Goal: Task Accomplishment & Management: Manage account settings

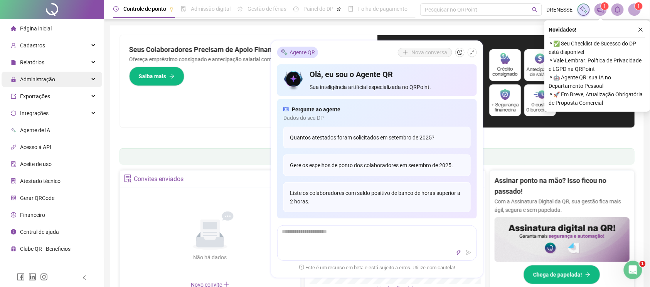
click at [31, 76] on span "Administração" at bounding box center [37, 79] width 35 height 6
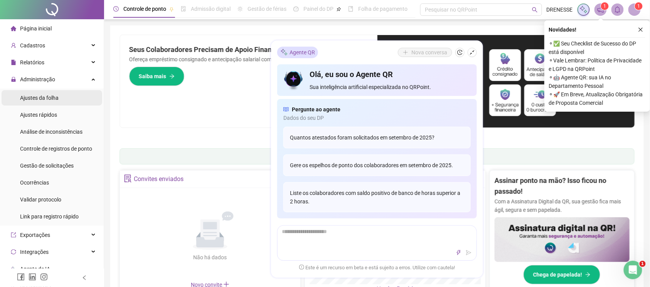
click at [33, 104] on div "Ajustes da folha" at bounding box center [39, 97] width 39 height 15
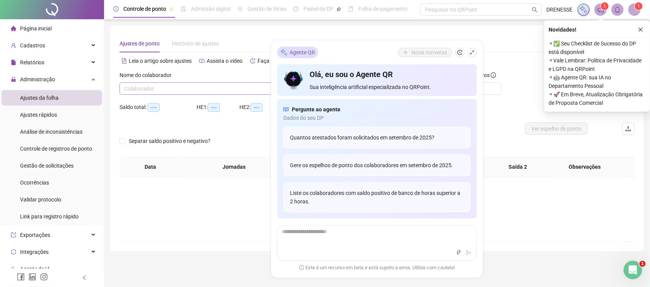
type input "**********"
click at [187, 93] on input "search" at bounding box center [200, 89] width 152 height 12
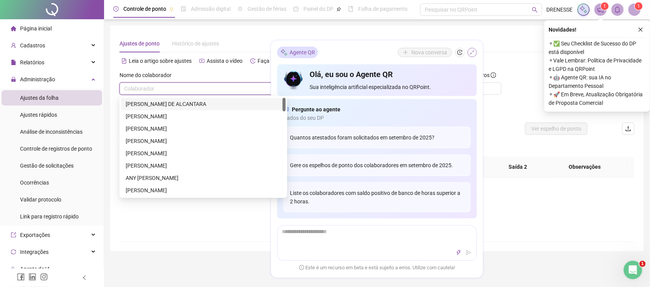
click at [472, 52] on icon "shrink" at bounding box center [472, 52] width 5 height 5
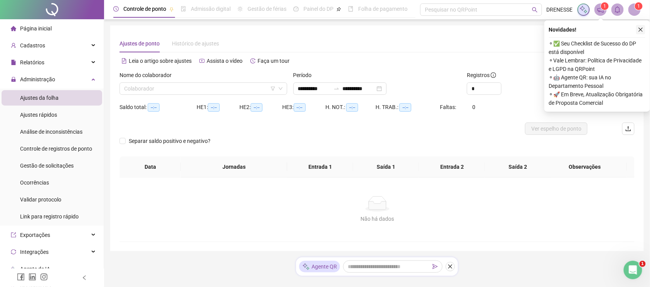
click at [638, 33] on button "button" at bounding box center [640, 29] width 9 height 9
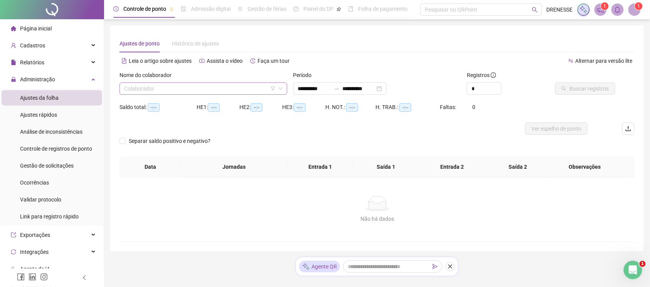
click at [212, 86] on input "search" at bounding box center [200, 89] width 152 height 12
type input "***"
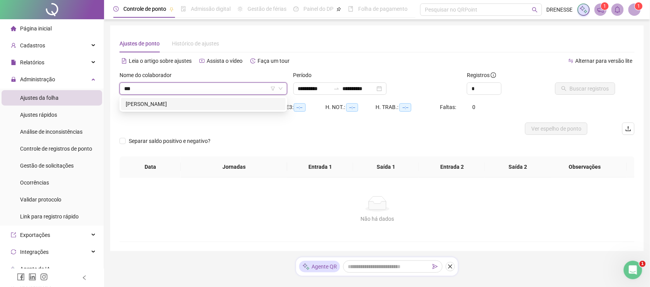
click at [233, 99] on div "[PERSON_NAME]" at bounding box center [203, 104] width 165 height 12
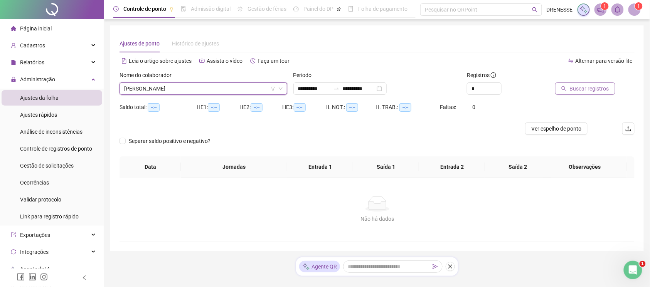
click at [589, 91] on span "Buscar registros" at bounding box center [589, 88] width 39 height 8
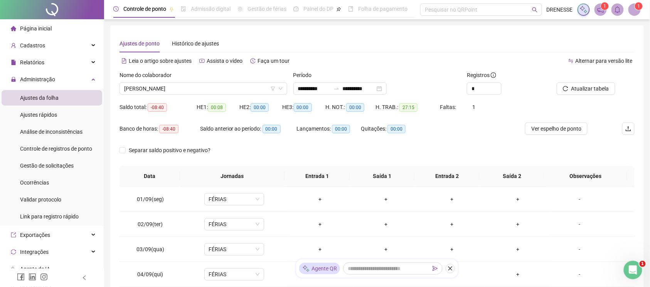
click at [343, 91] on div at bounding box center [336, 89] width 12 height 6
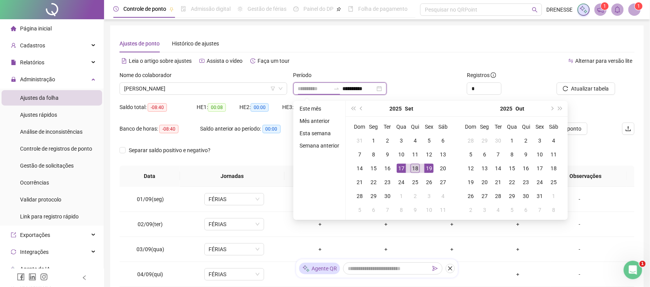
type input "**********"
click at [417, 165] on div "18" at bounding box center [415, 168] width 9 height 9
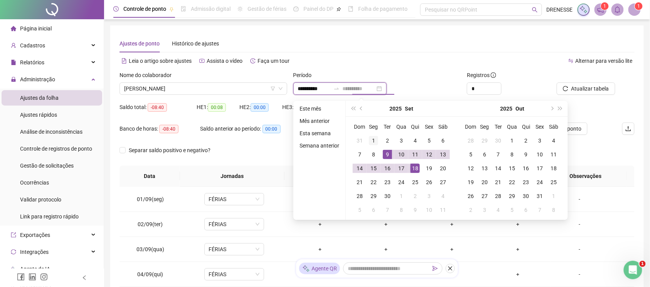
type input "**********"
click at [372, 140] on div "1" at bounding box center [373, 140] width 9 height 9
type input "**********"
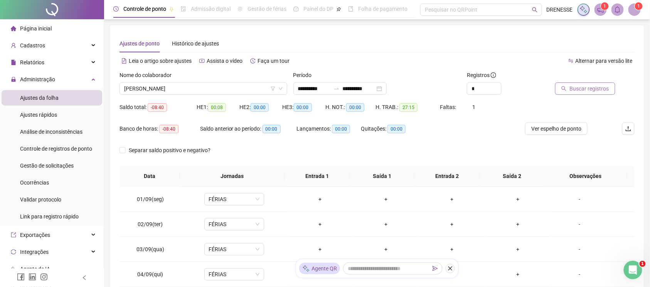
click at [587, 91] on span "Buscar registros" at bounding box center [589, 88] width 39 height 8
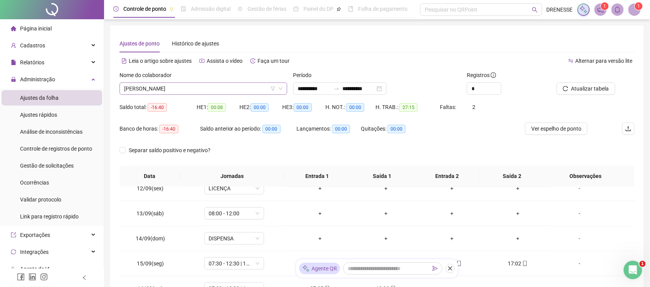
click at [193, 88] on span "[PERSON_NAME]" at bounding box center [203, 89] width 158 height 12
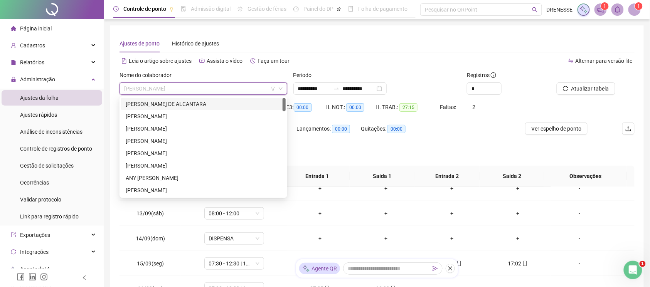
click at [187, 103] on div "[PERSON_NAME] DE ALCANTARA" at bounding box center [203, 104] width 155 height 8
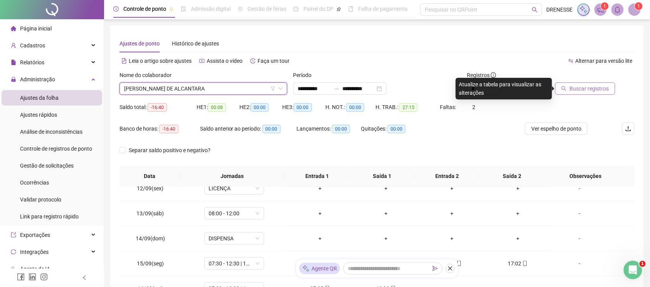
click at [572, 86] on span "Buscar registros" at bounding box center [589, 88] width 39 height 8
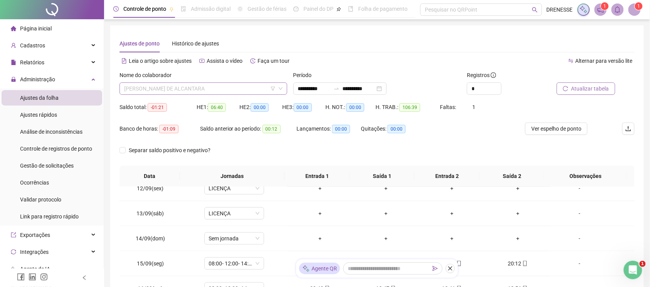
click at [169, 85] on span "[PERSON_NAME] DE ALCANTARA" at bounding box center [203, 89] width 158 height 12
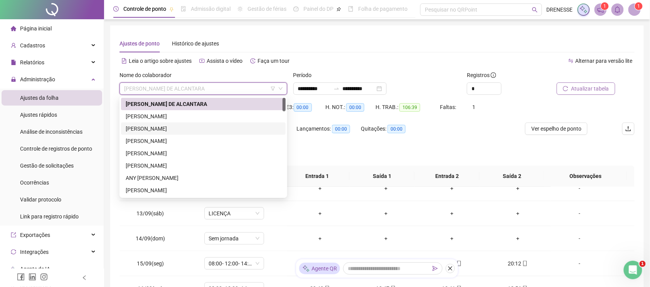
click at [324, 140] on div "Lançamentos: 00:00" at bounding box center [328, 134] width 64 height 22
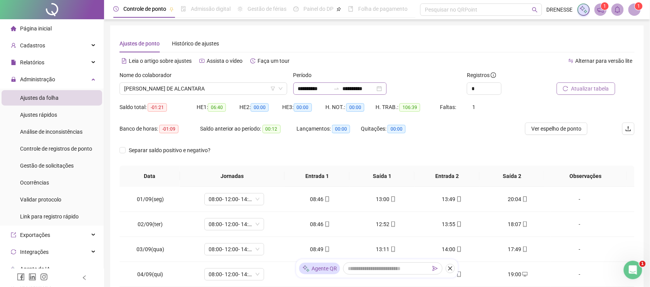
click at [340, 90] on icon "swap-right" at bounding box center [336, 89] width 6 height 6
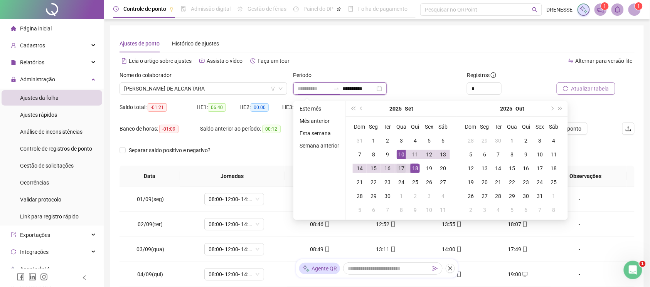
type input "**********"
click at [400, 164] on div "17" at bounding box center [401, 168] width 9 height 9
type input "**********"
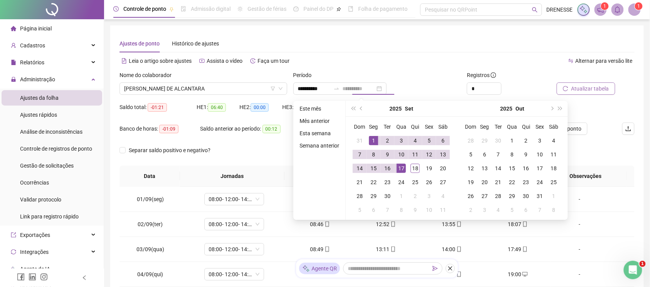
click at [372, 138] on div "1" at bounding box center [373, 140] width 9 height 9
type input "**********"
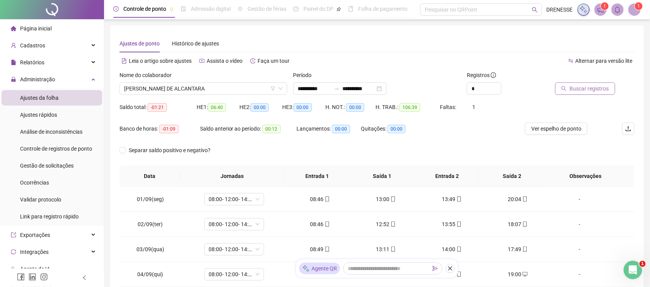
click at [588, 92] on span "Buscar registros" at bounding box center [589, 88] width 39 height 8
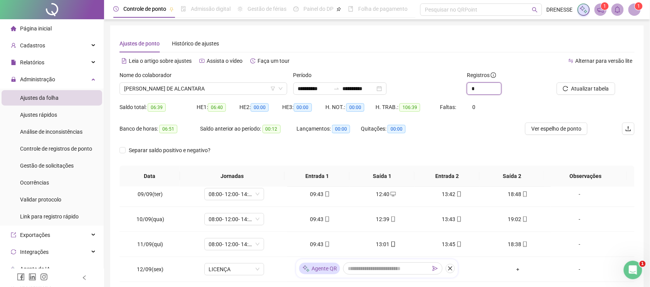
drag, startPoint x: 471, startPoint y: 90, endPoint x: 459, endPoint y: 93, distance: 12.3
click at [459, 93] on div "**********" at bounding box center [376, 86] width 521 height 30
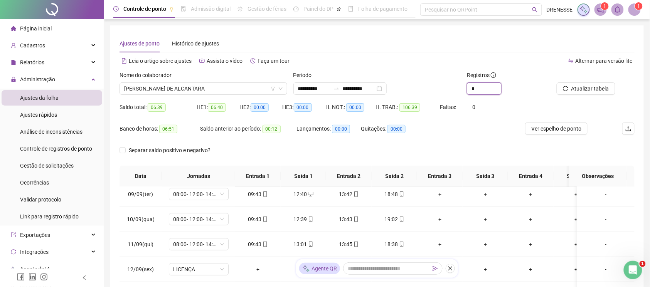
type input "*"
click at [429, 138] on div "Banco de horas: 06:51 Saldo anterior ao período: 00:12 Lançamentos: 00:00 Quita…" at bounding box center [313, 134] width 386 height 22
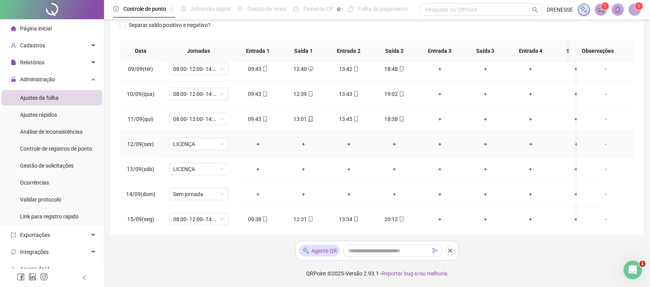
scroll to position [271, 0]
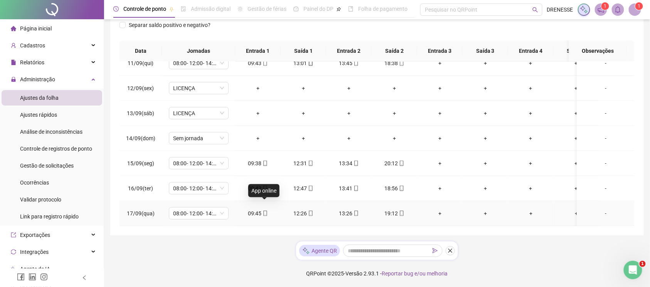
click at [266, 211] on span at bounding box center [265, 214] width 6 height 6
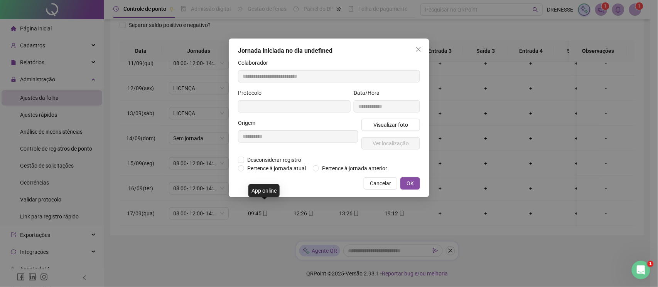
type input "**********"
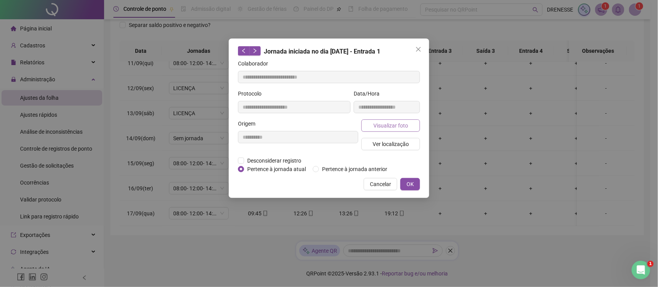
click at [381, 124] on span "Visualizar foto" at bounding box center [390, 125] width 35 height 8
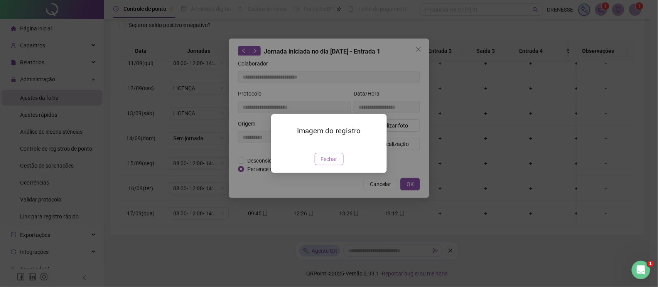
click at [325, 163] on span "Fechar" at bounding box center [329, 159] width 17 height 8
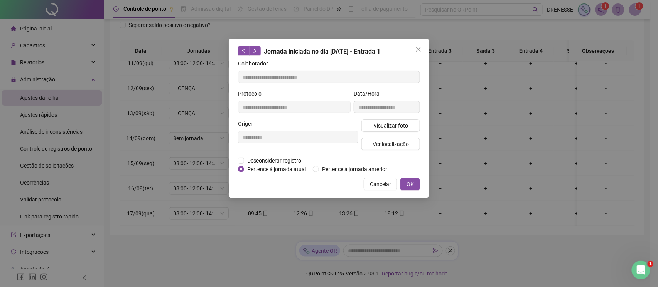
drag, startPoint x: 369, startPoint y: 185, endPoint x: 389, endPoint y: 194, distance: 21.8
click at [370, 185] on button "Cancelar" at bounding box center [381, 184] width 34 height 12
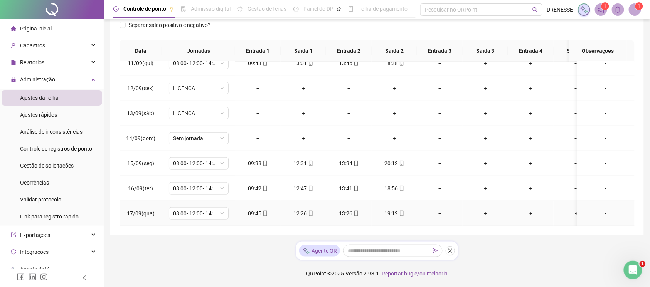
click at [401, 211] on icon "mobile" at bounding box center [401, 213] width 5 height 5
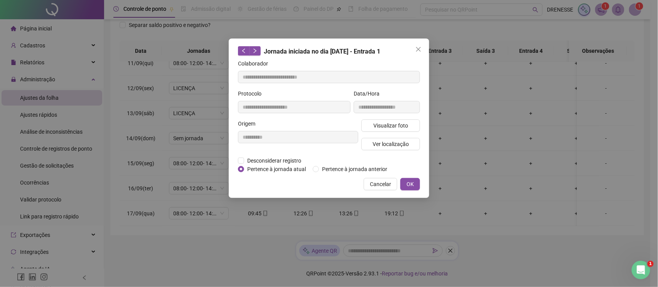
type input "**********"
click at [388, 127] on span "Visualizar foto" at bounding box center [390, 125] width 35 height 8
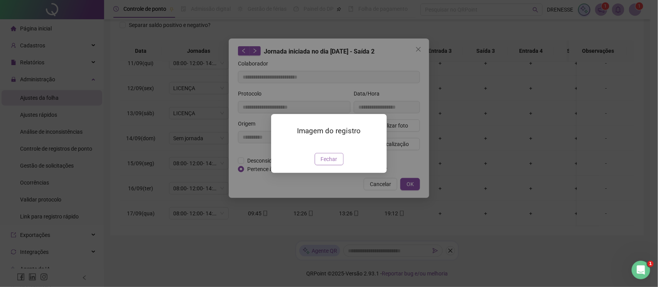
click at [325, 163] on span "Fechar" at bounding box center [329, 159] width 17 height 8
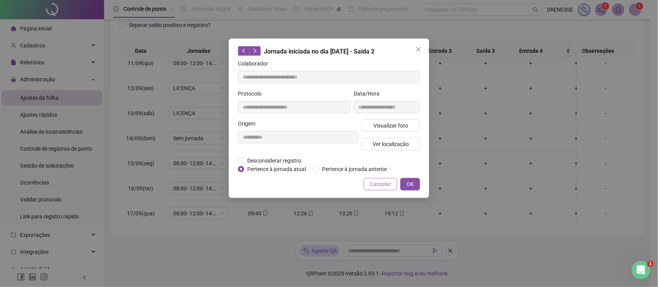
click at [376, 180] on span "Cancelar" at bounding box center [380, 184] width 21 height 8
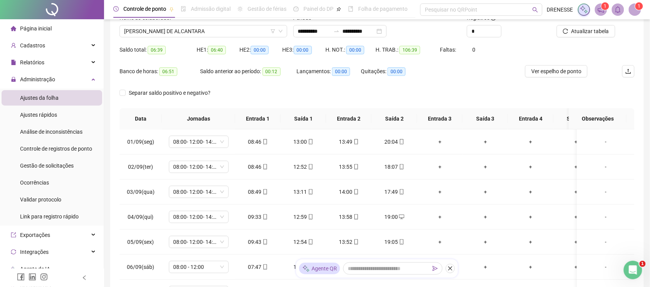
scroll to position [0, 0]
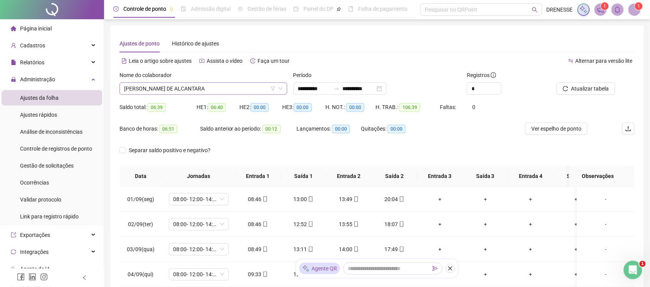
click at [215, 89] on span "[PERSON_NAME] DE ALCANTARA" at bounding box center [203, 89] width 158 height 12
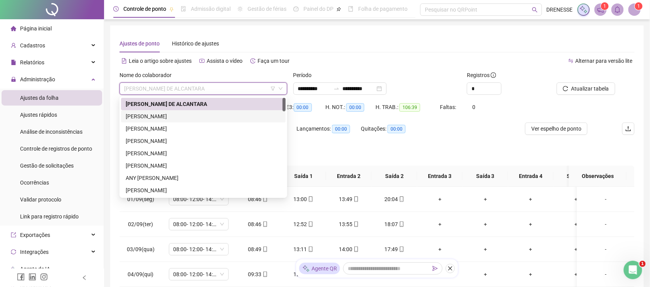
click at [200, 121] on div "[PERSON_NAME]" at bounding box center [203, 116] width 165 height 12
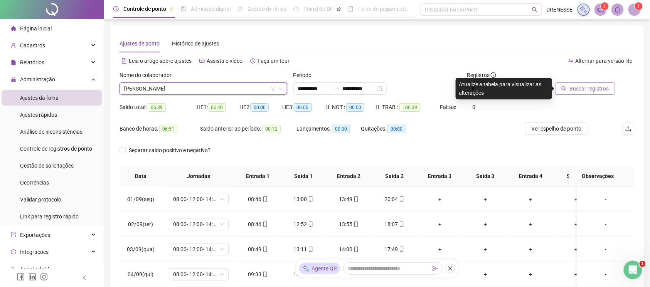
click at [580, 89] on span "Buscar registros" at bounding box center [589, 88] width 39 height 8
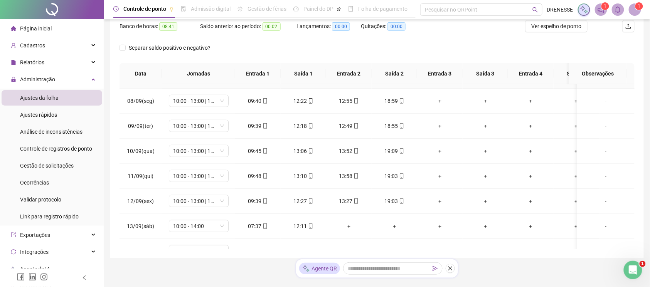
scroll to position [271, 0]
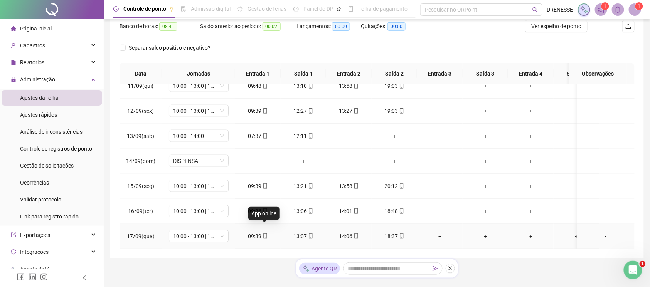
click at [263, 234] on icon "mobile" at bounding box center [264, 236] width 3 height 5
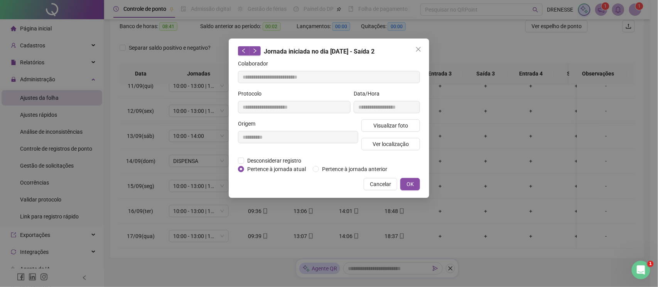
type input "**********"
click at [392, 125] on span "Visualizar foto" at bounding box center [390, 125] width 35 height 8
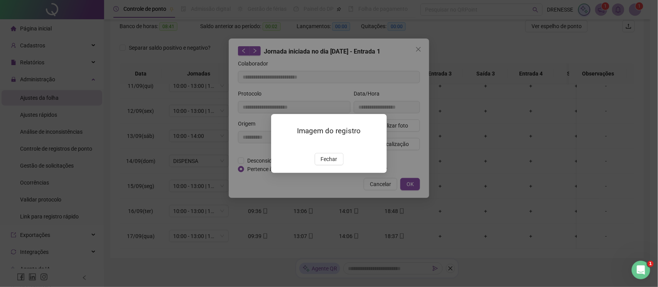
click at [335, 163] on span "Fechar" at bounding box center [329, 159] width 17 height 8
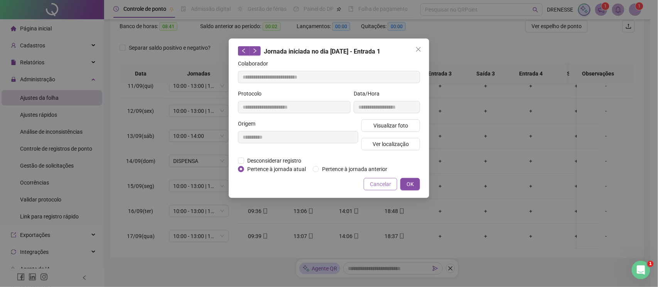
click at [377, 187] on span "Cancelar" at bounding box center [380, 184] width 21 height 8
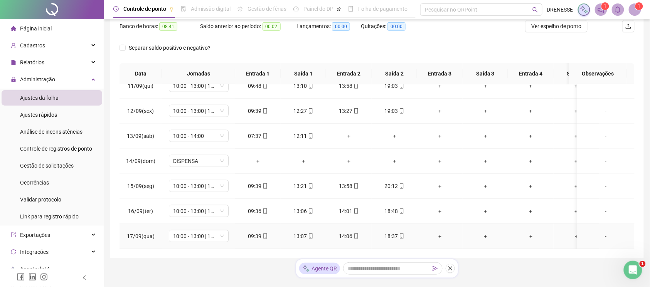
click at [400, 232] on div "18:37" at bounding box center [394, 236] width 33 height 8
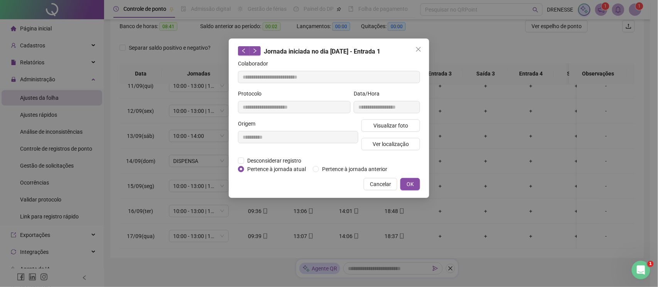
type input "**********"
click at [391, 120] on button "Visualizar foto" at bounding box center [390, 126] width 59 height 12
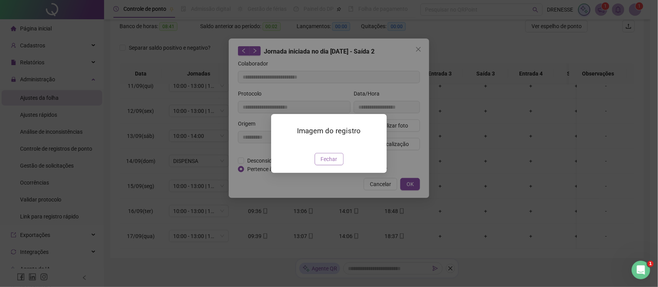
click at [327, 165] on button "Fechar" at bounding box center [329, 159] width 29 height 12
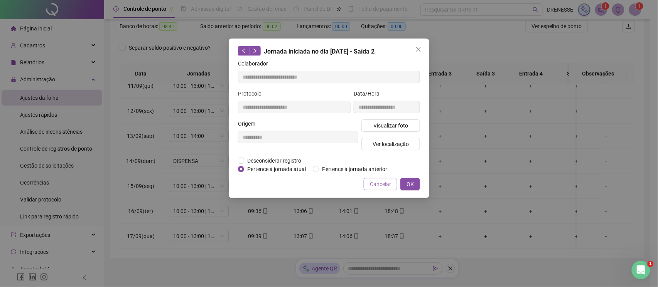
click at [377, 178] on button "Cancelar" at bounding box center [381, 184] width 34 height 12
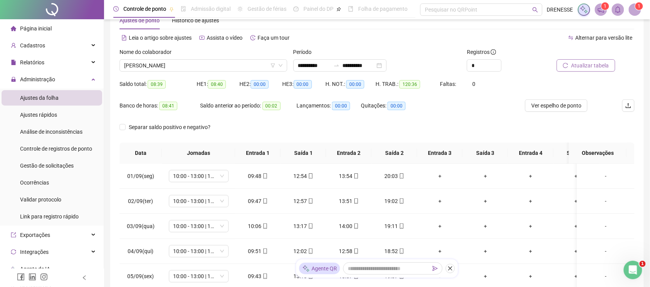
scroll to position [0, 0]
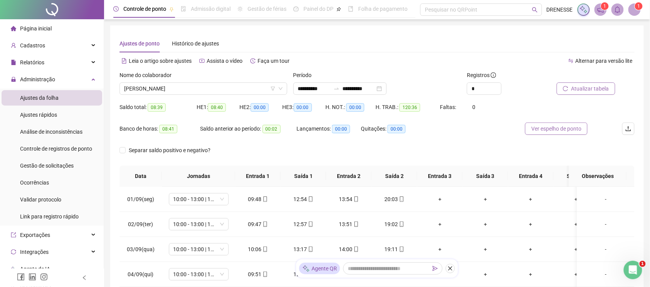
click at [549, 132] on span "Ver espelho de ponto" at bounding box center [556, 129] width 50 height 8
click at [229, 86] on span "[PERSON_NAME]" at bounding box center [203, 89] width 158 height 12
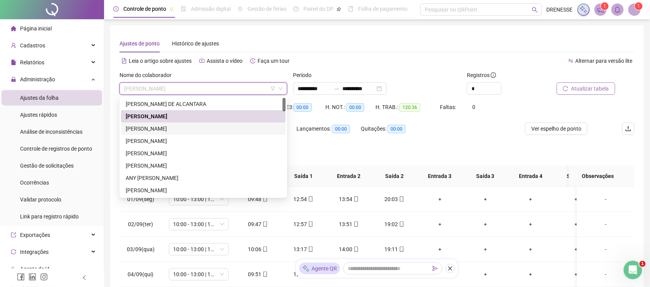
click at [198, 131] on div "[PERSON_NAME]" at bounding box center [203, 129] width 155 height 8
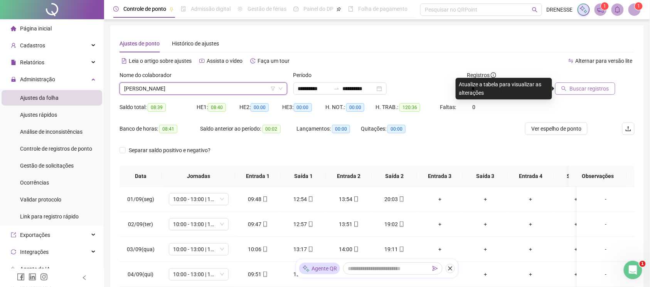
click at [581, 89] on span "Buscar registros" at bounding box center [589, 88] width 39 height 8
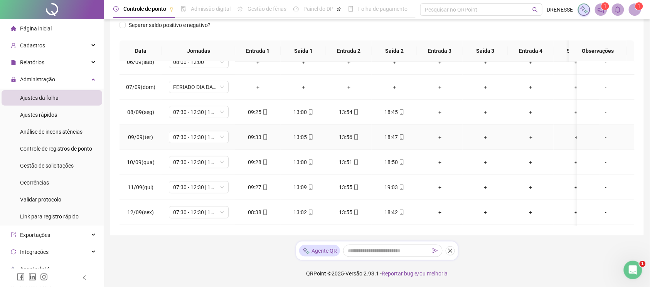
scroll to position [271, 0]
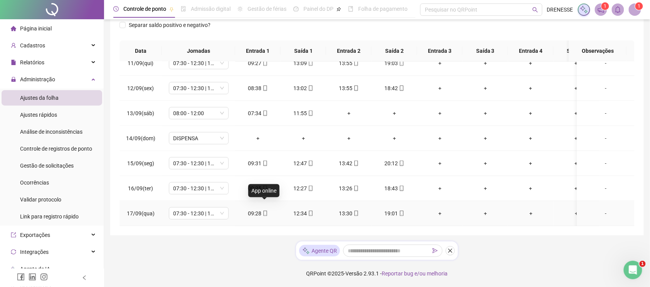
click at [263, 211] on icon "mobile" at bounding box center [265, 213] width 5 height 5
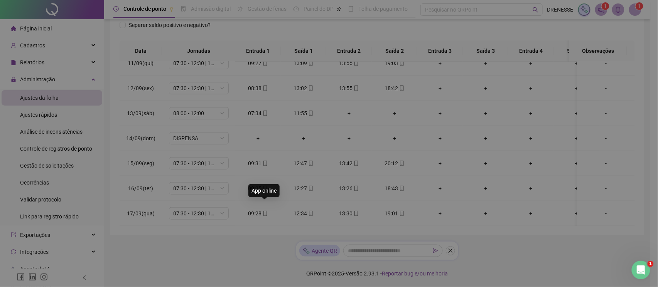
type input "**********"
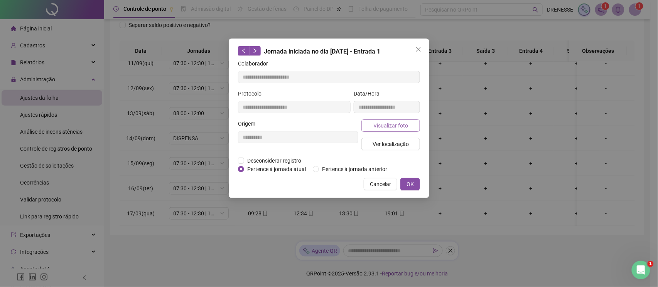
click at [386, 122] on span "Visualizar foto" at bounding box center [390, 125] width 35 height 8
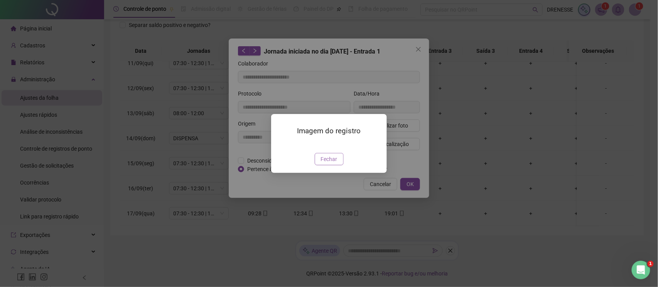
click at [325, 163] on span "Fechar" at bounding box center [329, 159] width 17 height 8
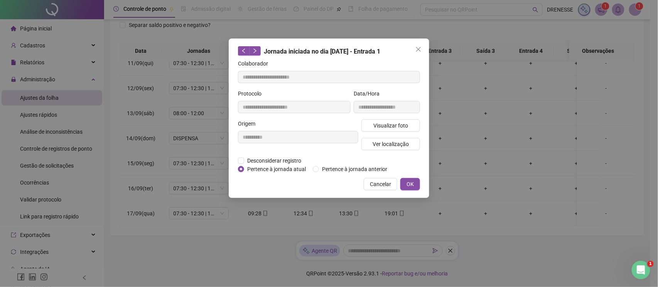
click at [375, 177] on div "**********" at bounding box center [329, 119] width 200 height 160
click at [385, 183] on span "Cancelar" at bounding box center [380, 184] width 21 height 8
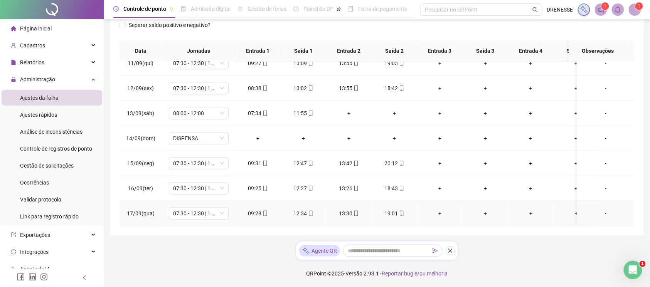
click at [401, 211] on icon "mobile" at bounding box center [401, 213] width 5 height 5
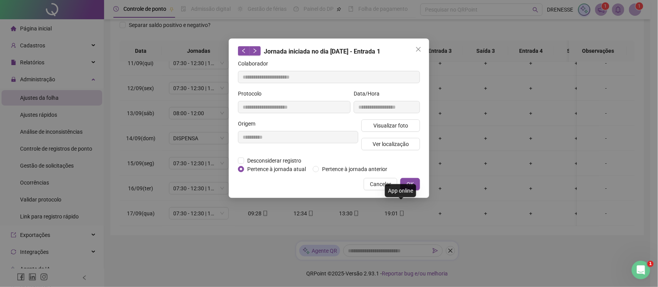
type input "**********"
click at [386, 128] on span "Visualizar foto" at bounding box center [390, 125] width 35 height 8
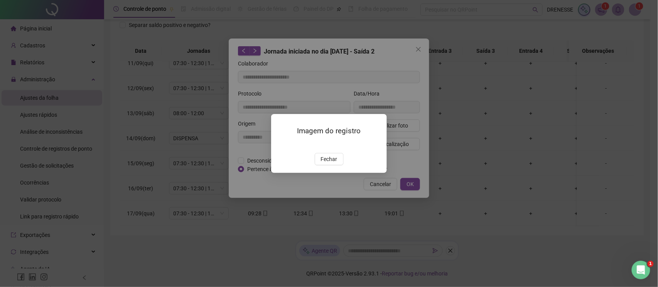
click at [326, 173] on div "Imagem do registro Fechar" at bounding box center [329, 143] width 116 height 59
click at [330, 163] on span "Fechar" at bounding box center [329, 159] width 17 height 8
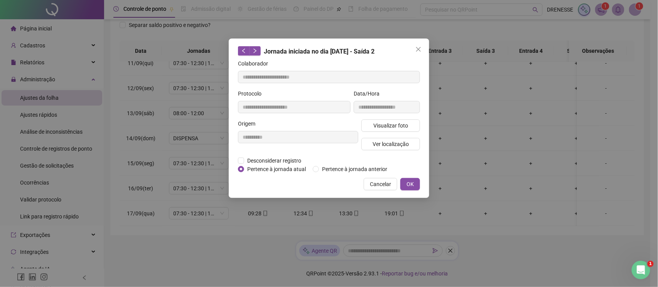
click at [392, 184] on button "Cancelar" at bounding box center [381, 184] width 34 height 12
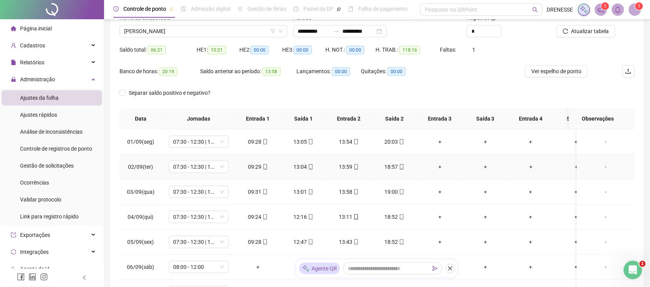
scroll to position [23, 0]
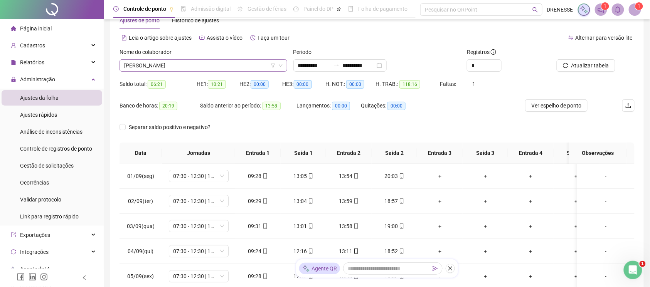
click at [187, 66] on span "[PERSON_NAME]" at bounding box center [203, 66] width 158 height 12
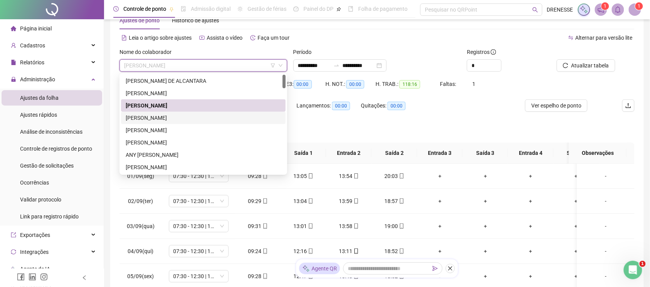
click at [172, 115] on div "[PERSON_NAME]" at bounding box center [203, 118] width 155 height 8
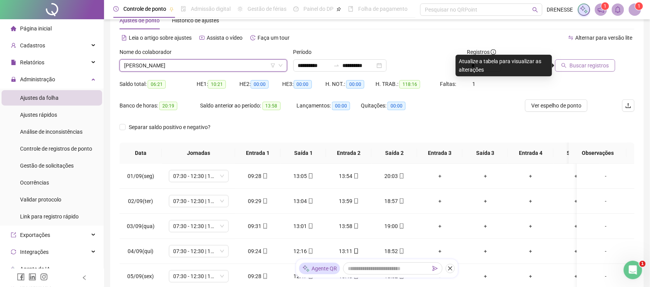
click at [584, 70] on button "Buscar registros" at bounding box center [585, 65] width 60 height 12
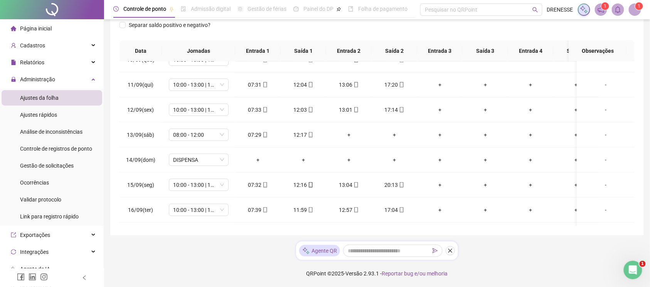
scroll to position [271, 0]
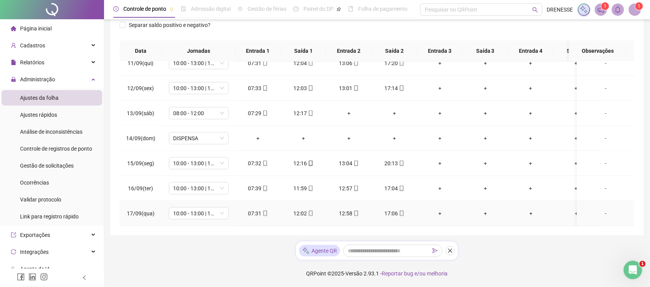
click at [263, 211] on icon "mobile" at bounding box center [264, 213] width 3 height 5
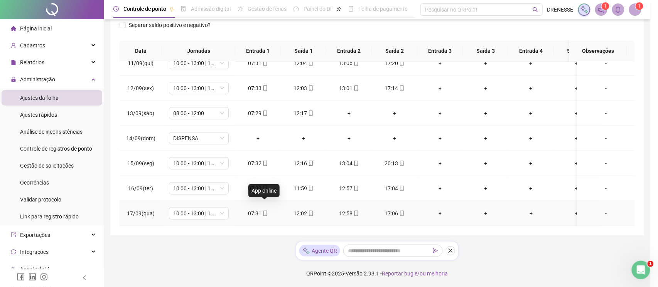
type input "**********"
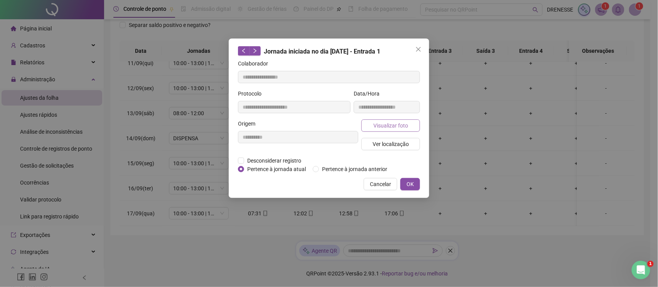
click at [389, 125] on span "Visualizar foto" at bounding box center [390, 125] width 35 height 8
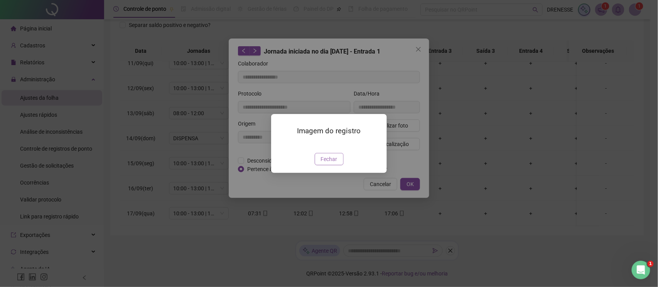
click at [324, 163] on span "Fechar" at bounding box center [329, 159] width 17 height 8
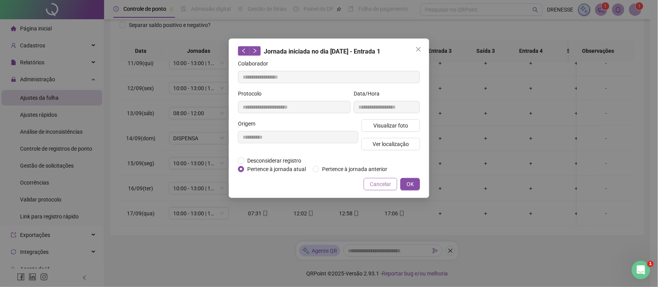
click at [377, 184] on span "Cancelar" at bounding box center [380, 184] width 21 height 8
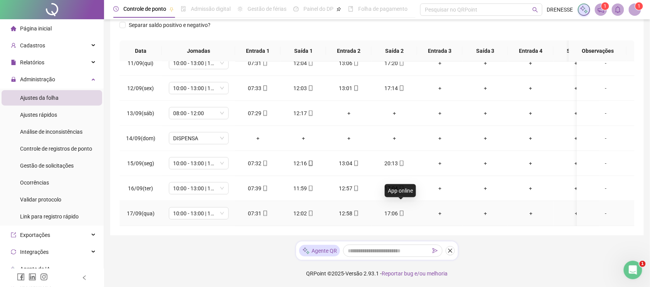
click at [404, 209] on div "17:06" at bounding box center [394, 213] width 33 height 8
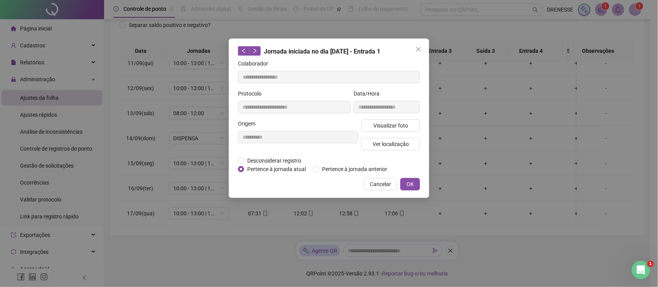
type input "**********"
click at [389, 126] on span "Visualizar foto" at bounding box center [390, 125] width 35 height 8
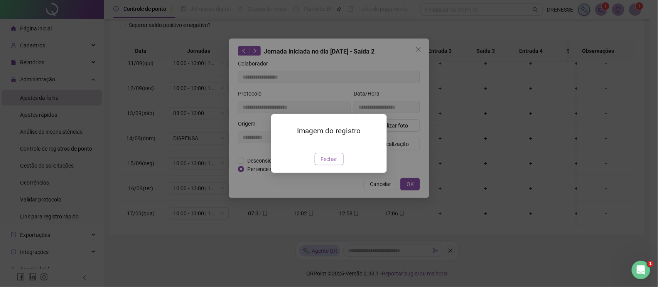
click at [326, 163] on span "Fechar" at bounding box center [329, 159] width 17 height 8
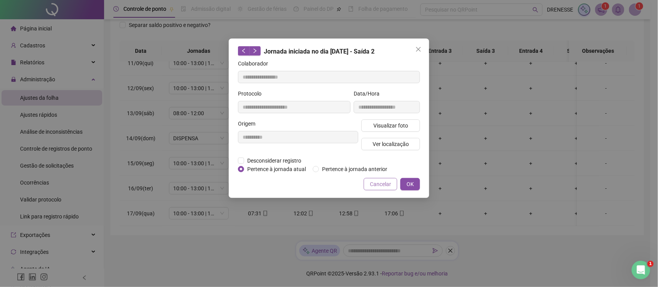
click at [377, 182] on span "Cancelar" at bounding box center [380, 184] width 21 height 8
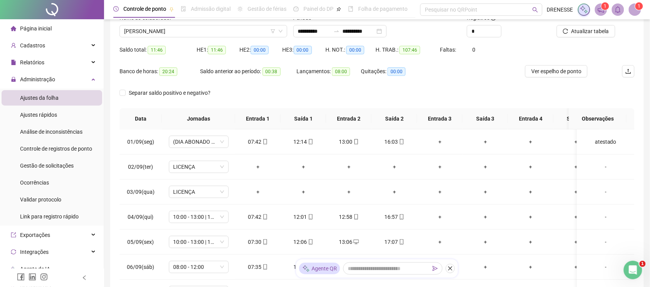
scroll to position [23, 0]
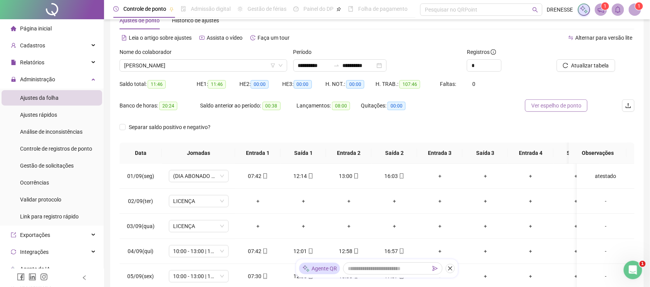
click at [537, 102] on span "Ver espelho de ponto" at bounding box center [556, 105] width 50 height 8
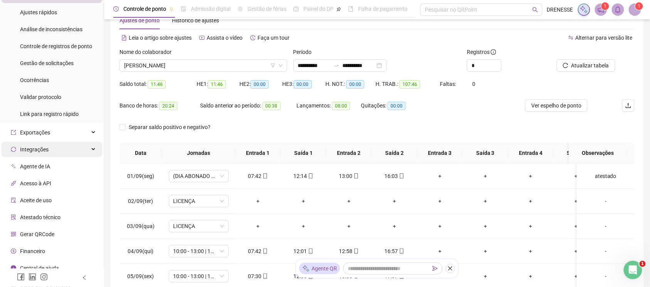
scroll to position [110, 0]
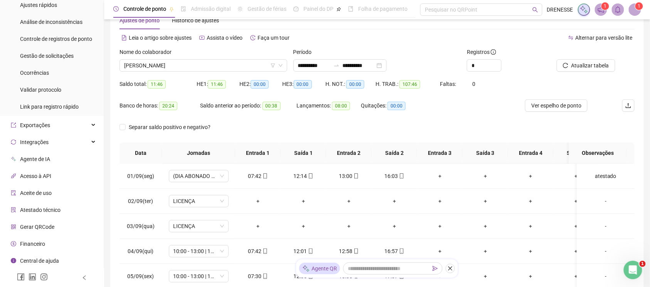
click at [254, 126] on div "Separar saldo positivo e negativo?" at bounding box center [377, 132] width 515 height 22
click at [330, 64] on input "**********" at bounding box center [314, 65] width 32 height 8
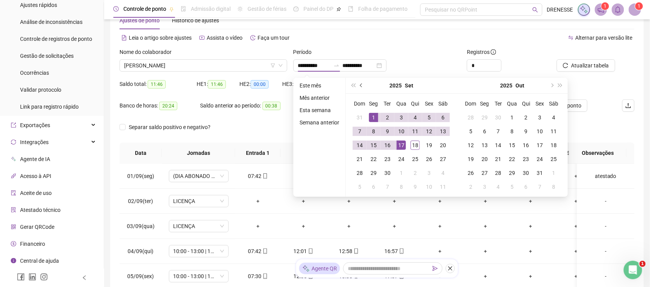
click at [362, 81] on button "prev-year" at bounding box center [361, 85] width 8 height 15
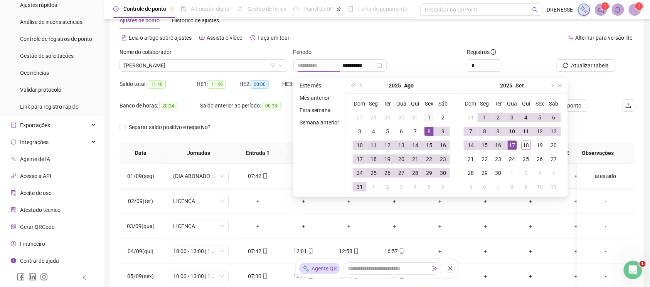
type input "**********"
click at [429, 116] on div "1" at bounding box center [428, 117] width 9 height 9
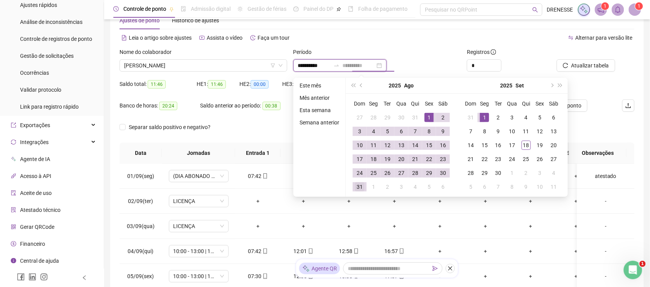
type input "**********"
click at [358, 183] on div "31" at bounding box center [359, 186] width 9 height 9
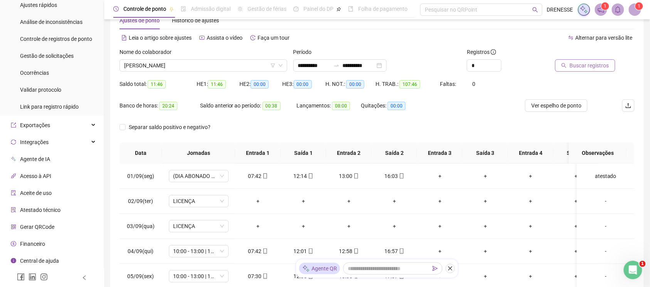
click at [571, 70] on button "Buscar registros" at bounding box center [585, 65] width 60 height 12
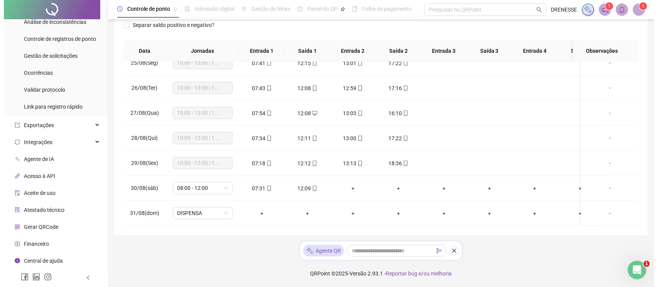
scroll to position [23, 0]
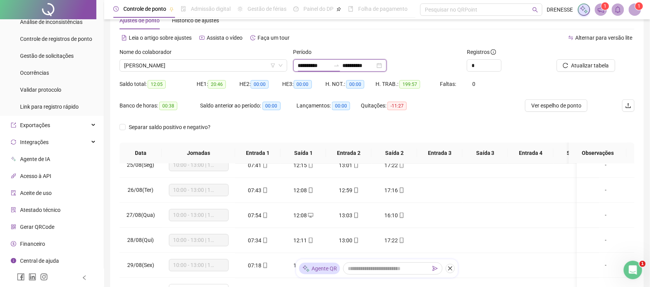
click at [330, 68] on input "**********" at bounding box center [314, 65] width 32 height 8
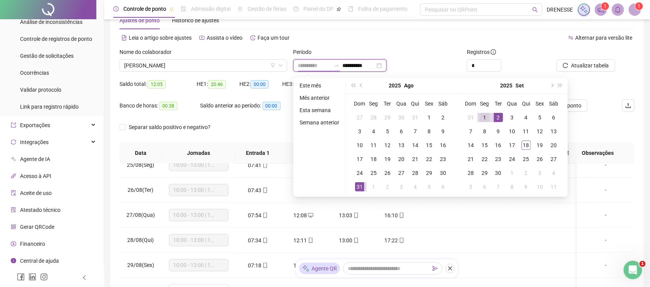
type input "**********"
click at [481, 115] on div "1" at bounding box center [484, 117] width 9 height 9
type input "**********"
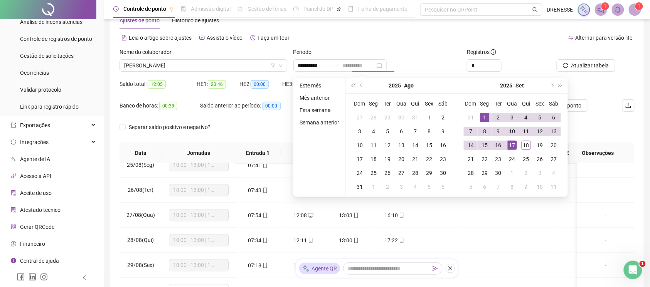
click at [509, 142] on div "17" at bounding box center [512, 145] width 9 height 9
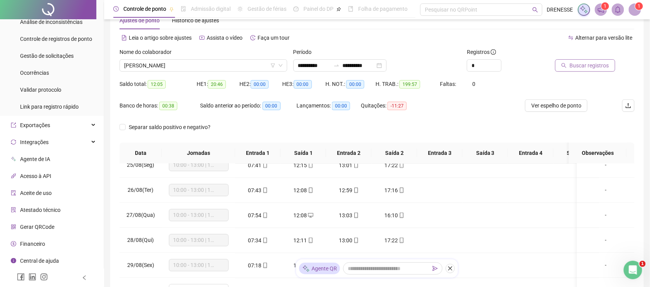
click at [575, 65] on span "Buscar registros" at bounding box center [589, 65] width 39 height 8
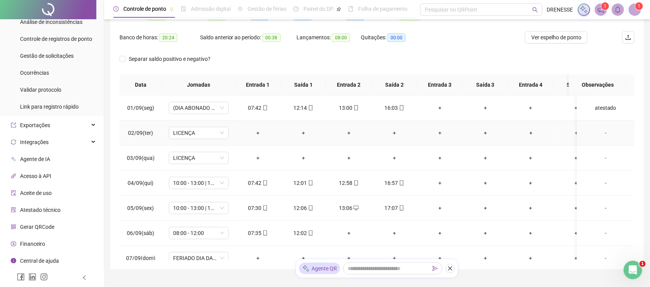
scroll to position [57, 0]
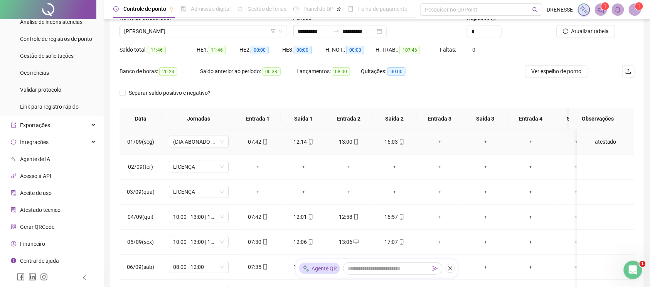
click at [595, 141] on div "atestado" at bounding box center [605, 142] width 45 height 8
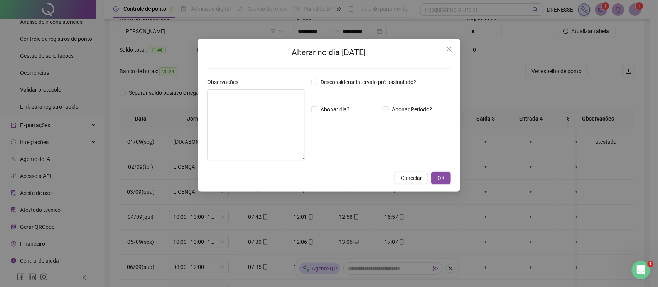
type textarea "********"
type input "*****"
click at [450, 47] on icon "close" at bounding box center [449, 49] width 6 height 6
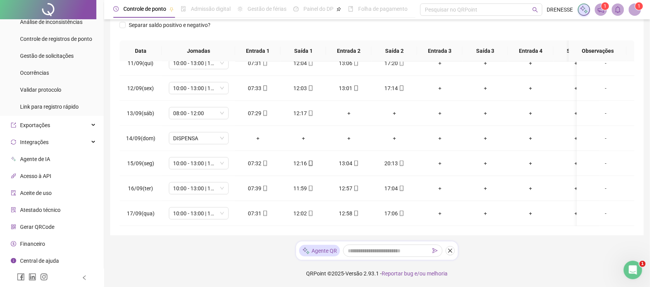
scroll to position [23, 0]
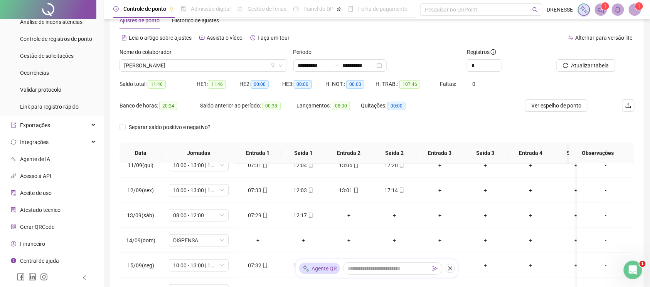
click at [173, 76] on div "Nome do colaborador [PERSON_NAME]" at bounding box center [203, 63] width 174 height 30
click at [158, 65] on span "[PERSON_NAME]" at bounding box center [203, 66] width 158 height 12
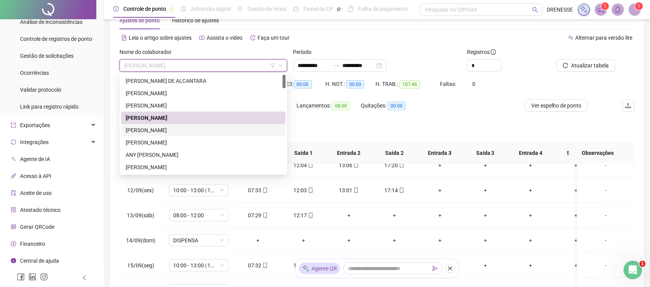
click at [157, 126] on div "[PERSON_NAME]" at bounding box center [203, 130] width 155 height 8
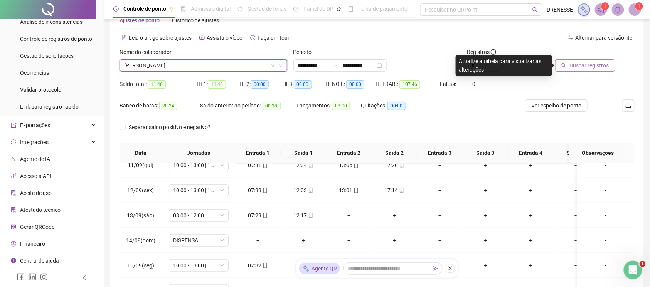
click at [559, 71] on button "Buscar registros" at bounding box center [585, 65] width 60 height 12
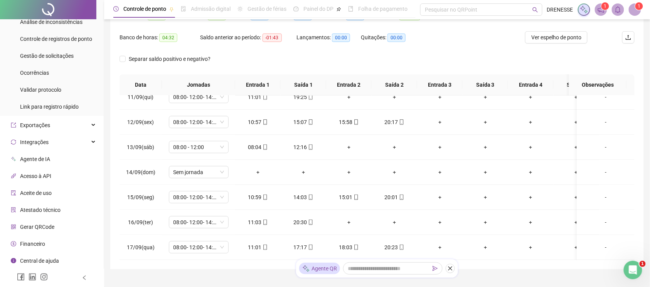
scroll to position [126, 0]
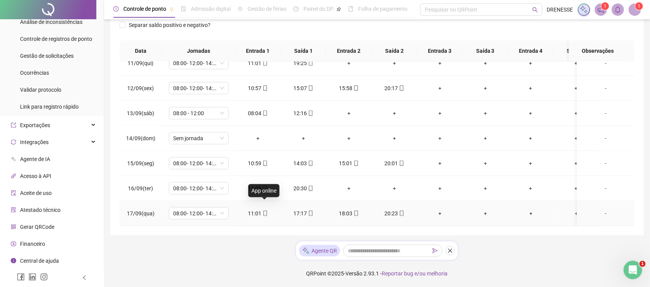
click at [266, 211] on span at bounding box center [265, 214] width 6 height 6
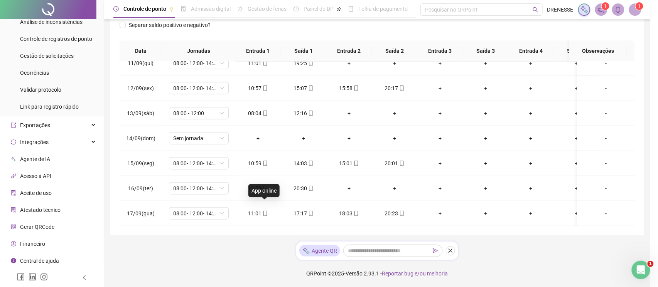
type input "**********"
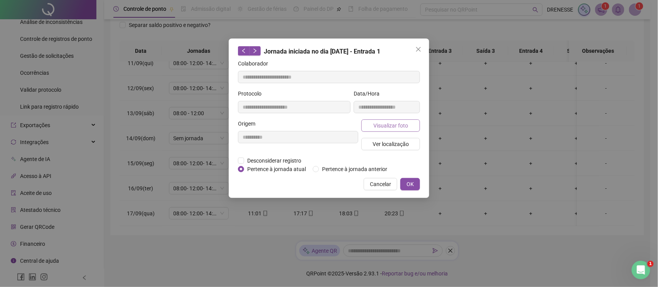
click at [376, 120] on button "Visualizar foto" at bounding box center [390, 126] width 59 height 12
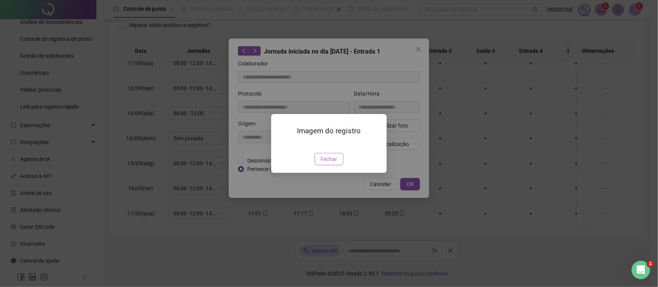
click at [328, 163] on span "Fechar" at bounding box center [329, 159] width 17 height 8
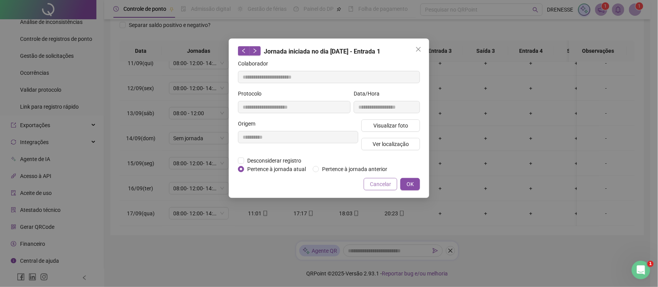
click at [378, 187] on span "Cancelar" at bounding box center [380, 184] width 21 height 8
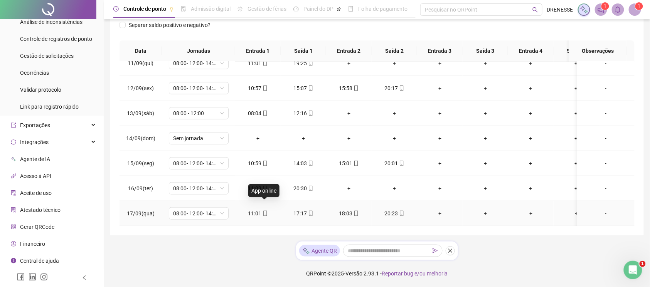
click at [264, 211] on icon "mobile" at bounding box center [265, 213] width 5 height 5
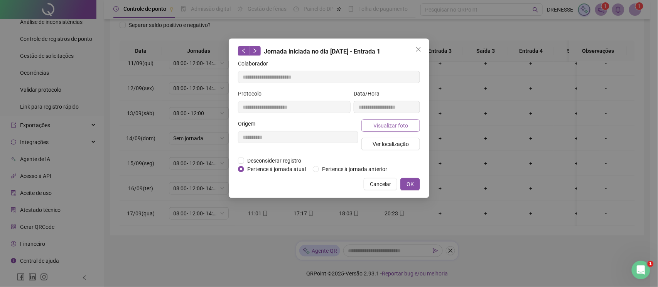
click at [387, 126] on span "Visualizar foto" at bounding box center [390, 125] width 35 height 8
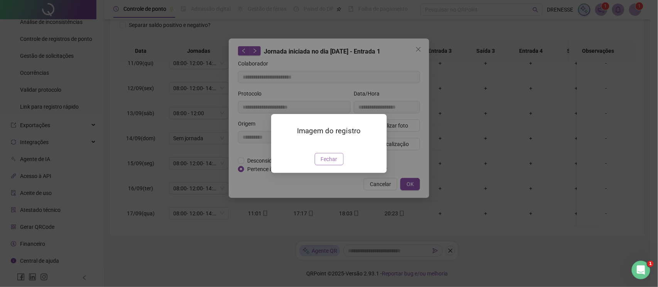
click at [328, 163] on span "Fechar" at bounding box center [329, 159] width 17 height 8
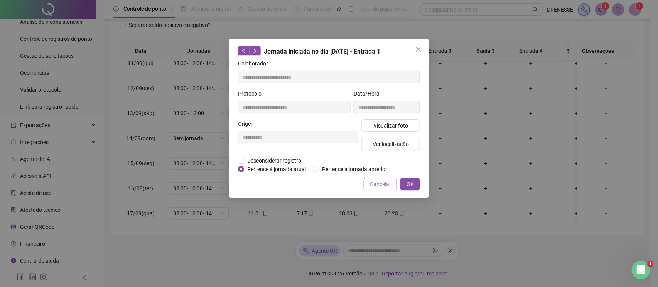
click at [382, 185] on span "Cancelar" at bounding box center [380, 184] width 21 height 8
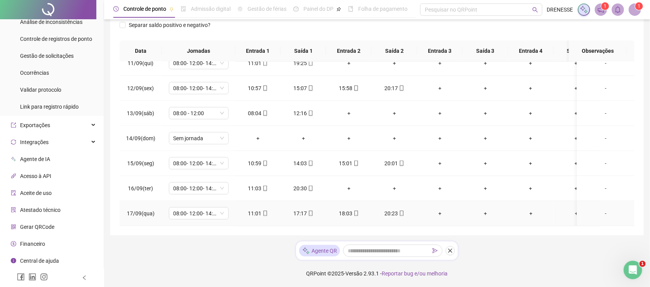
click at [401, 211] on span at bounding box center [401, 214] width 6 height 6
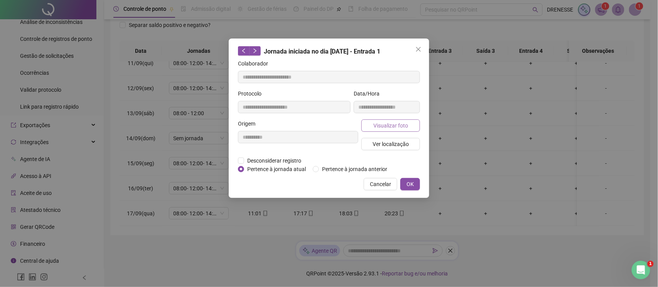
type input "**********"
click at [403, 124] on span "Visualizar foto" at bounding box center [390, 125] width 35 height 8
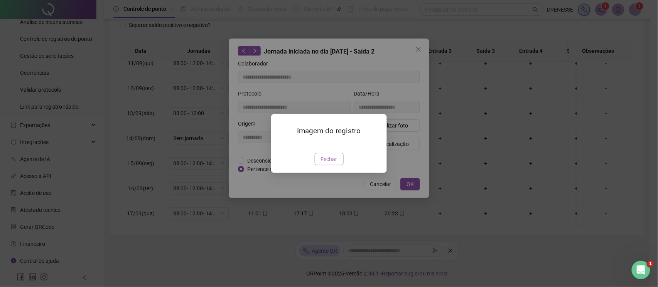
click at [322, 163] on span "Fechar" at bounding box center [329, 159] width 17 height 8
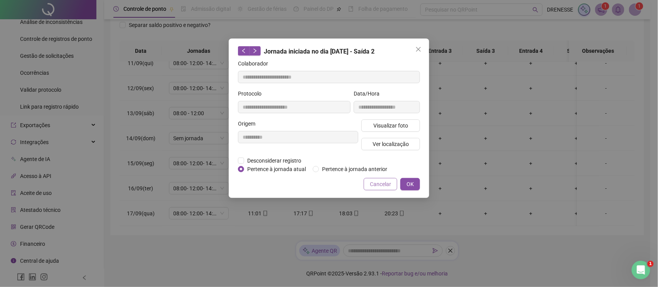
click at [376, 188] on span "Cancelar" at bounding box center [380, 184] width 21 height 8
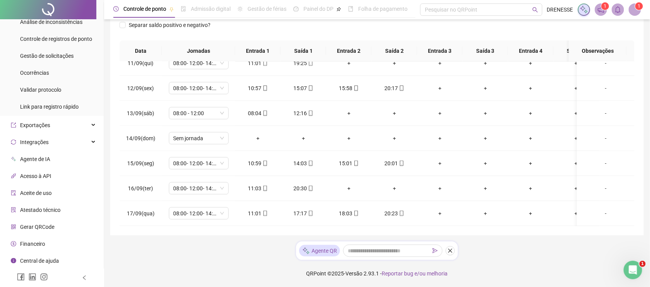
scroll to position [57, 0]
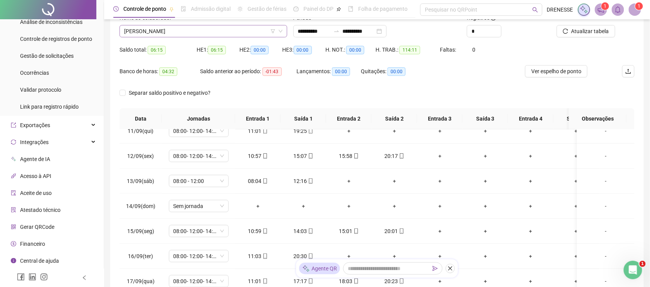
click at [177, 32] on span "[PERSON_NAME]" at bounding box center [203, 31] width 158 height 12
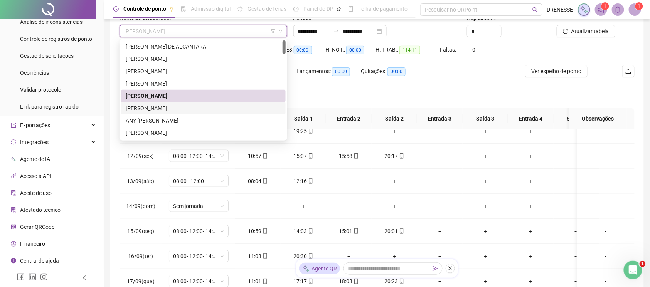
click at [162, 108] on div "[PERSON_NAME]" at bounding box center [203, 108] width 155 height 8
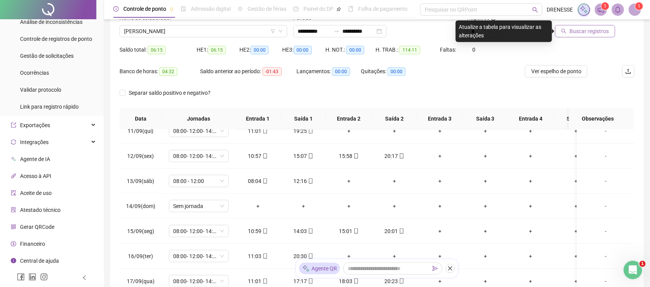
click at [588, 31] on span "Buscar registros" at bounding box center [589, 31] width 39 height 8
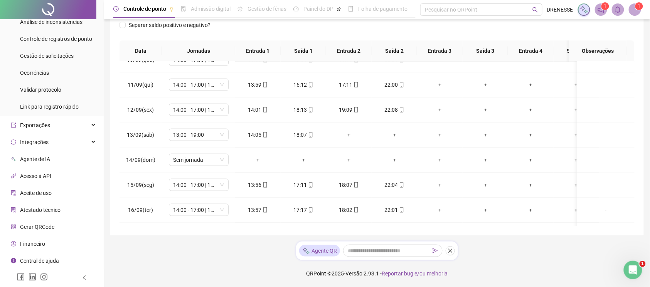
scroll to position [271, 0]
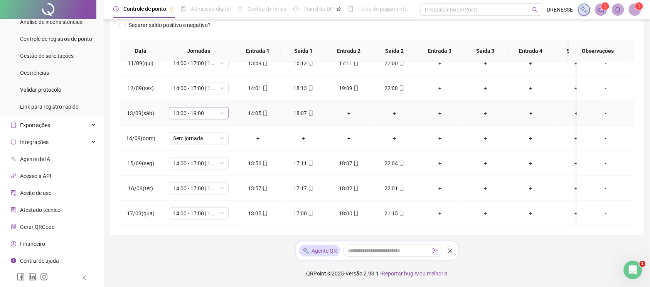
click at [213, 108] on span "13:00 - 19:00" at bounding box center [198, 114] width 51 height 12
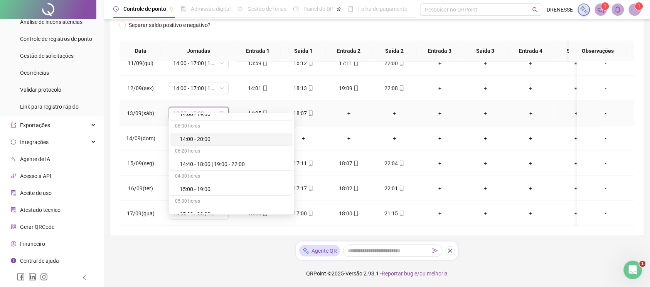
scroll to position [1131, 0]
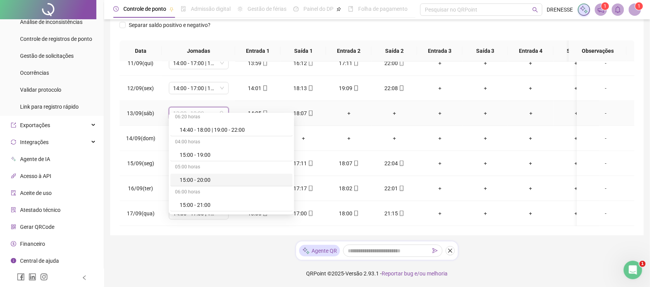
click at [205, 184] on div "15:00 - 20:00" at bounding box center [234, 180] width 108 height 8
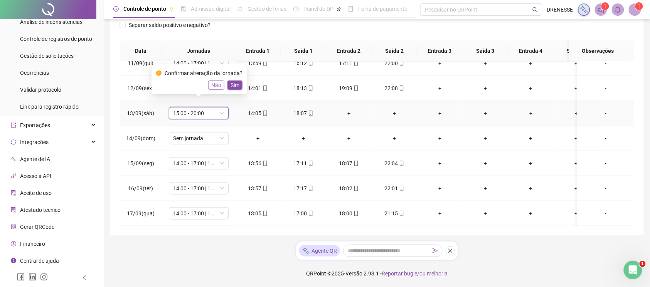
click at [211, 87] on span "Não" at bounding box center [216, 85] width 10 height 8
click at [199, 108] on span "13:00 - 19:00" at bounding box center [198, 114] width 51 height 12
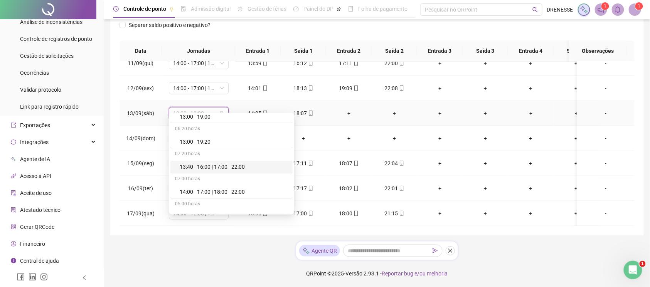
scroll to position [857, 0]
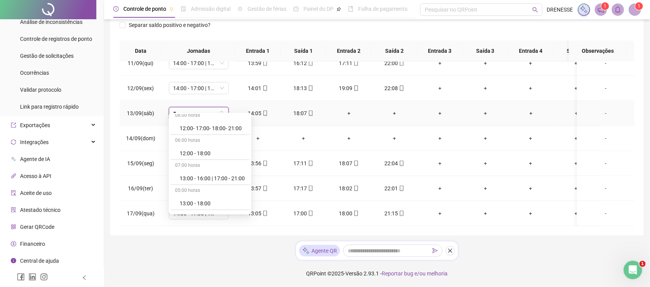
type input "**"
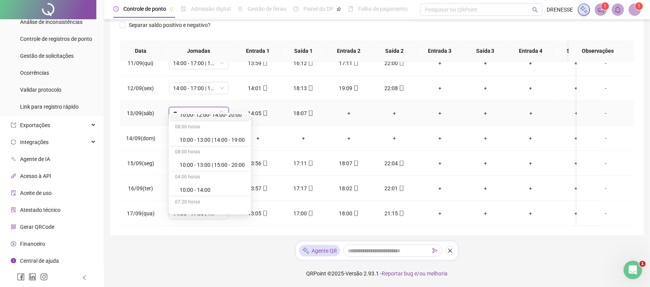
scroll to position [103, 0]
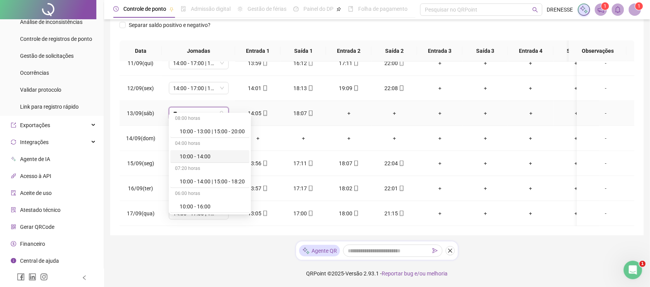
click at [205, 155] on div "10:00 - 14:00" at bounding box center [212, 156] width 65 height 8
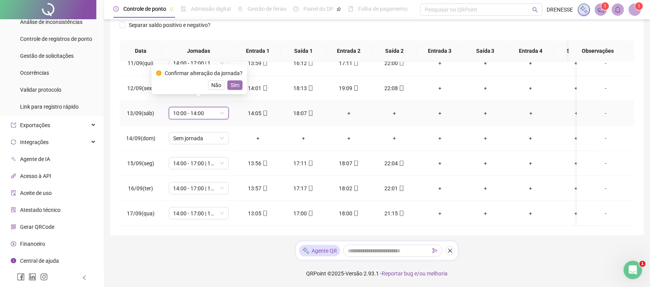
click at [237, 85] on span "Sim" at bounding box center [235, 85] width 9 height 8
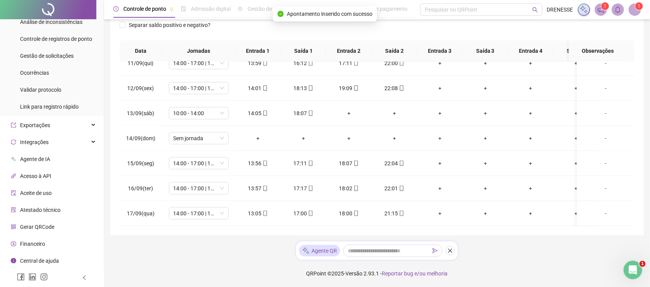
scroll to position [0, 0]
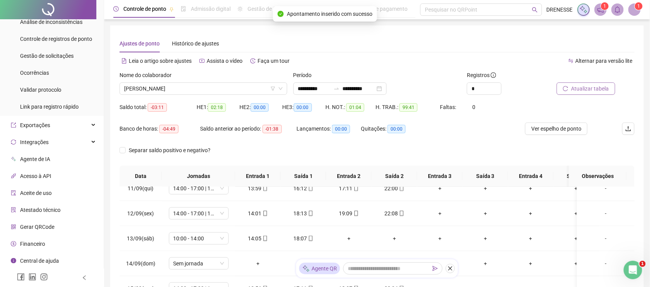
click at [590, 90] on span "Atualizar tabela" at bounding box center [590, 88] width 38 height 8
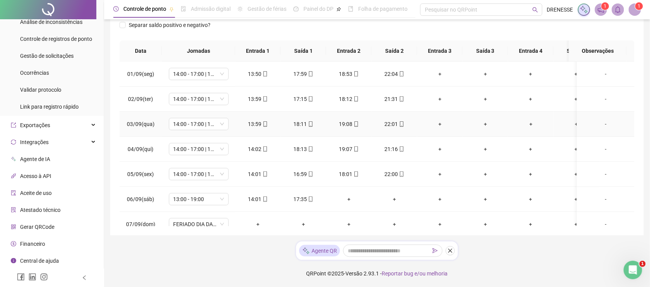
scroll to position [34, 0]
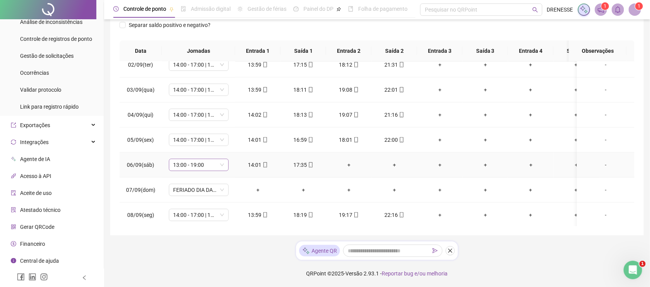
click at [212, 163] on span "13:00 - 19:00" at bounding box center [198, 165] width 51 height 12
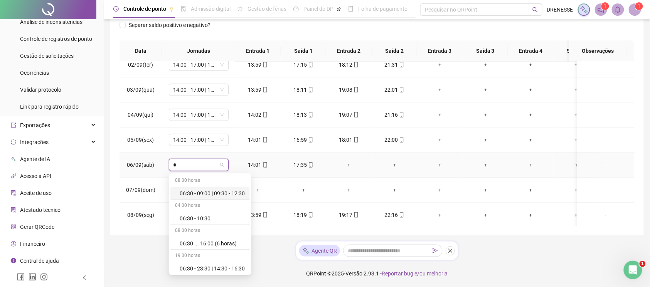
type input "**"
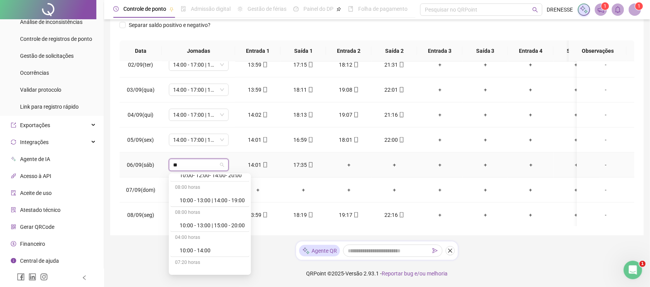
scroll to position [103, 0]
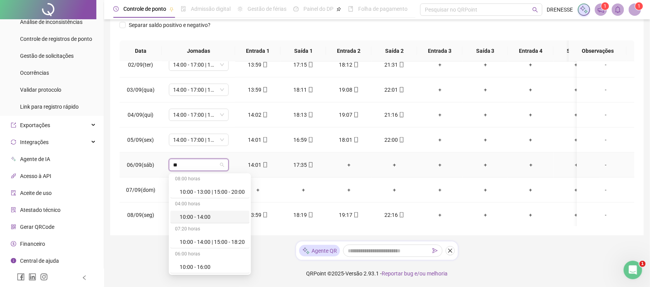
click at [207, 215] on div "10:00 - 14:00" at bounding box center [212, 217] width 65 height 8
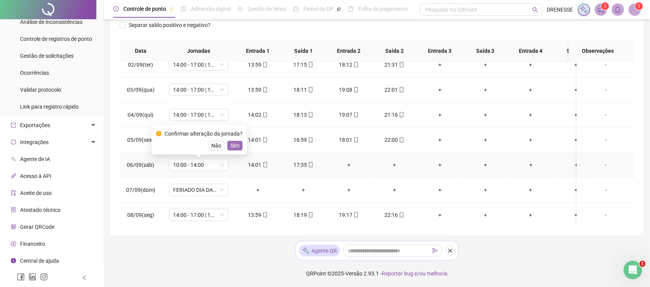
click at [232, 147] on span "Sim" at bounding box center [235, 145] width 9 height 8
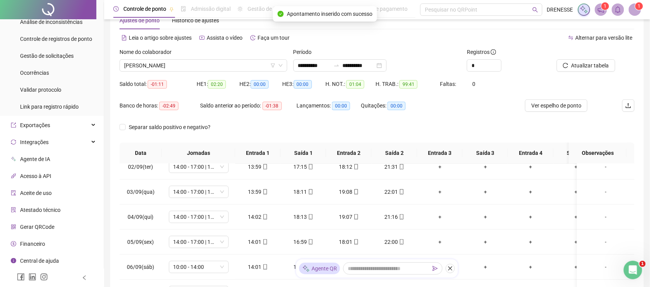
scroll to position [0, 0]
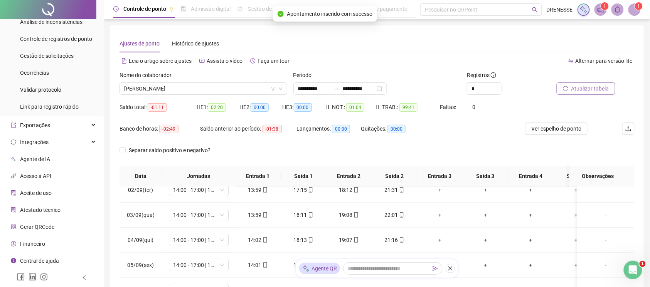
click at [601, 91] on span "Atualizar tabela" at bounding box center [590, 88] width 38 height 8
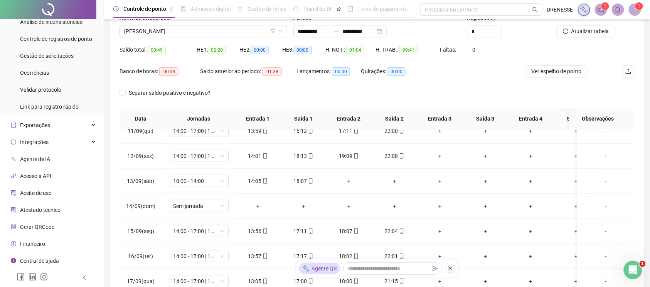
scroll to position [23, 0]
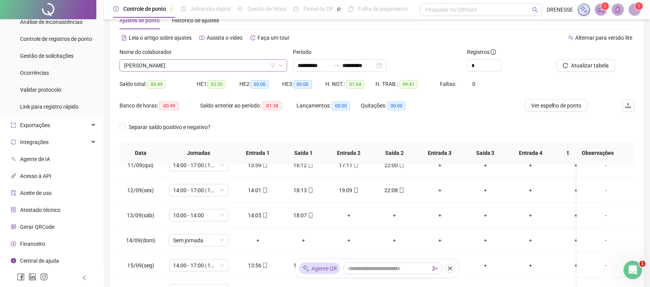
click at [175, 68] on span "[PERSON_NAME]" at bounding box center [203, 66] width 158 height 12
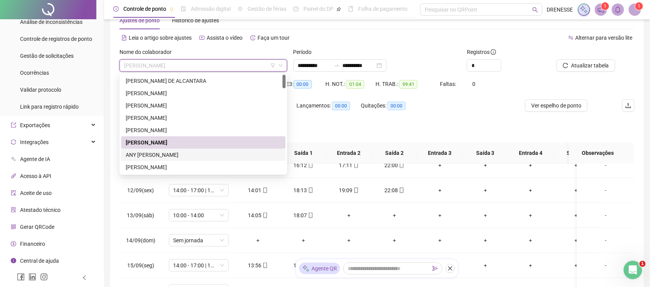
click at [180, 154] on div "ANY [PERSON_NAME]" at bounding box center [203, 155] width 155 height 8
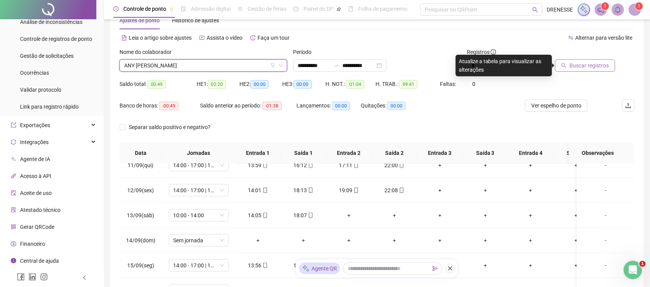
click at [577, 67] on span "Buscar registros" at bounding box center [589, 65] width 39 height 8
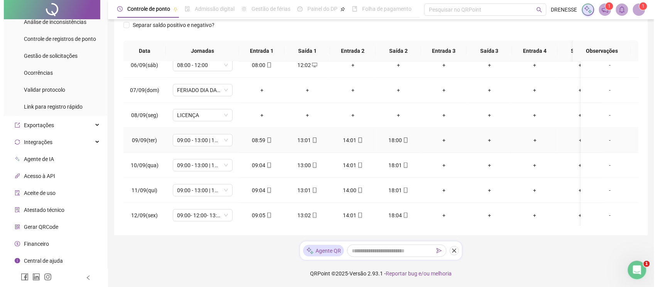
scroll to position [271, 0]
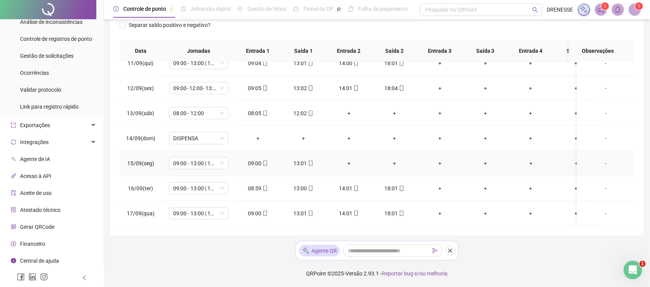
click at [601, 159] on div "-" at bounding box center [605, 163] width 45 height 8
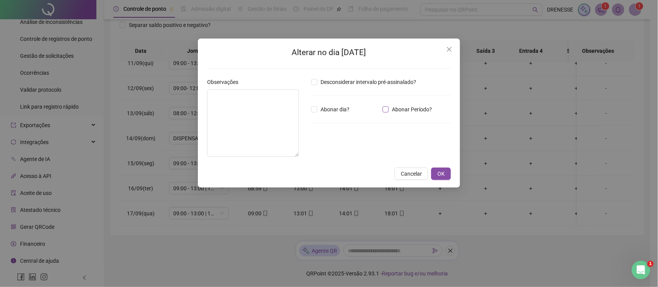
click at [387, 113] on label "Abonar Período?" at bounding box center [408, 109] width 52 height 8
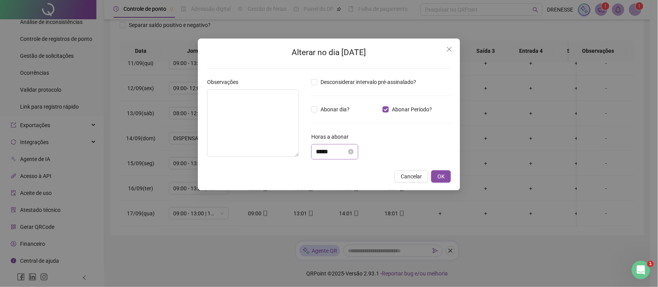
click at [333, 158] on div "*****" at bounding box center [334, 151] width 47 height 15
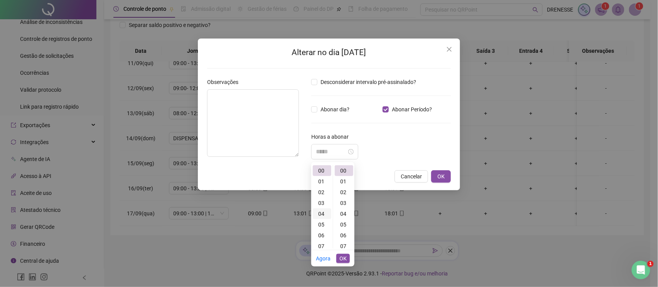
click at [320, 214] on div "04" at bounding box center [322, 214] width 19 height 11
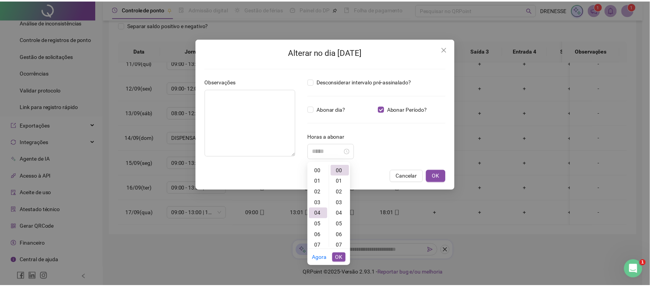
scroll to position [43, 0]
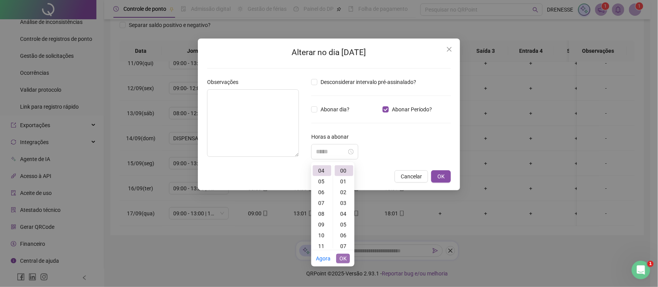
type input "*****"
click at [346, 259] on button "OK" at bounding box center [342, 258] width 13 height 9
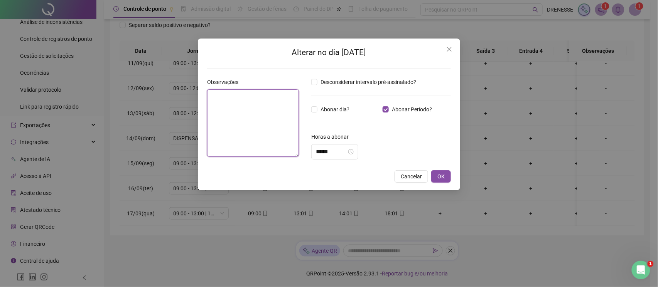
click at [246, 117] on textarea at bounding box center [253, 122] width 92 height 67
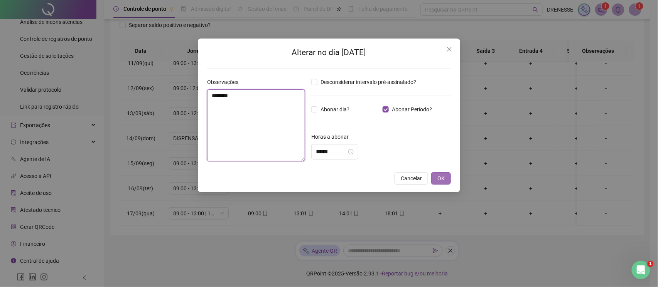
type textarea "********"
click at [446, 180] on button "OK" at bounding box center [441, 178] width 20 height 12
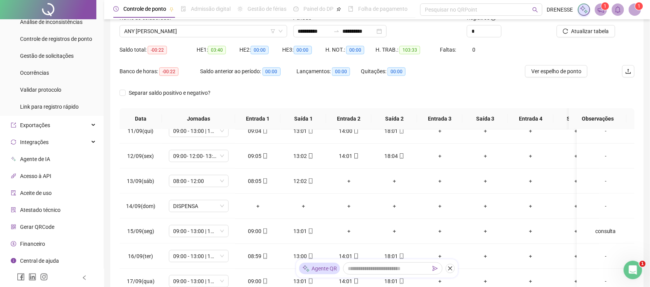
scroll to position [23, 0]
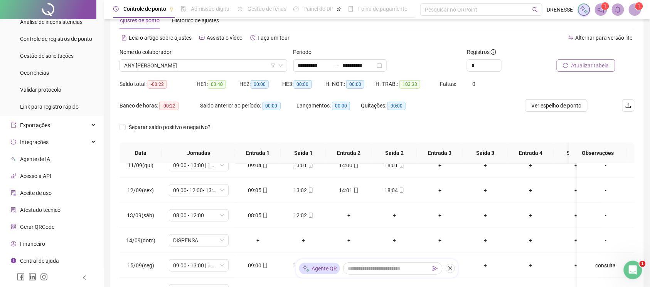
click at [588, 62] on span "Atualizar tabela" at bounding box center [590, 65] width 38 height 8
click at [187, 68] on span "ANY [PERSON_NAME]" at bounding box center [203, 66] width 158 height 12
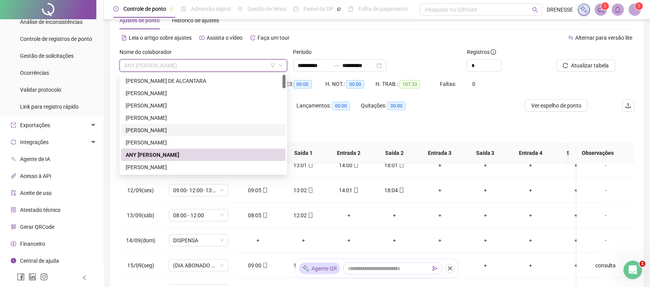
scroll to position [34, 0]
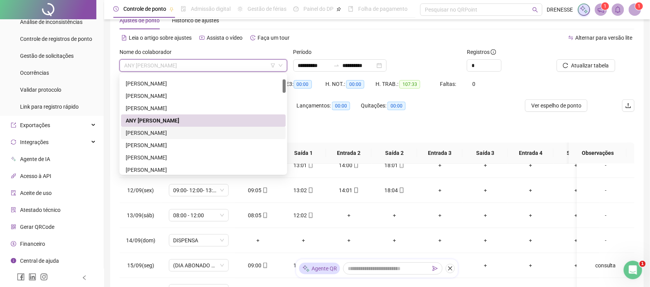
click at [175, 136] on div "[PERSON_NAME]" at bounding box center [203, 133] width 155 height 8
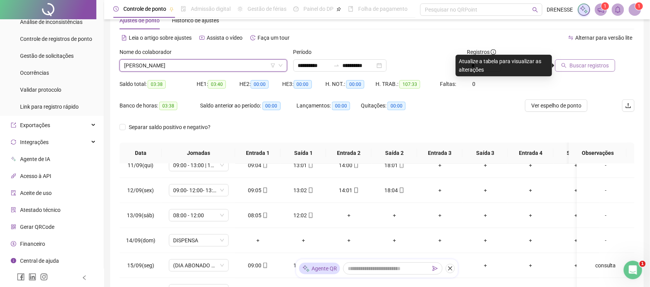
click at [567, 66] on icon "search" at bounding box center [563, 65] width 5 height 5
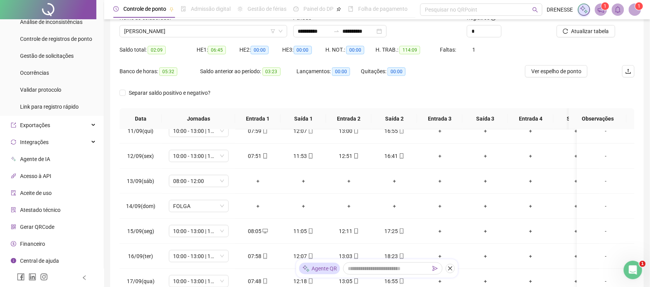
scroll to position [126, 0]
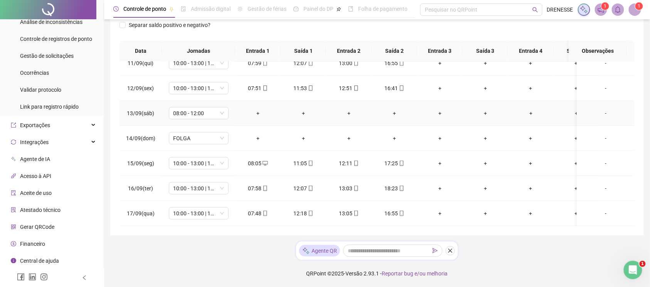
click at [203, 111] on td "08:00 - 12:00" at bounding box center [198, 113] width 73 height 25
click at [199, 108] on span "08:00 - 12:00" at bounding box center [198, 114] width 51 height 12
type input "***"
click at [219, 159] on div "Folga compensatória" at bounding box center [205, 158] width 51 height 8
click at [236, 79] on div "Confirmar alteração da jornada? Não Sim" at bounding box center [199, 79] width 86 height 21
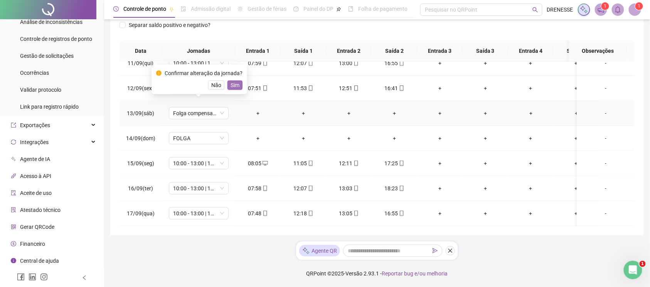
click at [232, 84] on span "Sim" at bounding box center [235, 85] width 9 height 8
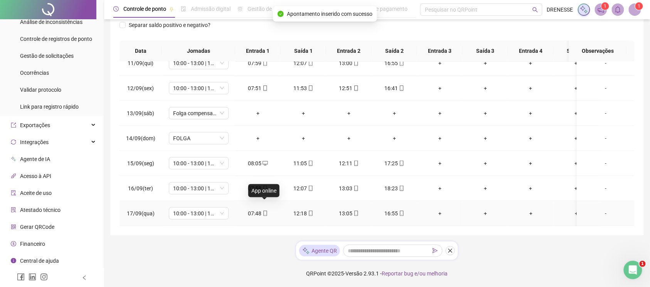
click at [265, 211] on icon "mobile" at bounding box center [265, 213] width 5 height 5
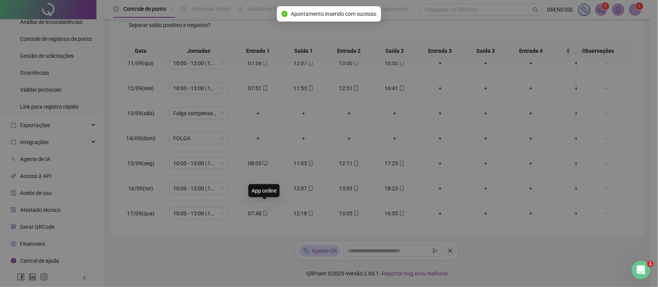
type input "**********"
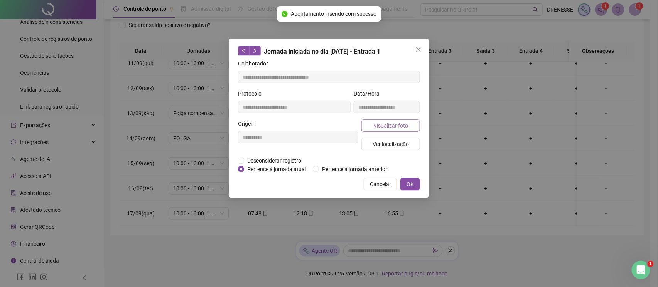
click at [380, 121] on span "Visualizar foto" at bounding box center [390, 125] width 35 height 8
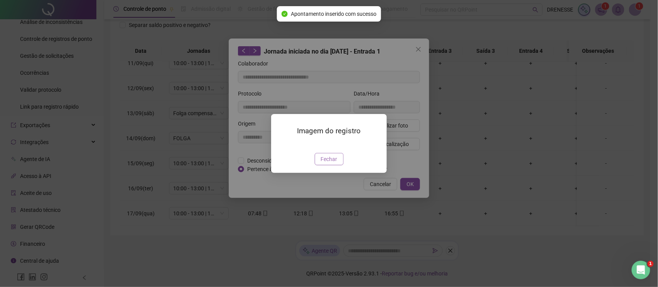
click at [327, 163] on span "Fechar" at bounding box center [329, 159] width 17 height 8
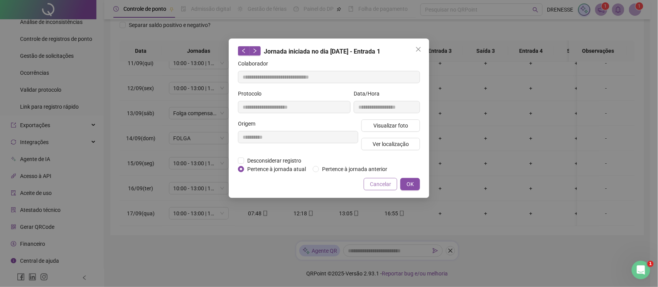
click at [366, 184] on button "Cancelar" at bounding box center [381, 184] width 34 height 12
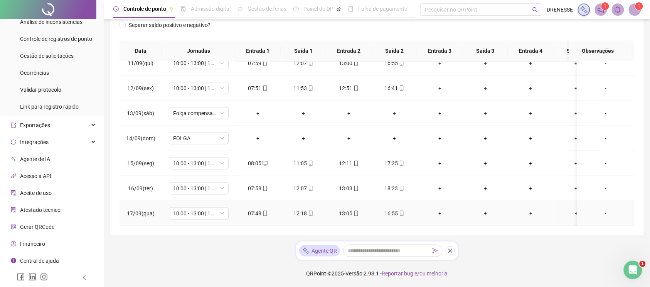
click at [403, 211] on icon "mobile" at bounding box center [401, 213] width 5 height 5
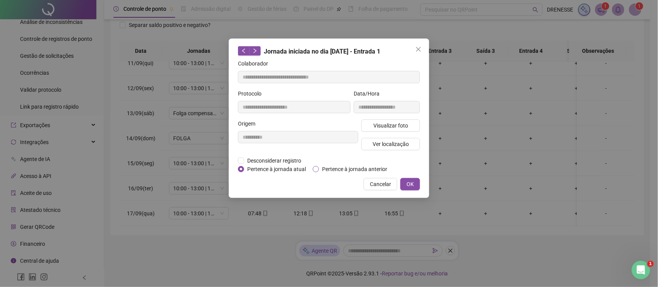
type input "**********"
click at [377, 130] on button "Visualizar foto" at bounding box center [390, 126] width 59 height 12
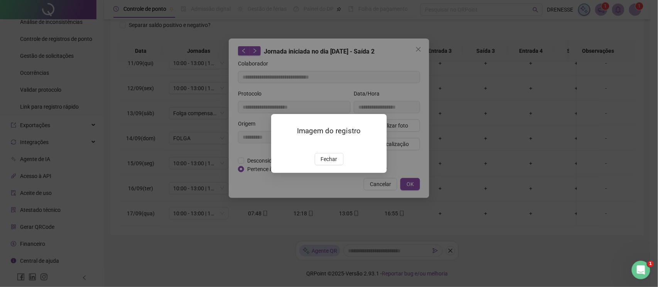
click at [326, 173] on div "Imagem do registro Fechar" at bounding box center [329, 143] width 116 height 59
click at [334, 163] on span "Fechar" at bounding box center [329, 159] width 17 height 8
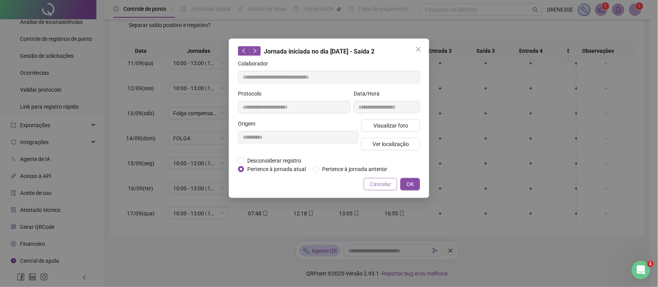
click at [375, 190] on button "Cancelar" at bounding box center [381, 184] width 34 height 12
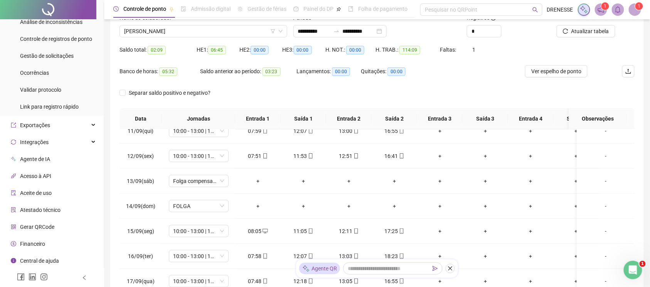
scroll to position [0, 0]
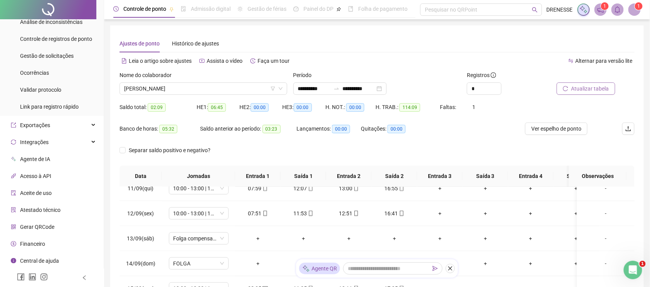
click at [581, 87] on span "Atualizar tabela" at bounding box center [590, 88] width 38 height 8
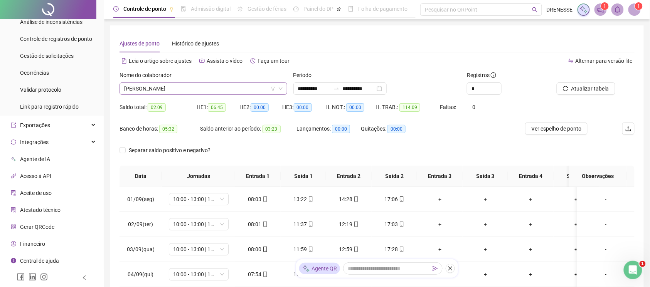
click at [177, 91] on span "[PERSON_NAME]" at bounding box center [203, 89] width 158 height 12
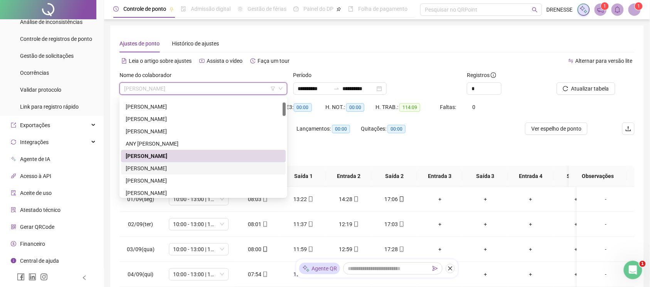
click at [156, 167] on div "[PERSON_NAME]" at bounding box center [203, 168] width 155 height 8
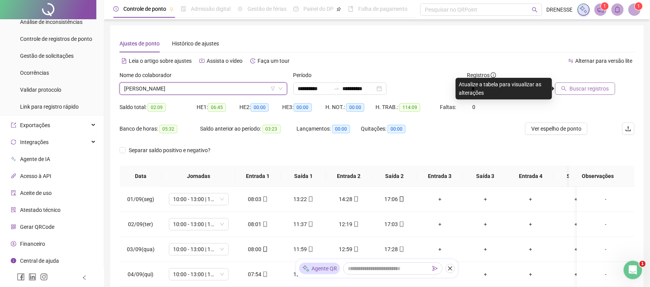
click at [571, 88] on span "Buscar registros" at bounding box center [589, 88] width 39 height 8
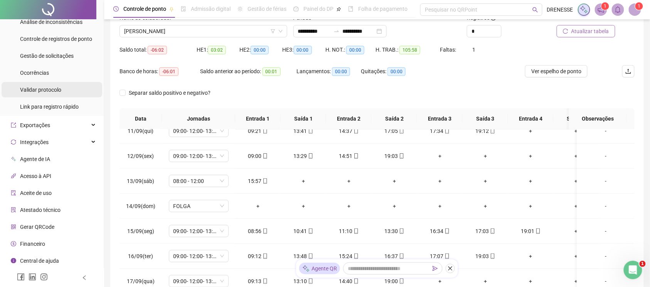
scroll to position [76, 0]
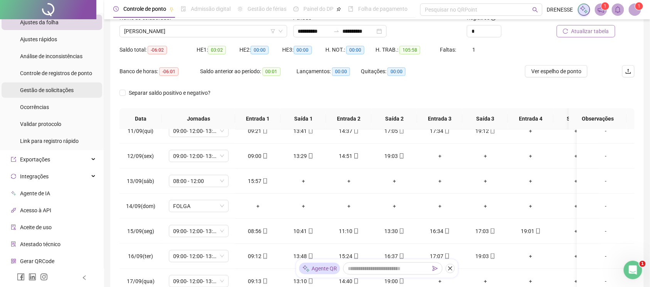
click at [50, 87] on span "Gestão de solicitações" at bounding box center [47, 90] width 54 height 6
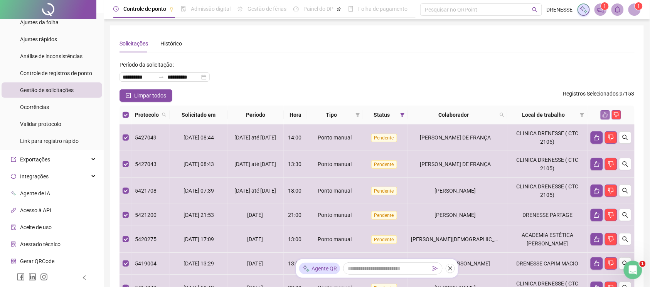
click at [606, 118] on button "button" at bounding box center [605, 114] width 9 height 9
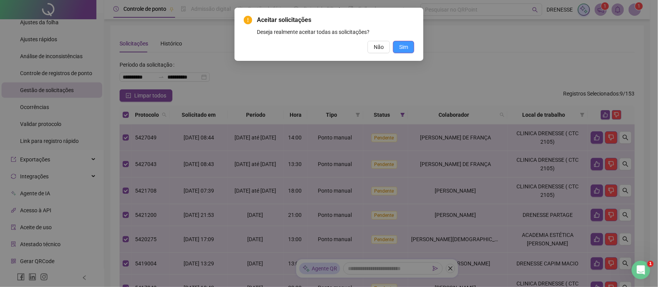
click at [400, 43] on span "Sim" at bounding box center [403, 47] width 9 height 8
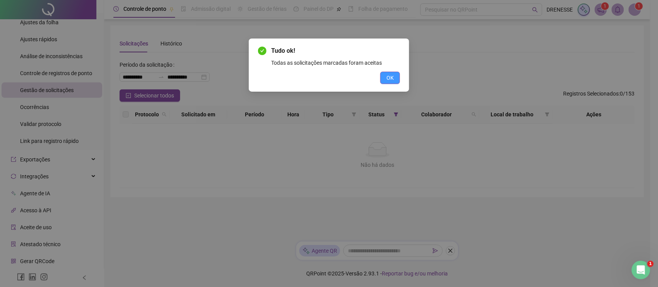
click at [391, 81] on span "OK" at bounding box center [389, 78] width 7 height 8
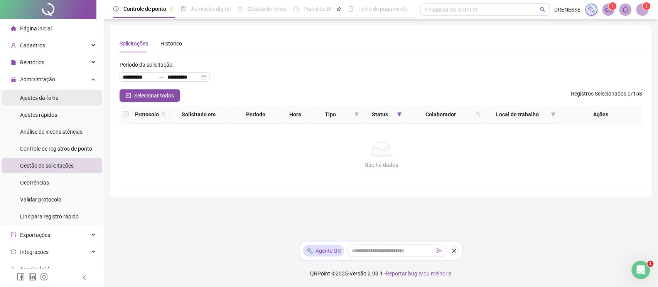
click at [35, 102] on div "Ajustes da folha" at bounding box center [39, 97] width 39 height 15
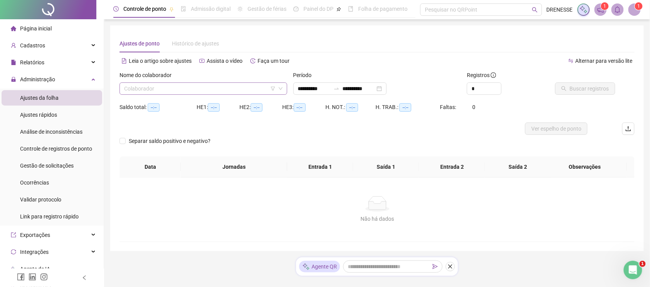
type input "**********"
click at [166, 91] on input "search" at bounding box center [200, 89] width 152 height 12
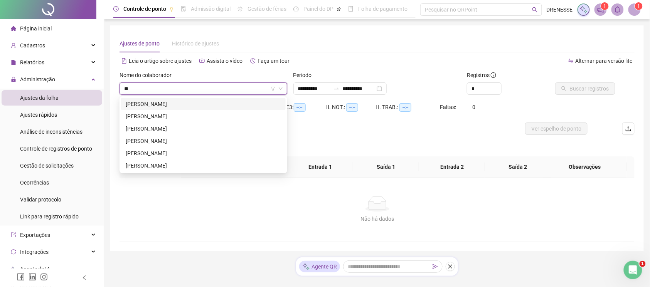
type input "***"
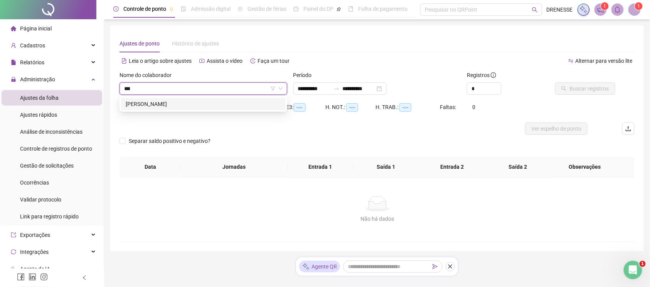
click at [184, 103] on div "[PERSON_NAME]" at bounding box center [203, 104] width 155 height 8
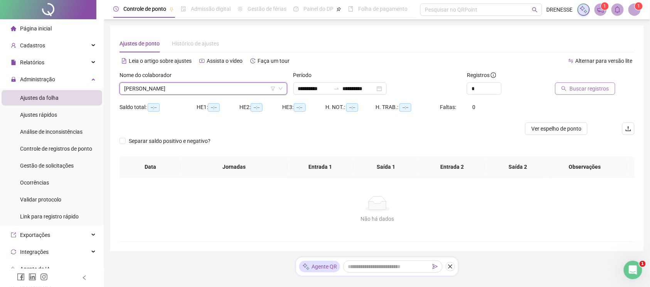
click at [573, 85] on span "Buscar registros" at bounding box center [589, 88] width 39 height 8
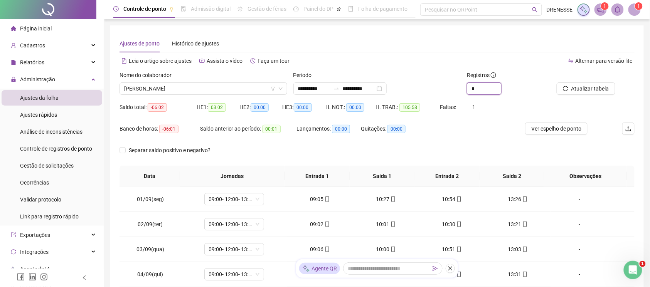
drag, startPoint x: 479, startPoint y: 89, endPoint x: 445, endPoint y: 91, distance: 34.3
click at [445, 91] on div "**********" at bounding box center [376, 86] width 521 height 30
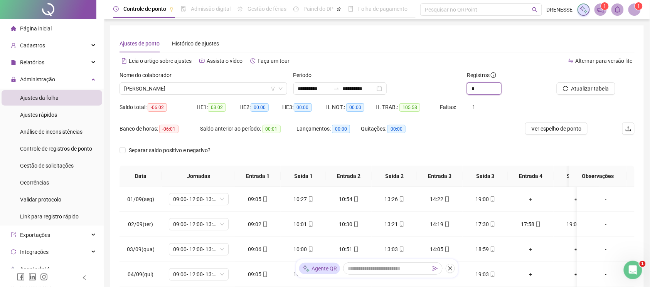
type input "*"
click at [428, 118] on div "H. TRAB.: 105:58" at bounding box center [408, 112] width 64 height 22
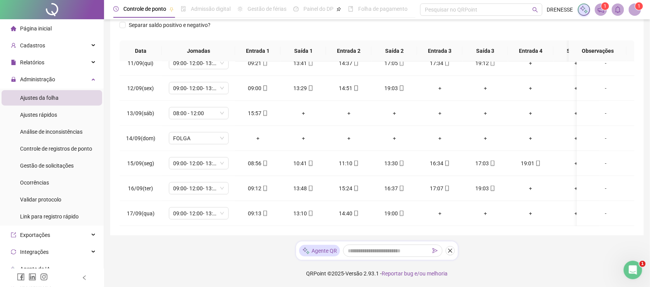
scroll to position [57, 0]
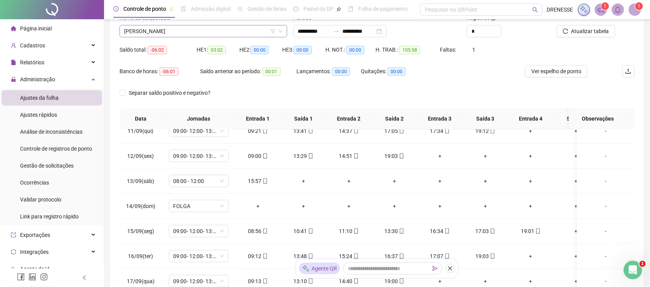
click at [190, 28] on span "[PERSON_NAME]" at bounding box center [203, 31] width 158 height 12
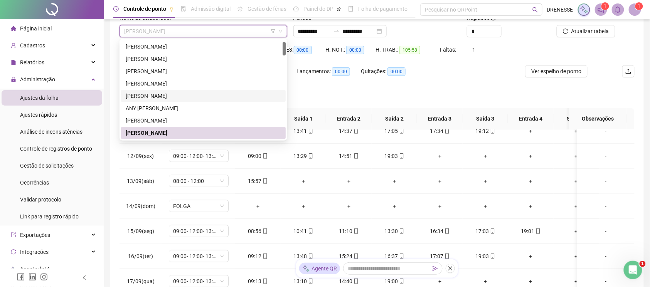
scroll to position [47, 0]
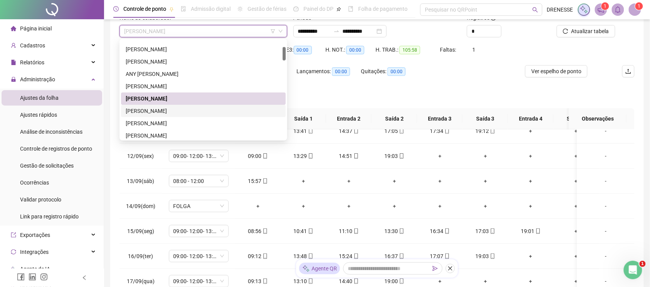
click at [173, 111] on div "[PERSON_NAME]" at bounding box center [203, 111] width 155 height 8
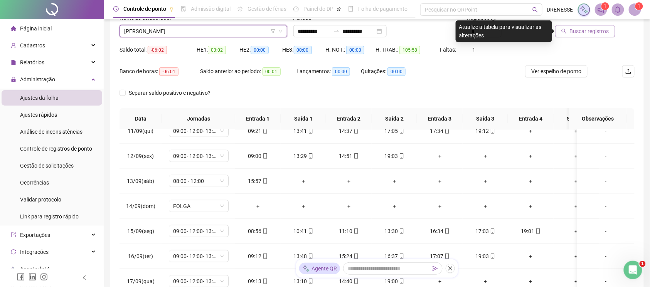
click at [601, 37] on button "Buscar registros" at bounding box center [585, 31] width 60 height 12
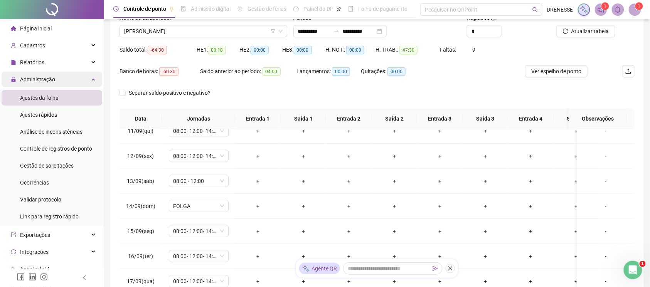
scroll to position [23, 0]
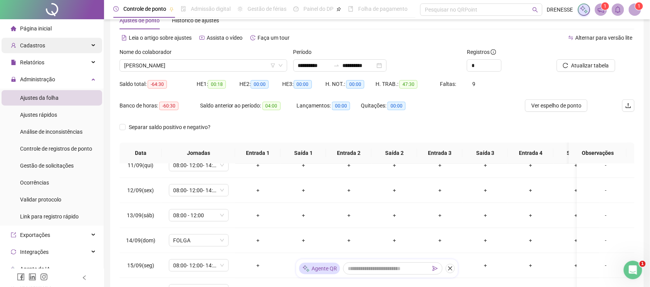
click at [47, 42] on div "Cadastros" at bounding box center [52, 45] width 101 height 15
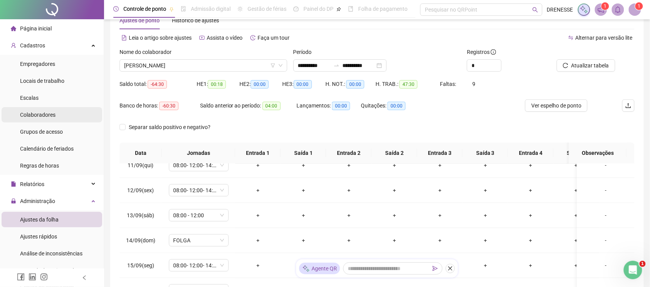
click at [40, 113] on span "Colaboradores" at bounding box center [37, 115] width 35 height 6
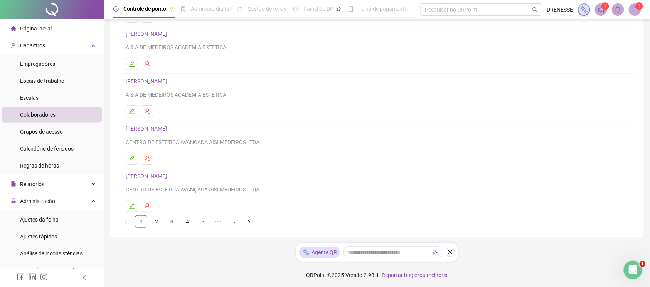
scroll to position [106, 0]
click at [168, 217] on link "3" at bounding box center [172, 220] width 12 height 12
click at [157, 216] on link "2" at bounding box center [157, 220] width 12 height 12
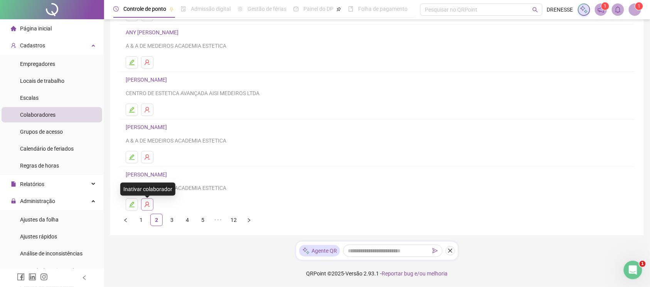
click at [149, 202] on icon "user-delete" at bounding box center [147, 205] width 6 height 6
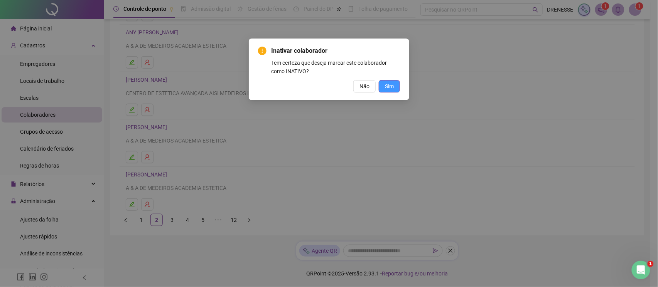
click at [390, 88] on span "Sim" at bounding box center [389, 86] width 9 height 8
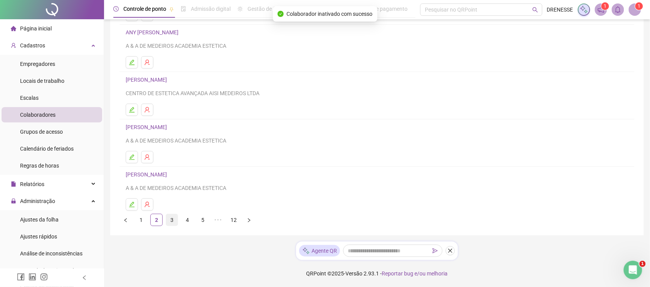
click at [171, 218] on link "3" at bounding box center [172, 220] width 12 height 12
click at [154, 221] on link "2" at bounding box center [157, 220] width 12 height 12
click at [170, 221] on link "3" at bounding box center [172, 220] width 12 height 12
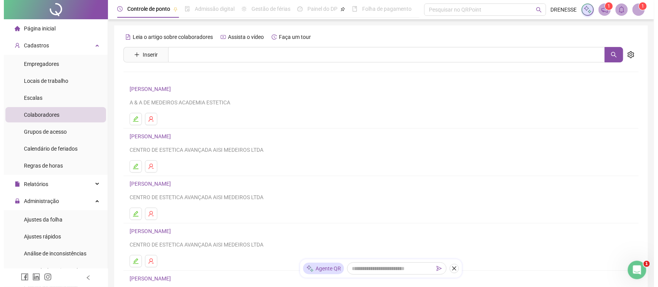
scroll to position [34, 0]
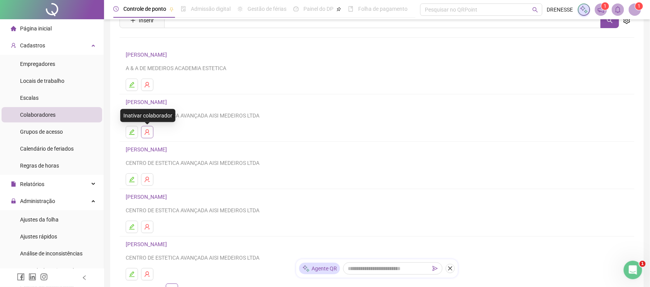
click at [150, 129] on button "button" at bounding box center [147, 132] width 12 height 12
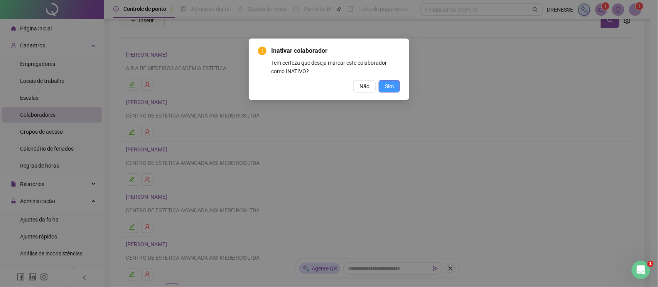
click at [389, 87] on span "Sim" at bounding box center [389, 86] width 9 height 8
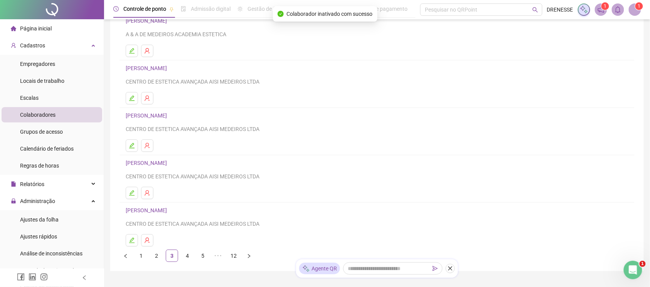
scroll to position [103, 0]
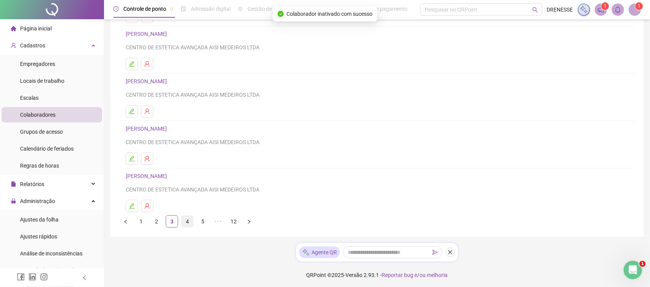
click at [184, 224] on link "4" at bounding box center [188, 222] width 12 height 12
click at [203, 224] on link "5" at bounding box center [203, 222] width 12 height 12
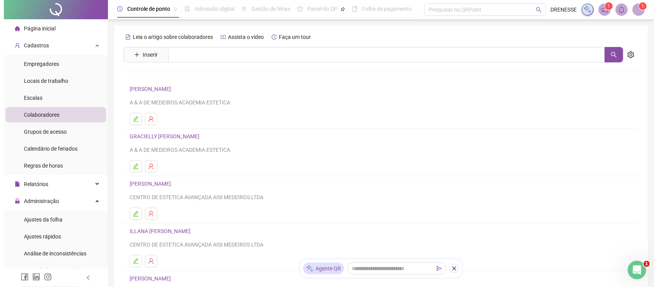
scroll to position [34, 0]
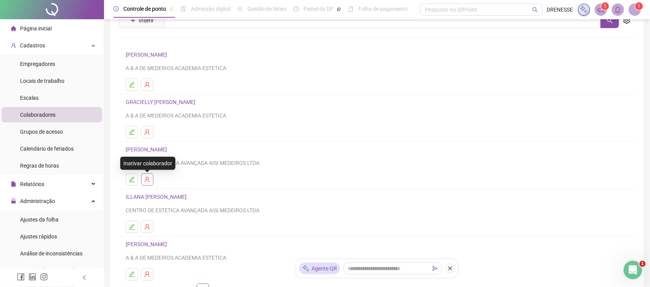
click at [148, 177] on icon "user-delete" at bounding box center [147, 180] width 6 height 6
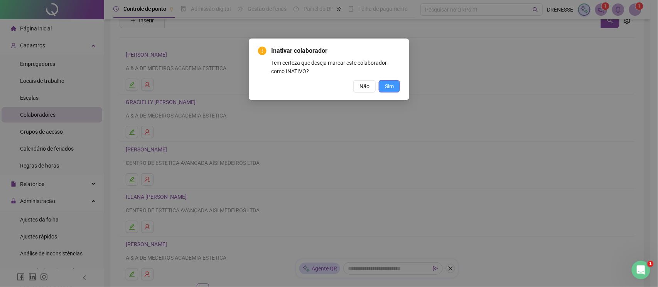
click at [389, 86] on span "Sim" at bounding box center [389, 86] width 9 height 8
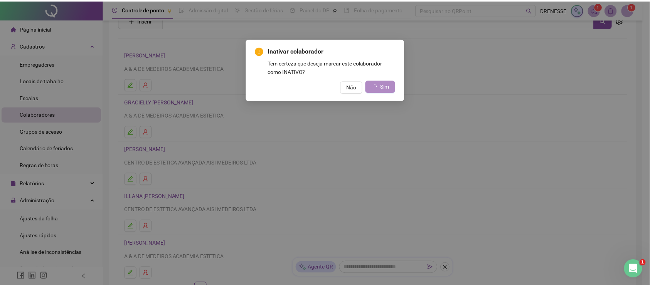
scroll to position [0, 0]
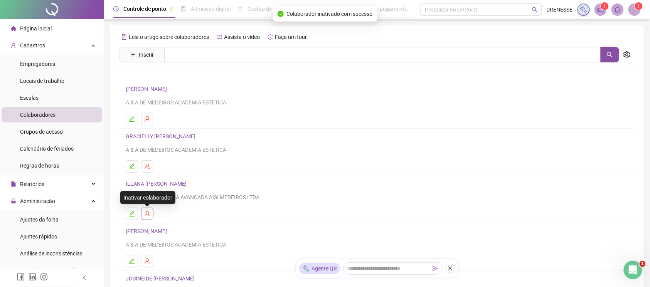
click at [148, 215] on icon "user-delete" at bounding box center [147, 213] width 5 height 5
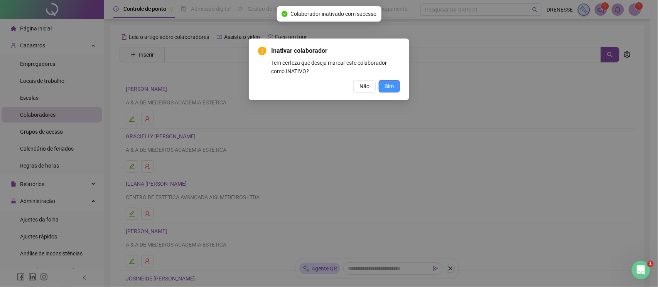
click at [387, 82] on span "Sim" at bounding box center [389, 86] width 9 height 8
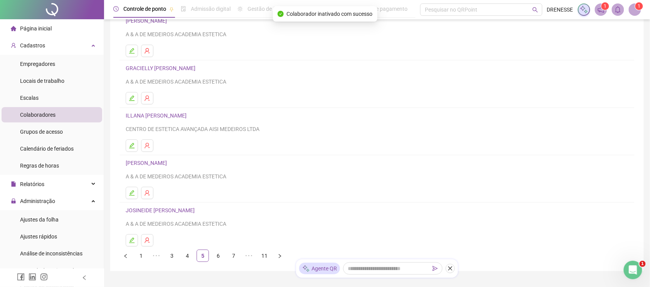
scroll to position [103, 0]
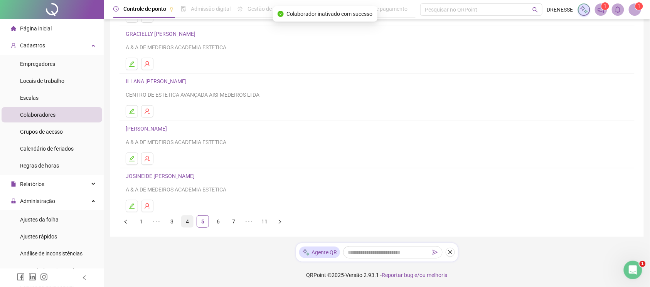
click at [189, 222] on link "4" at bounding box center [188, 222] width 12 height 12
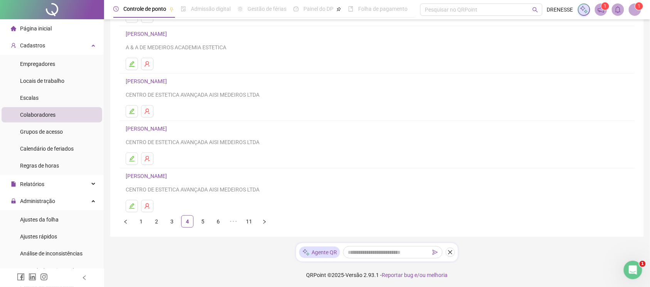
scroll to position [106, 0]
click at [200, 221] on link "5" at bounding box center [203, 220] width 12 height 12
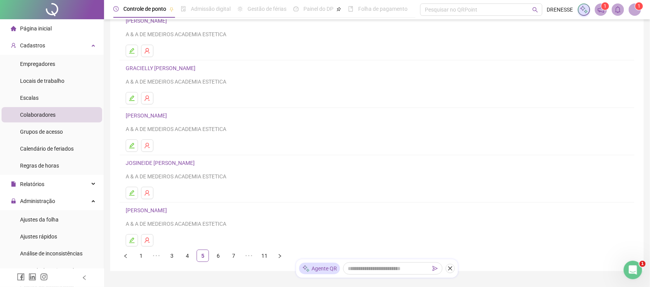
scroll to position [103, 0]
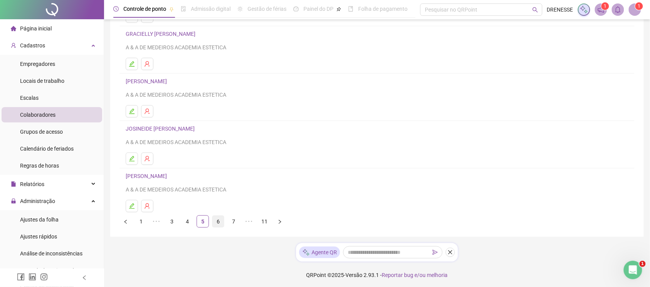
click at [216, 218] on link "6" at bounding box center [218, 222] width 12 height 12
click at [214, 220] on link "7" at bounding box center [218, 222] width 12 height 12
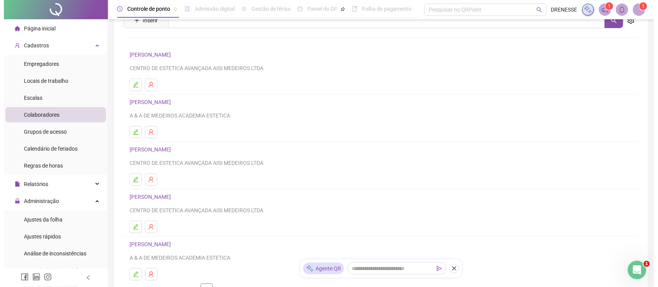
scroll to position [68, 0]
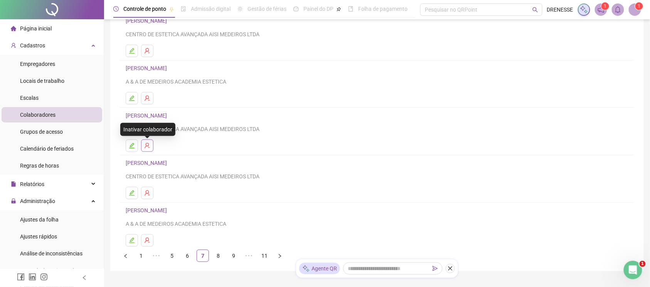
click at [150, 147] on icon "user-delete" at bounding box center [147, 146] width 6 height 6
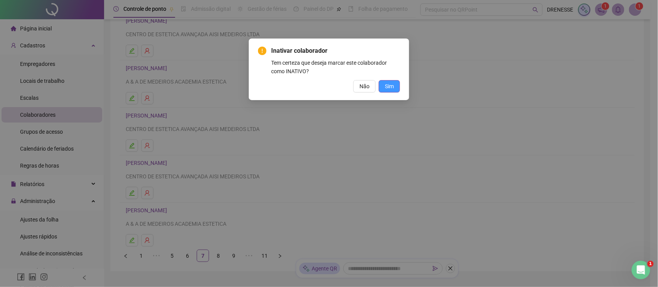
click at [399, 84] on button "Sim" at bounding box center [389, 86] width 21 height 12
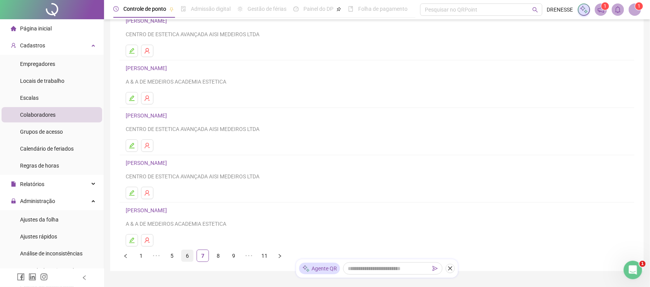
click at [184, 262] on link "6" at bounding box center [188, 256] width 12 height 12
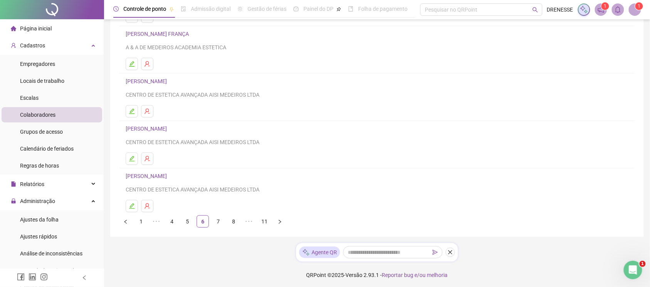
scroll to position [106, 0]
click at [213, 224] on link "7" at bounding box center [218, 220] width 12 height 12
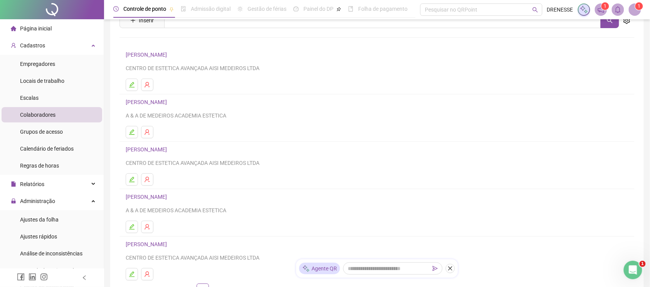
scroll to position [68, 0]
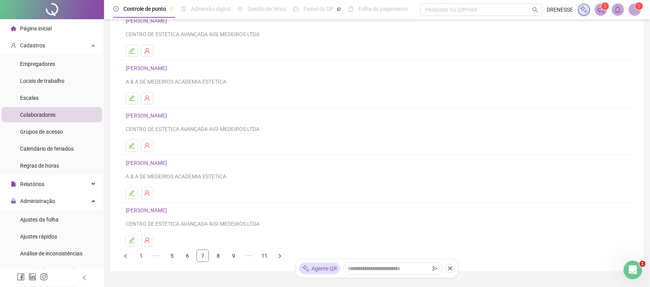
click at [218, 257] on link "8" at bounding box center [218, 256] width 12 height 12
click at [214, 258] on link "9" at bounding box center [218, 256] width 12 height 12
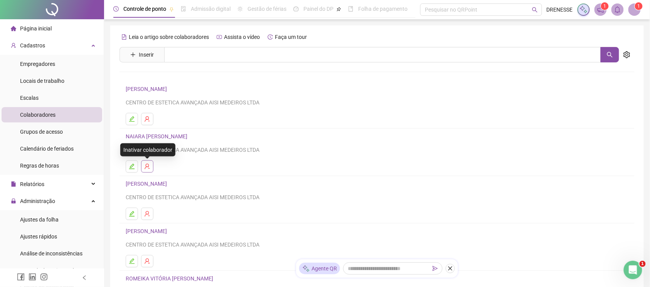
click at [148, 169] on icon "user-delete" at bounding box center [147, 166] width 6 height 6
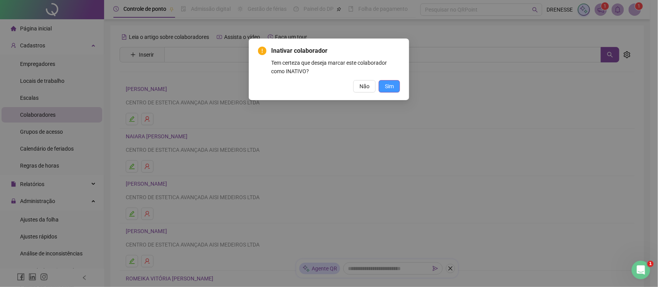
click at [385, 83] on span "Sim" at bounding box center [389, 86] width 9 height 8
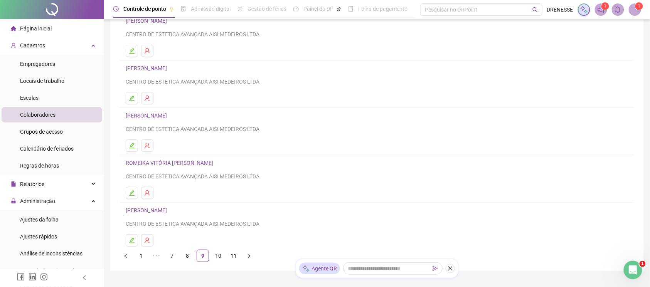
scroll to position [103, 0]
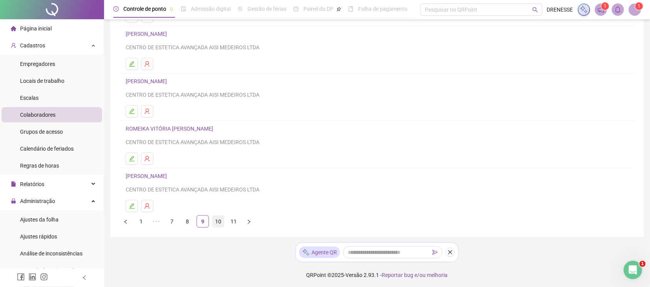
click at [214, 225] on link "10" at bounding box center [218, 222] width 12 height 12
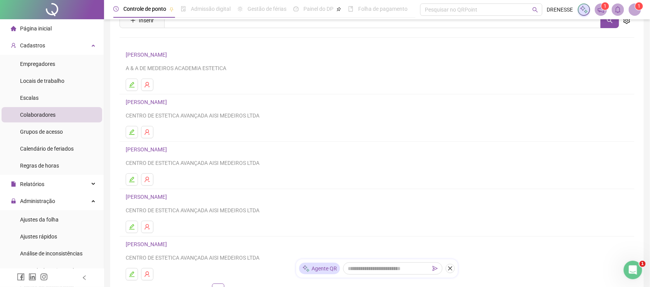
scroll to position [68, 0]
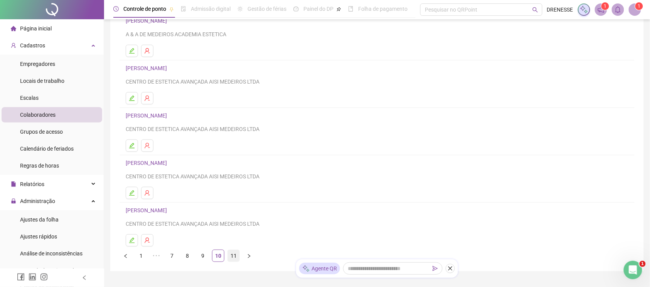
click at [230, 253] on link "11" at bounding box center [234, 256] width 12 height 12
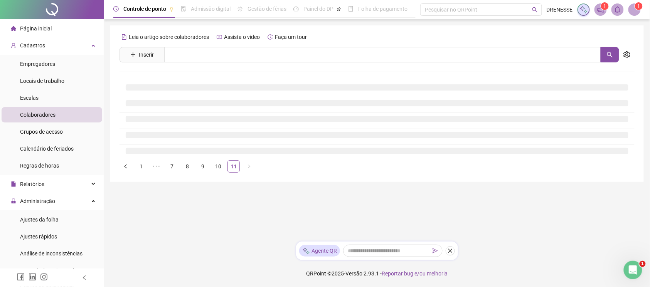
scroll to position [0, 0]
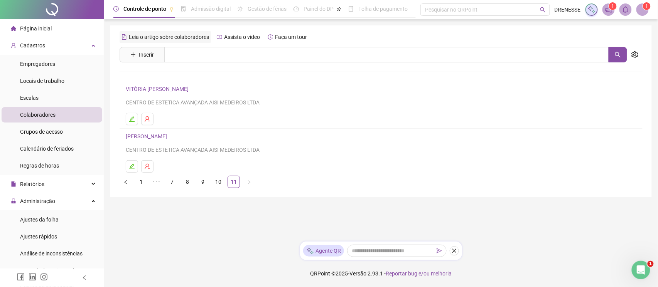
click at [181, 42] on div "Leia o artigo sobre colaboradores" at bounding box center [165, 37] width 91 height 12
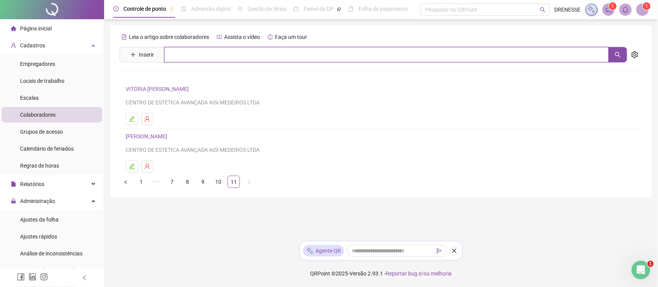
click at [184, 58] on input "text" at bounding box center [386, 54] width 445 height 15
type input "***"
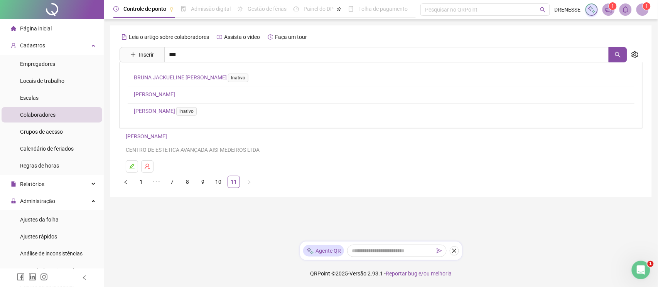
click at [168, 93] on link "[PERSON_NAME]" at bounding box center [154, 94] width 41 height 6
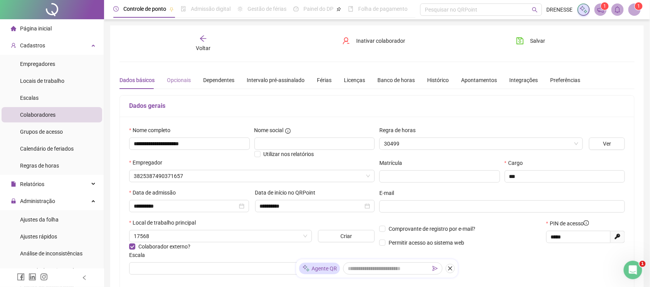
type input "**********"
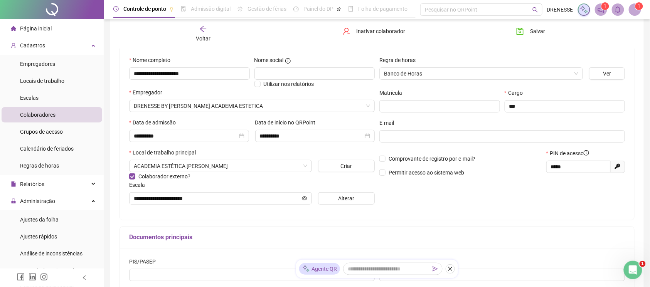
scroll to position [105, 0]
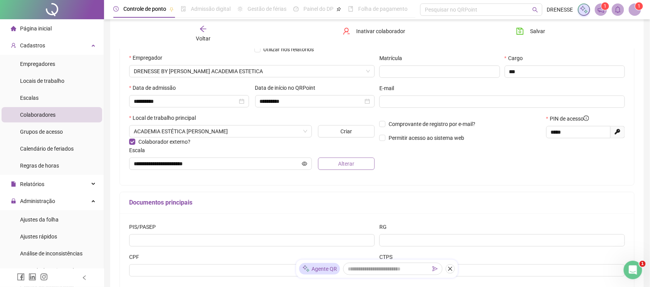
click at [336, 163] on button "Alterar" at bounding box center [346, 164] width 57 height 12
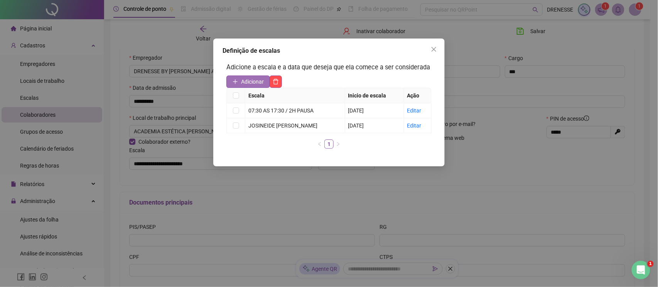
click at [254, 76] on button "Adicionar" at bounding box center [248, 82] width 44 height 12
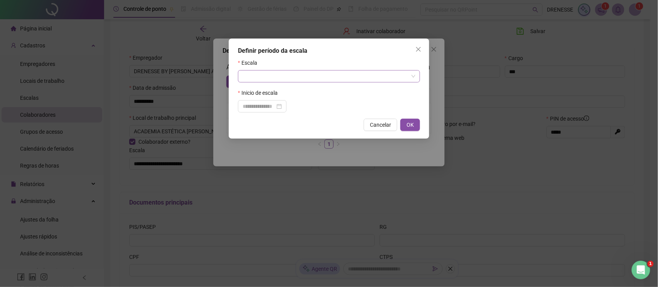
click at [255, 76] on input "search" at bounding box center [326, 77] width 166 height 12
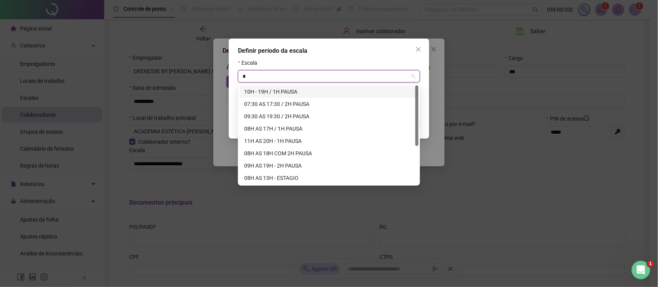
type input "**"
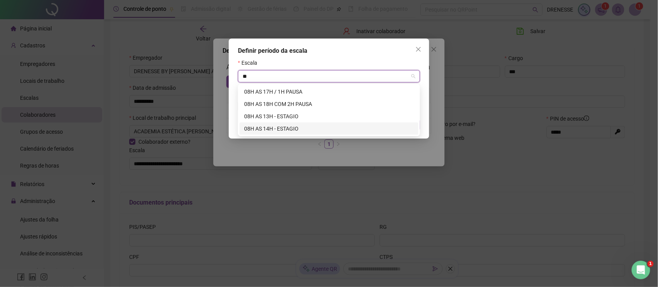
click at [268, 126] on div "08H AS 14H - ESTAGIO" at bounding box center [329, 129] width 170 height 8
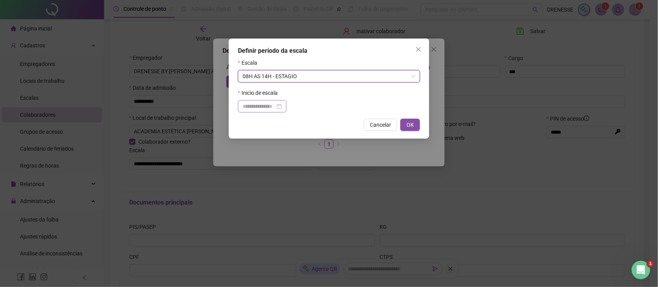
click at [264, 102] on div at bounding box center [262, 106] width 49 height 12
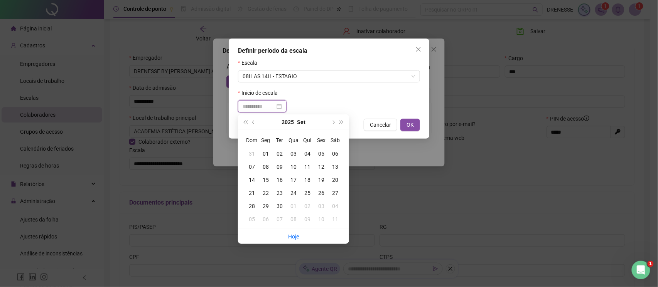
type input "**********"
click at [294, 180] on div "17" at bounding box center [293, 180] width 14 height 8
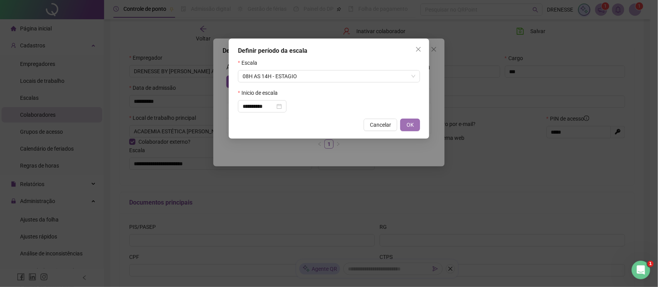
click at [410, 123] on span "OK" at bounding box center [409, 125] width 7 height 8
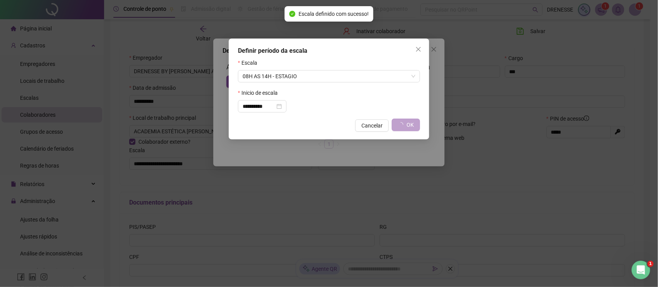
type input "**********"
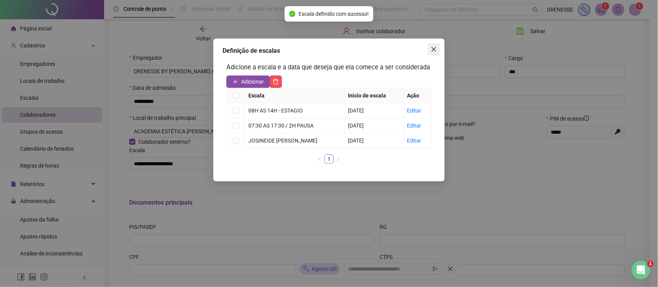
click at [434, 50] on icon "close" at bounding box center [434, 49] width 6 height 6
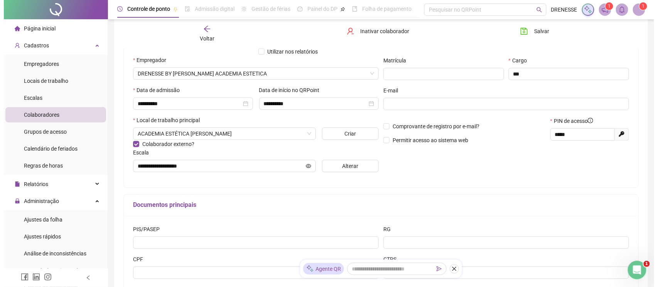
scroll to position [0, 0]
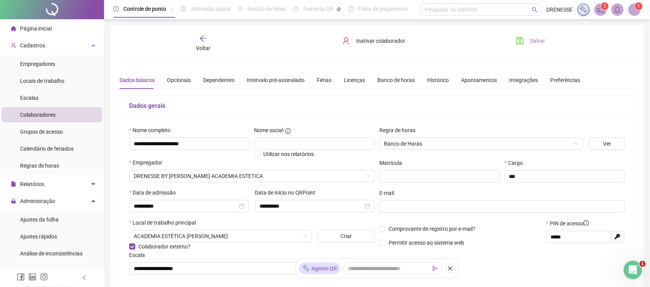
click at [535, 40] on span "Salvar" at bounding box center [537, 41] width 15 height 8
click at [39, 218] on span "Ajustes da folha" at bounding box center [39, 220] width 39 height 6
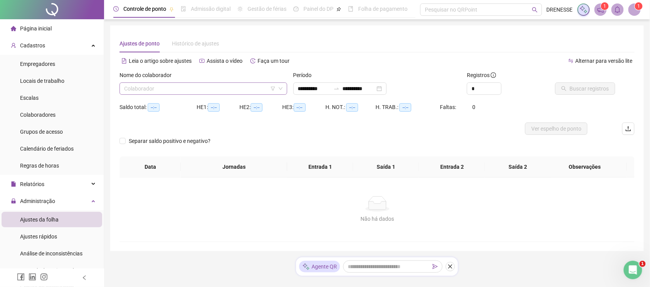
type input "**********"
click at [178, 84] on input "search" at bounding box center [200, 89] width 152 height 12
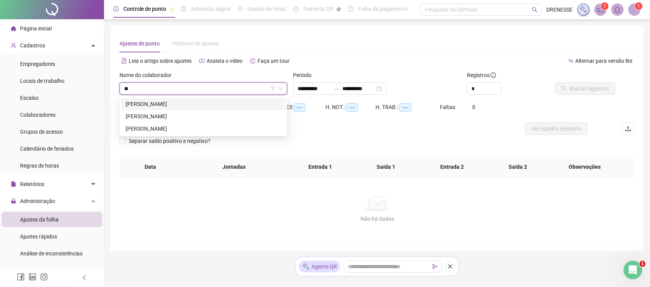
type input "***"
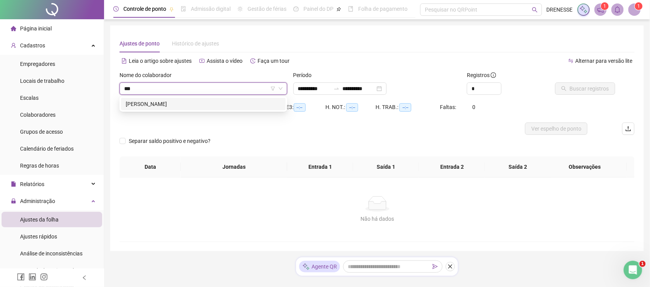
click at [162, 108] on div "[PERSON_NAME]" at bounding box center [203, 104] width 155 height 8
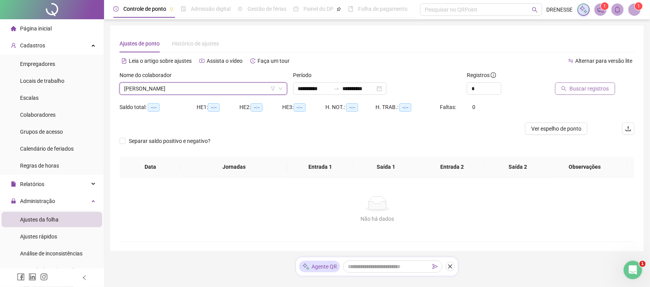
click at [583, 90] on span "Buscar registros" at bounding box center [589, 88] width 39 height 8
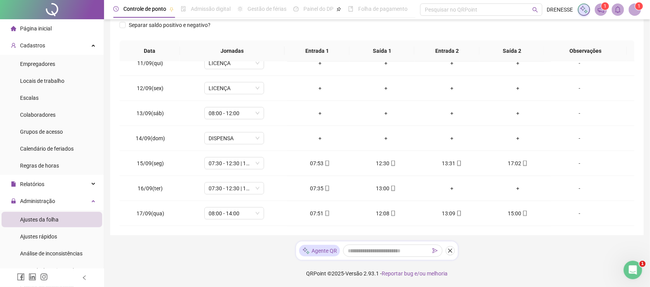
scroll to position [23, 0]
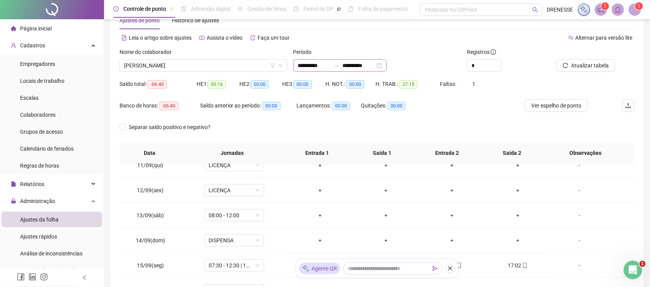
click at [356, 61] on div "**********" at bounding box center [339, 65] width 93 height 12
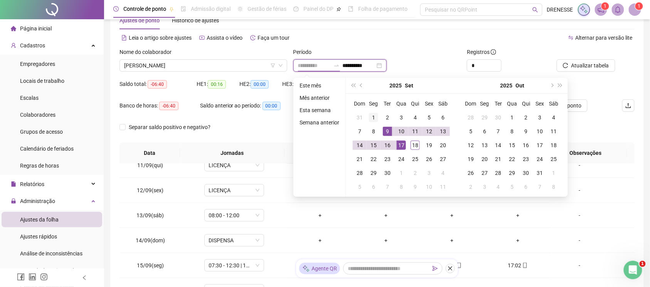
type input "**********"
click at [372, 119] on div "1" at bounding box center [373, 117] width 9 height 9
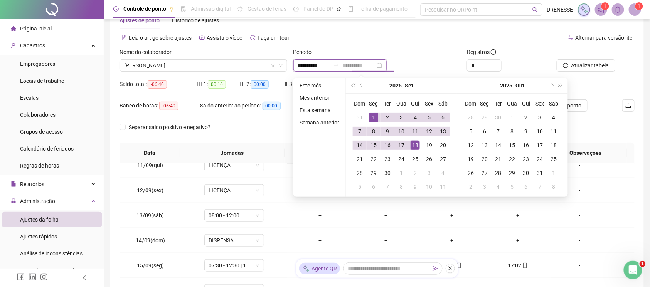
type input "**********"
click at [414, 144] on div "18" at bounding box center [415, 145] width 9 height 9
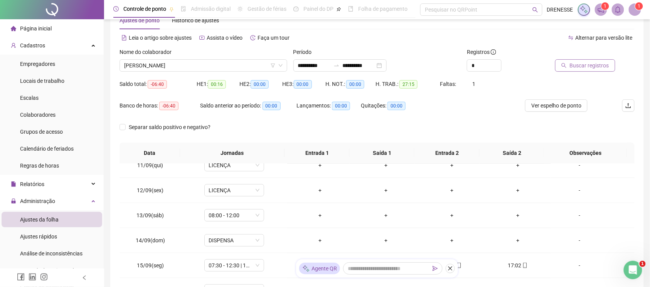
click at [583, 65] on span "Buscar registros" at bounding box center [589, 65] width 39 height 8
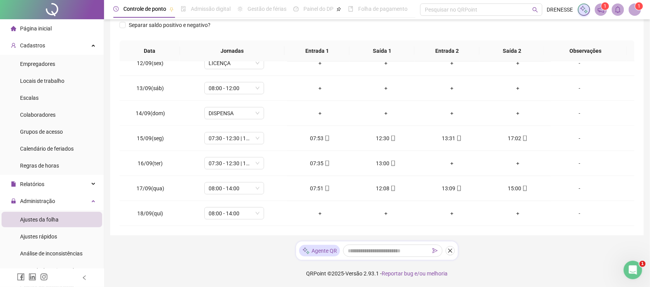
scroll to position [57, 0]
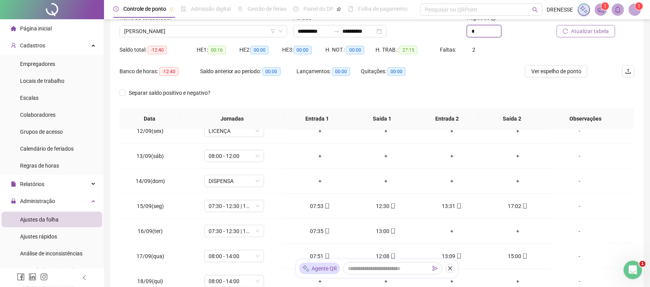
drag, startPoint x: 480, startPoint y: 29, endPoint x: 450, endPoint y: 30, distance: 30.1
click at [450, 30] on div "**********" at bounding box center [376, 28] width 521 height 30
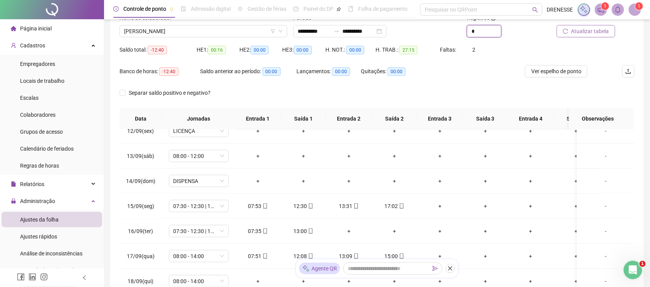
type input "*"
click at [434, 71] on div "Banco de horas: -12:40 Saldo anterior ao período: 00:00 Lançamentos: 00:00 Quit…" at bounding box center [313, 76] width 386 height 22
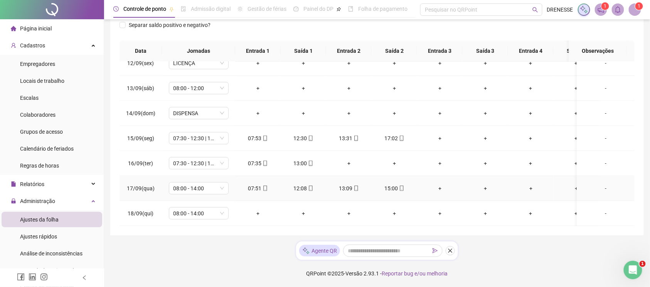
click at [264, 186] on icon "mobile" at bounding box center [265, 188] width 5 height 5
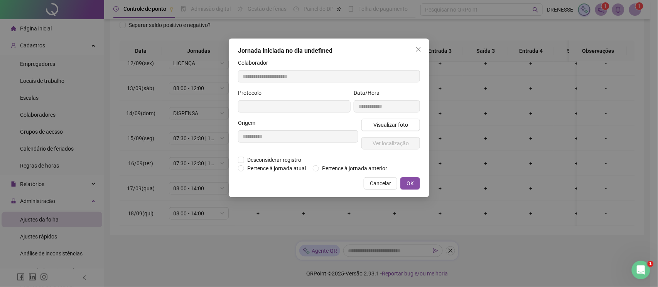
type input "**********"
click at [370, 130] on button "Visualizar foto" at bounding box center [390, 126] width 59 height 12
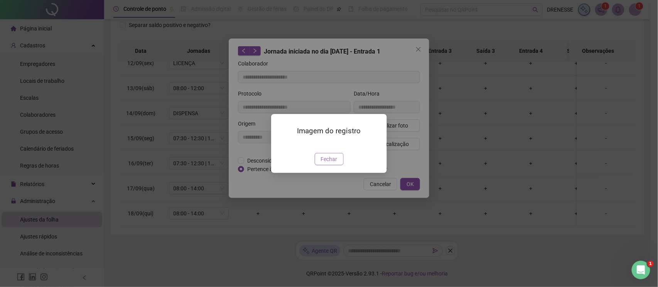
click at [318, 165] on button "Fechar" at bounding box center [329, 159] width 29 height 12
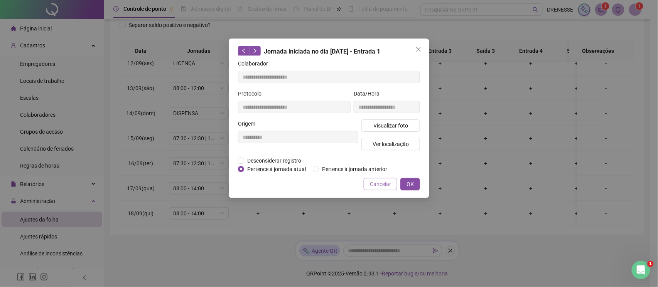
click at [369, 180] on button "Cancelar" at bounding box center [381, 184] width 34 height 12
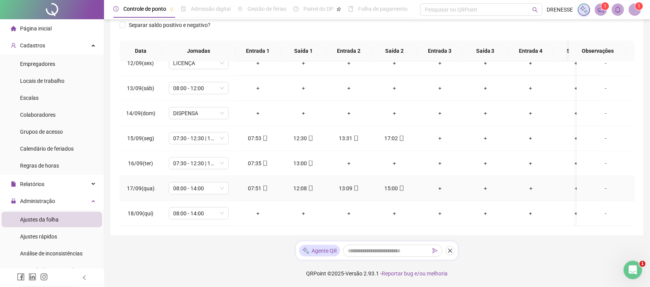
click at [403, 186] on icon "mobile" at bounding box center [401, 188] width 5 height 5
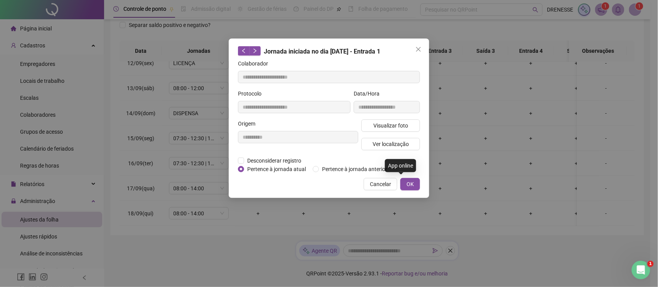
type input "**********"
click at [395, 120] on button "Visualizar foto" at bounding box center [390, 126] width 59 height 12
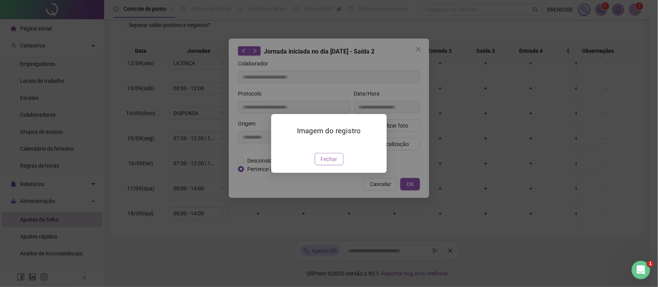
click at [332, 165] on button "Fechar" at bounding box center [329, 159] width 29 height 12
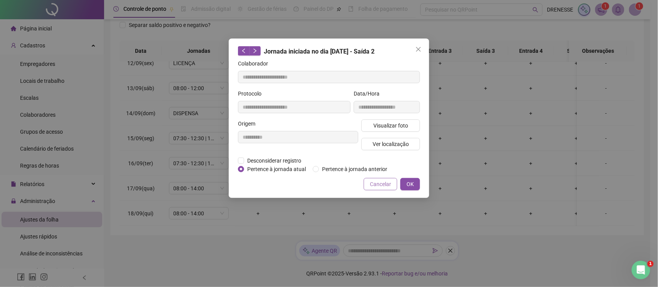
click at [371, 183] on span "Cancelar" at bounding box center [380, 184] width 21 height 8
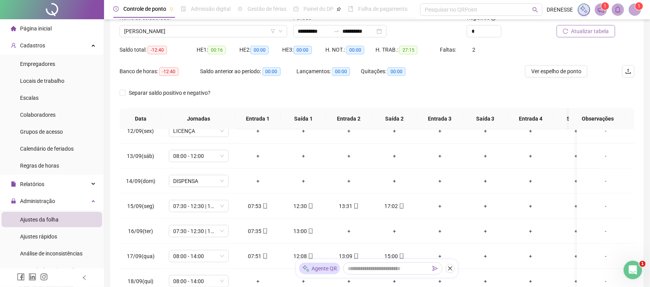
scroll to position [23, 0]
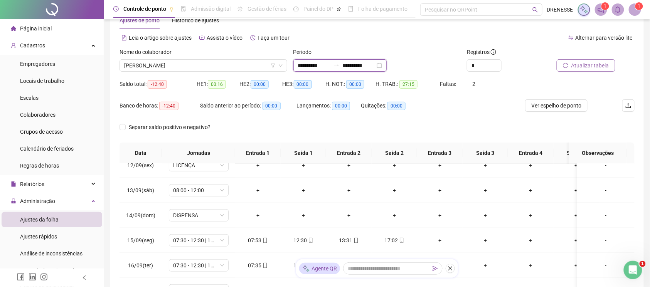
click at [359, 66] on input "**********" at bounding box center [359, 65] width 32 height 8
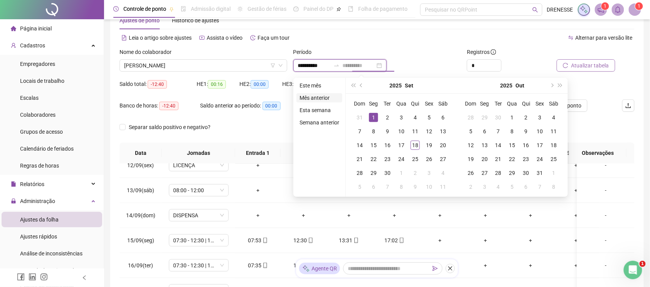
type input "**********"
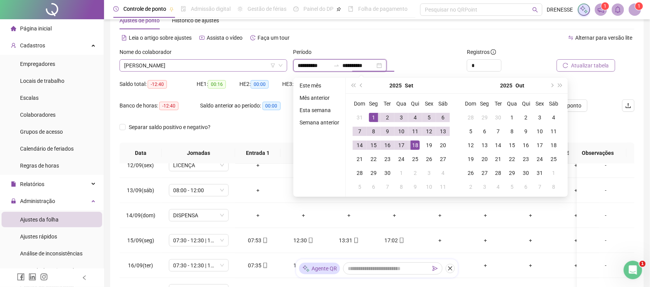
click at [199, 66] on span "[PERSON_NAME]" at bounding box center [203, 66] width 158 height 12
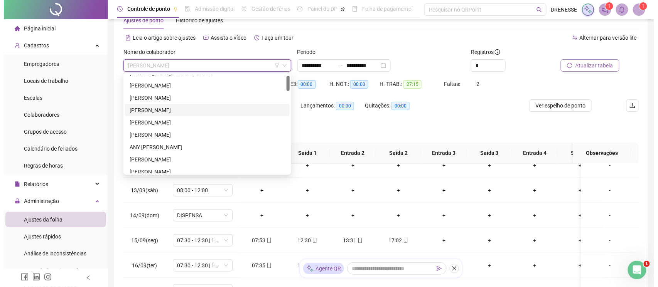
scroll to position [42, 0]
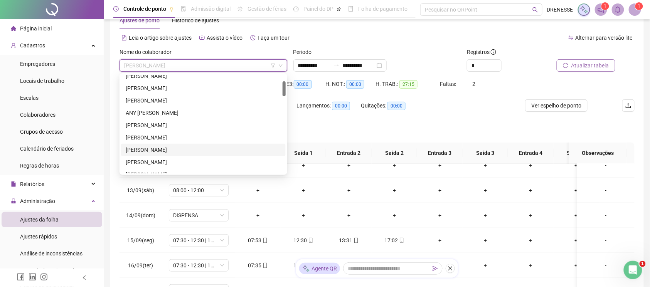
click at [162, 145] on div "[PERSON_NAME]" at bounding box center [203, 150] width 165 height 12
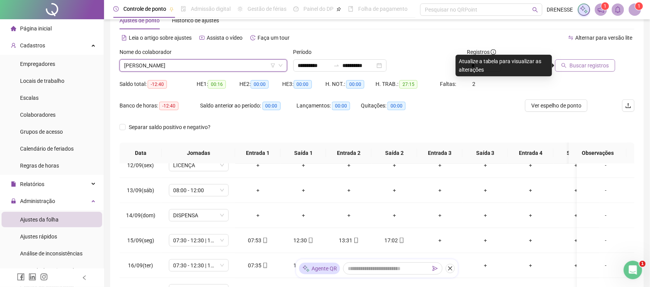
click at [569, 65] on button "Buscar registros" at bounding box center [585, 65] width 60 height 12
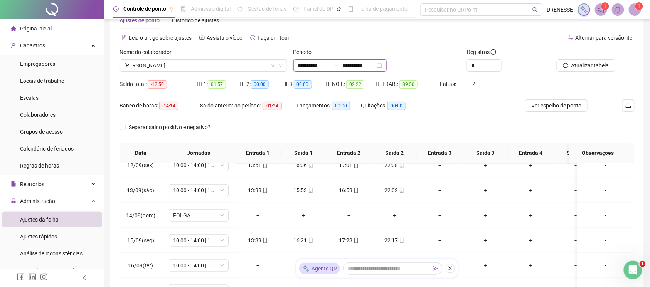
click at [330, 63] on input "**********" at bounding box center [314, 65] width 32 height 8
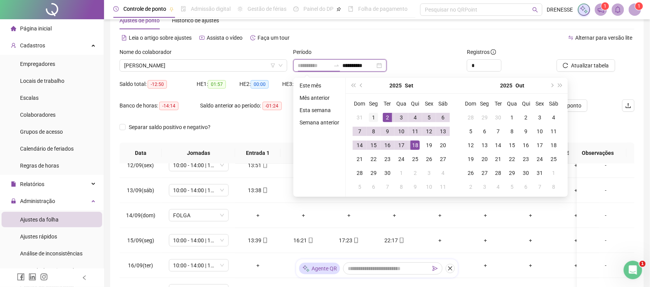
type input "**********"
click at [372, 116] on div "1" at bounding box center [373, 117] width 9 height 9
type input "**********"
click at [398, 148] on div "17" at bounding box center [401, 145] width 9 height 9
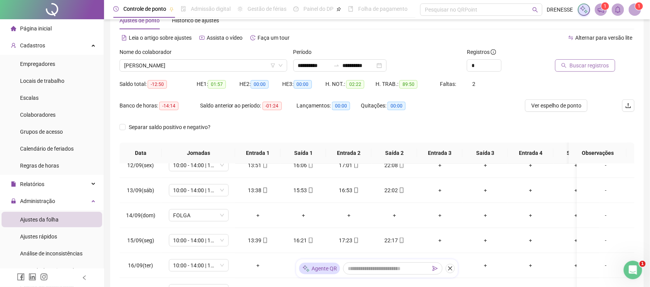
click at [599, 68] on span "Buscar registros" at bounding box center [589, 65] width 39 height 8
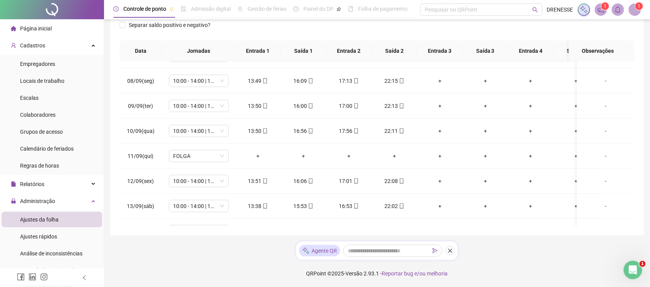
scroll to position [271, 0]
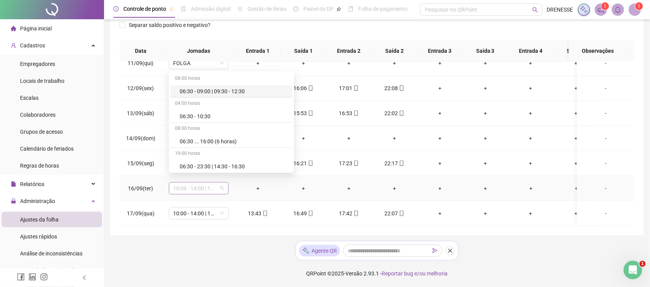
click at [200, 183] on span "10:00 - 14:00 | 15:00 - 18:20" at bounding box center [198, 189] width 51 height 12
type input "***"
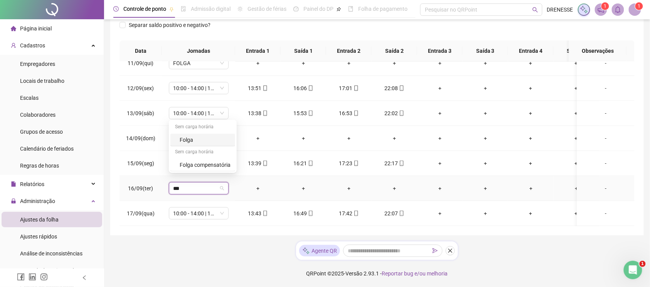
click at [201, 143] on div "Folga" at bounding box center [202, 140] width 65 height 13
click at [233, 164] on button "Sim" at bounding box center [234, 160] width 15 height 9
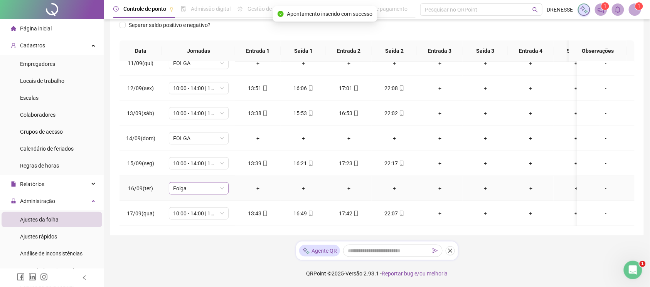
click at [189, 183] on span "Folga" at bounding box center [198, 189] width 51 height 12
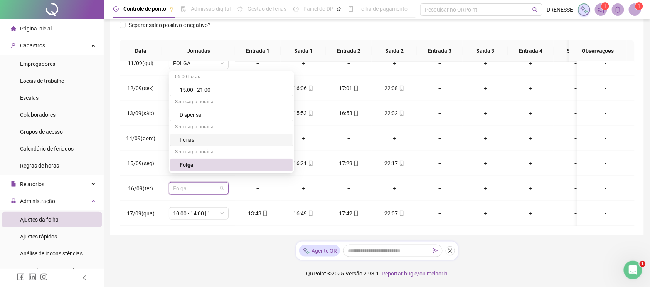
click at [432, 28] on div "Separar saldo positivo e negativo?" at bounding box center [377, 30] width 515 height 22
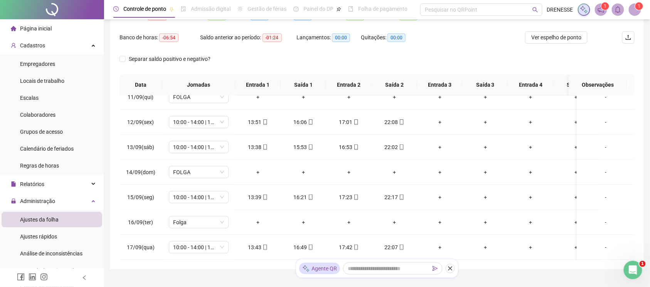
scroll to position [23, 0]
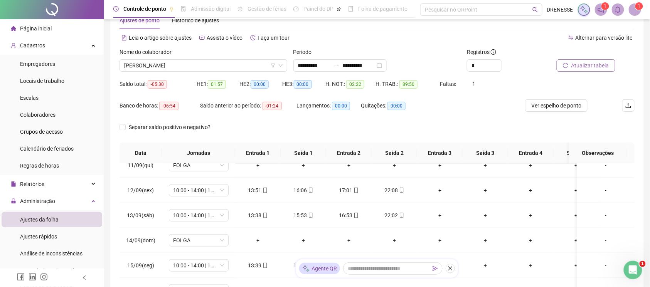
click at [612, 67] on button "Atualizar tabela" at bounding box center [586, 65] width 59 height 12
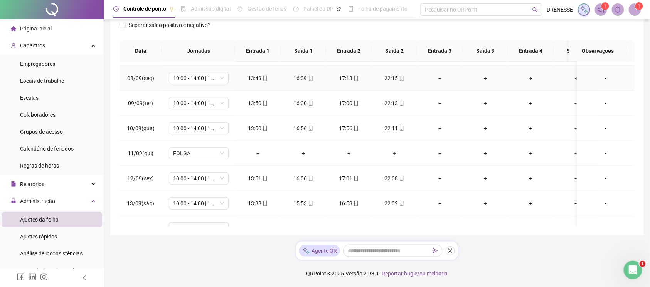
scroll to position [271, 0]
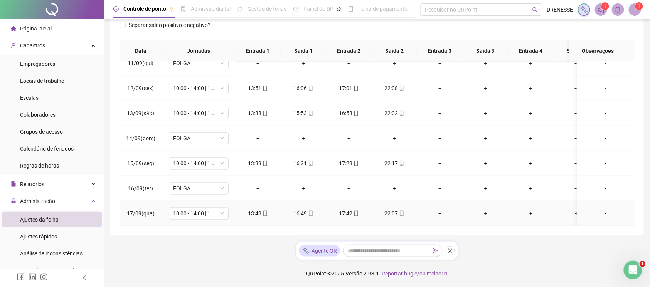
click at [264, 211] on icon "mobile" at bounding box center [265, 213] width 5 height 5
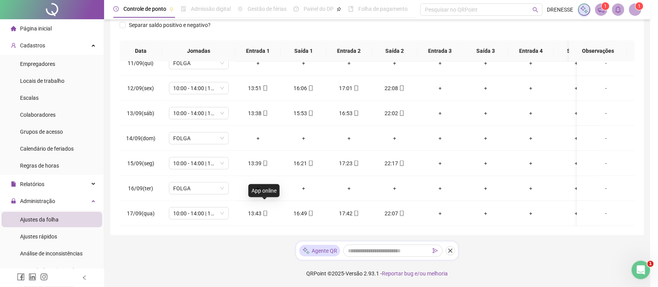
type input "**********"
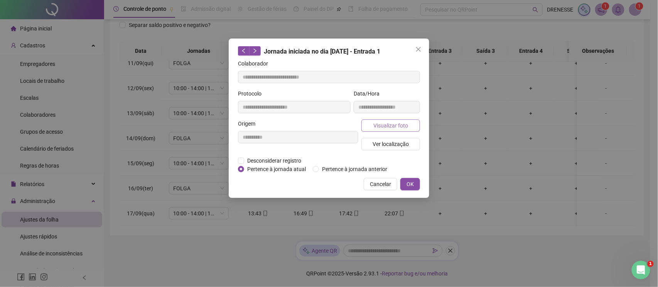
click at [394, 127] on span "Visualizar foto" at bounding box center [390, 125] width 35 height 8
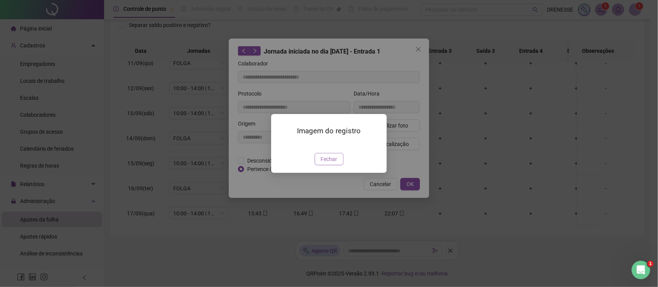
click at [328, 165] on button "Fechar" at bounding box center [329, 159] width 29 height 12
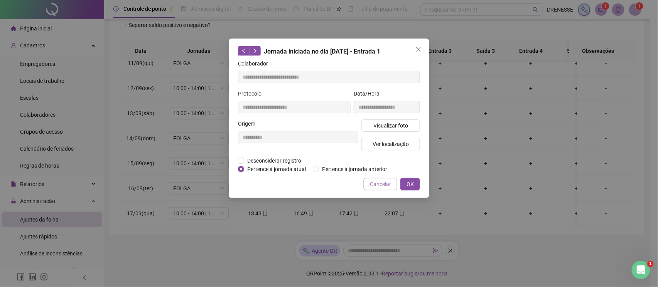
click at [376, 184] on span "Cancelar" at bounding box center [380, 184] width 21 height 8
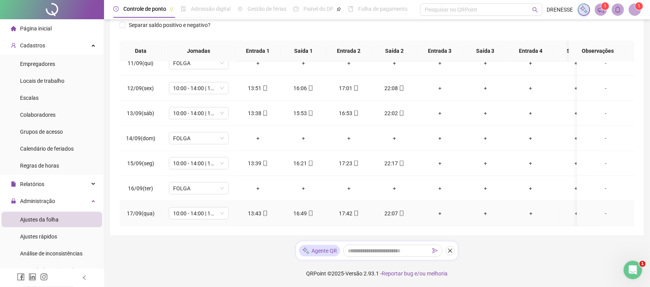
click at [399, 211] on icon "mobile" at bounding box center [401, 213] width 5 height 5
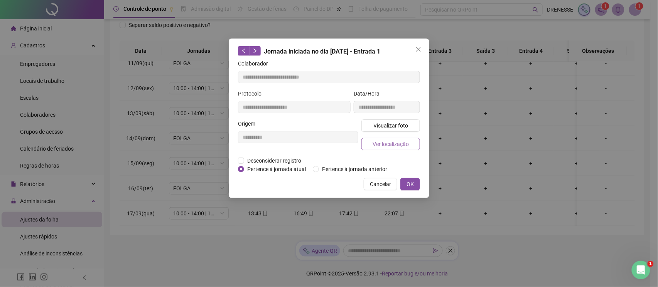
type input "**********"
click at [383, 130] on span "Visualizar foto" at bounding box center [390, 125] width 35 height 8
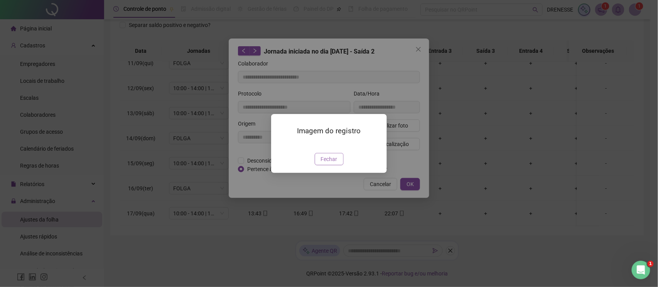
click at [331, 163] on span "Fechar" at bounding box center [329, 159] width 17 height 8
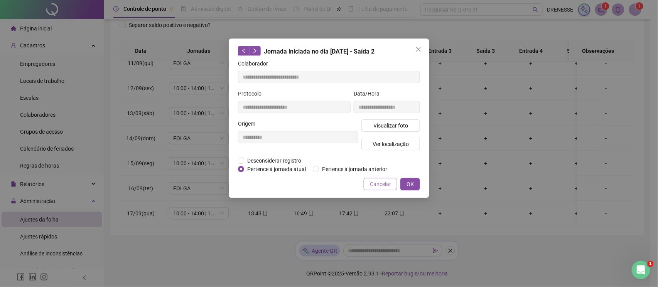
click at [372, 182] on span "Cancelar" at bounding box center [380, 184] width 21 height 8
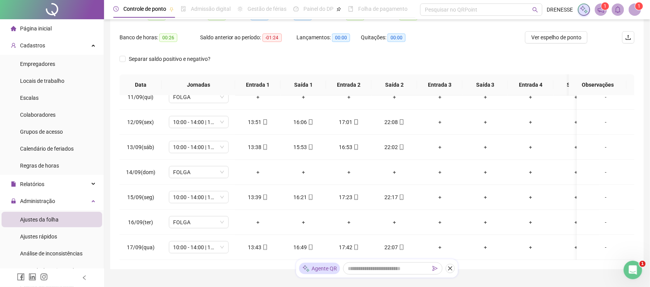
scroll to position [57, 0]
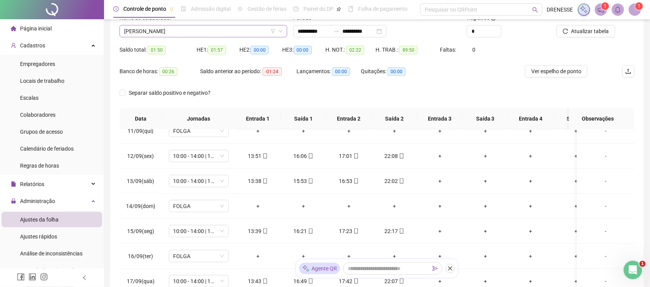
click at [190, 28] on span "[PERSON_NAME]" at bounding box center [203, 31] width 158 height 12
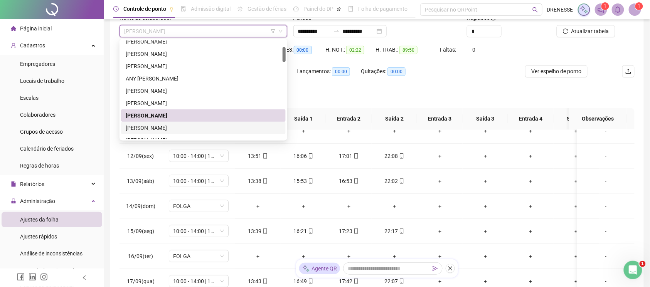
click at [197, 128] on div "[PERSON_NAME]" at bounding box center [203, 128] width 155 height 8
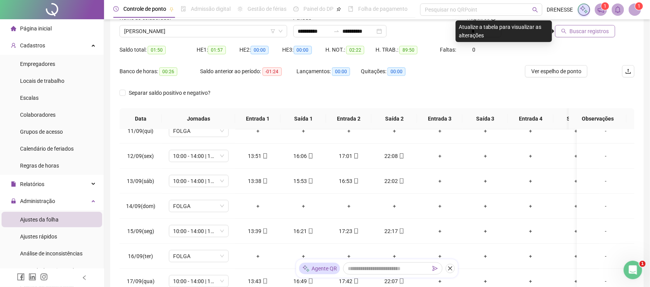
click at [580, 34] on span "Buscar registros" at bounding box center [589, 31] width 39 height 8
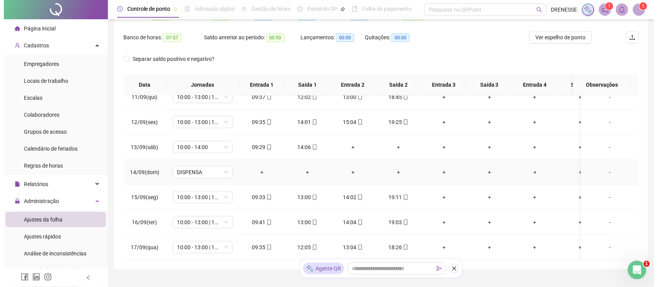
scroll to position [126, 0]
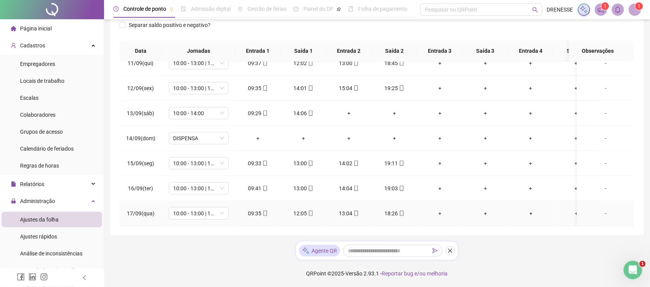
click at [266, 211] on icon "mobile" at bounding box center [265, 213] width 5 height 5
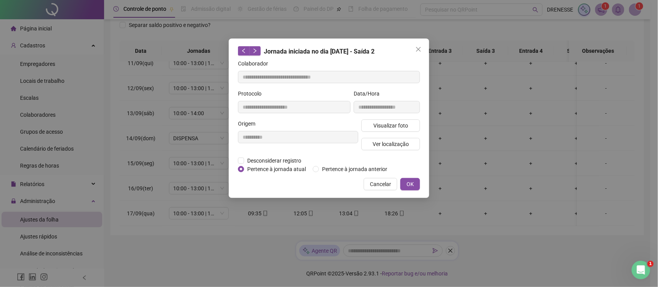
type input "**********"
click at [381, 125] on span "Visualizar foto" at bounding box center [390, 125] width 35 height 8
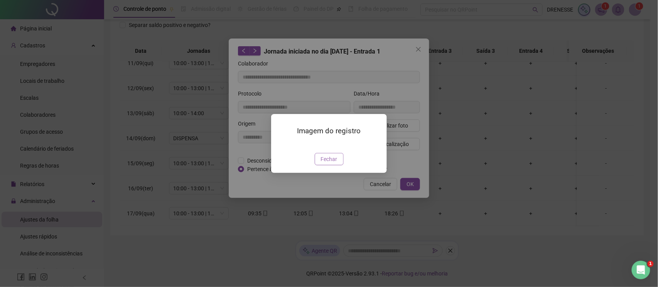
click at [323, 165] on button "Fechar" at bounding box center [329, 159] width 29 height 12
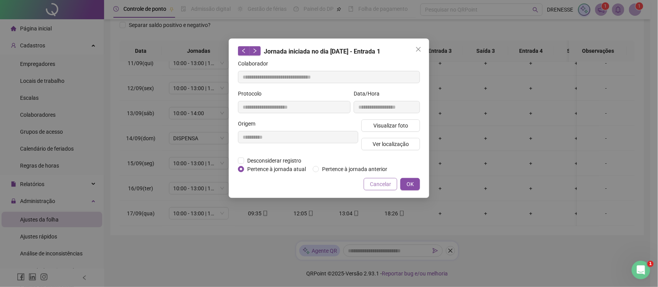
click at [383, 180] on span "Cancelar" at bounding box center [380, 184] width 21 height 8
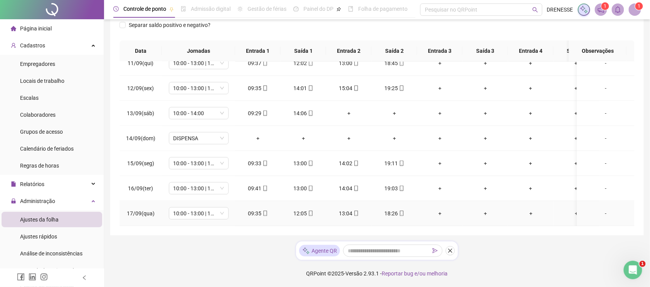
click at [402, 211] on icon "mobile" at bounding box center [401, 213] width 5 height 5
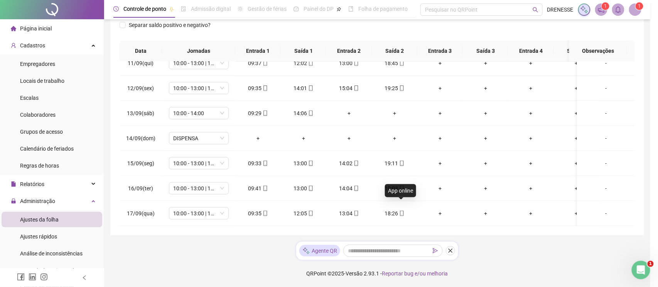
type input "**********"
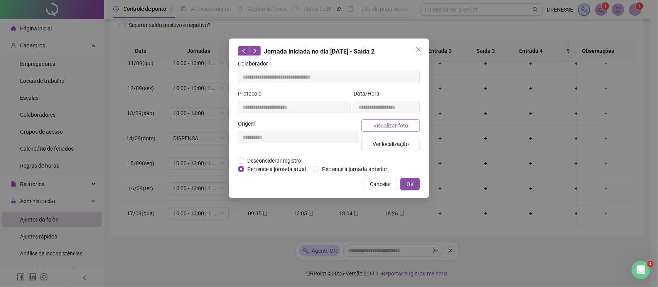
click at [387, 129] on span "Visualizar foto" at bounding box center [390, 125] width 35 height 8
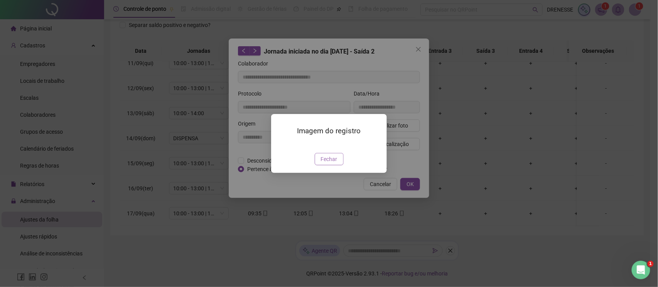
click at [325, 163] on span "Fechar" at bounding box center [329, 159] width 17 height 8
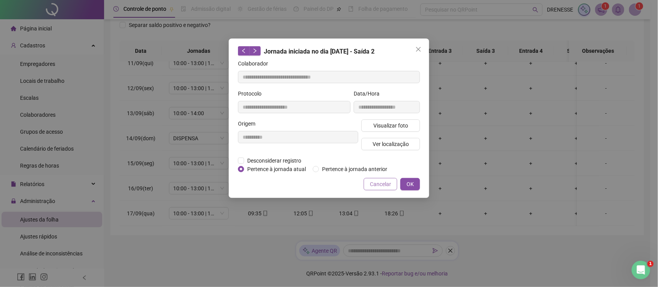
click at [365, 180] on button "Cancelar" at bounding box center [381, 184] width 34 height 12
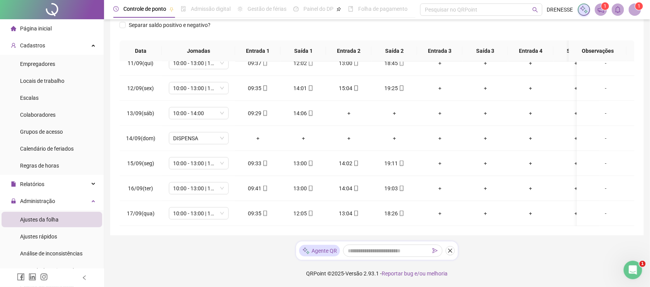
scroll to position [57, 0]
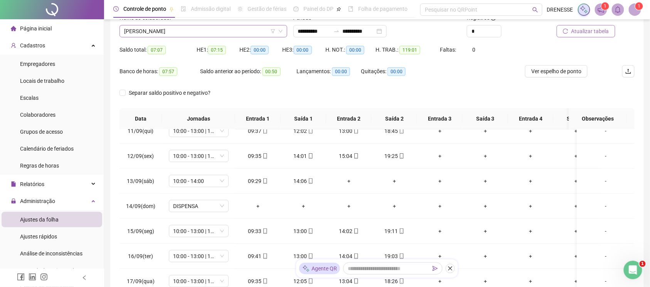
click at [207, 32] on span "[PERSON_NAME]" at bounding box center [203, 31] width 158 height 12
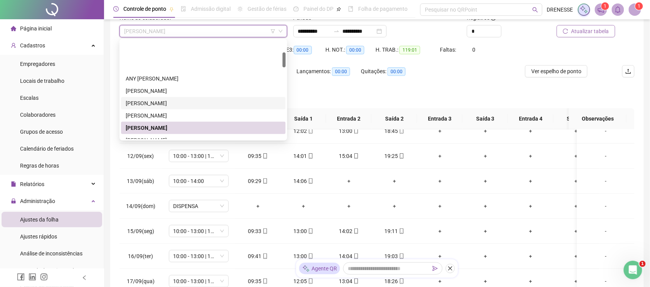
scroll to position [76, 0]
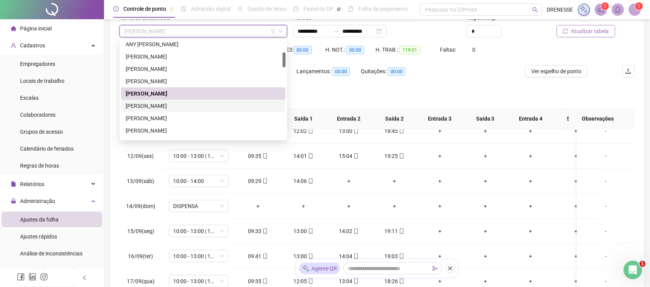
click at [168, 109] on div "[PERSON_NAME]" at bounding box center [203, 106] width 155 height 8
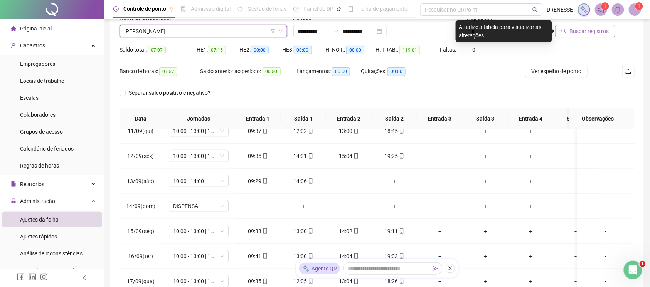
click at [598, 33] on span "Buscar registros" at bounding box center [589, 31] width 39 height 8
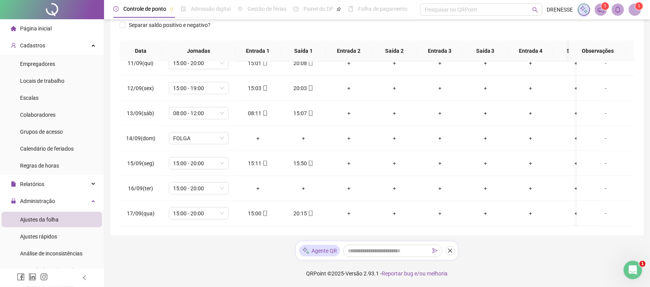
scroll to position [57, 0]
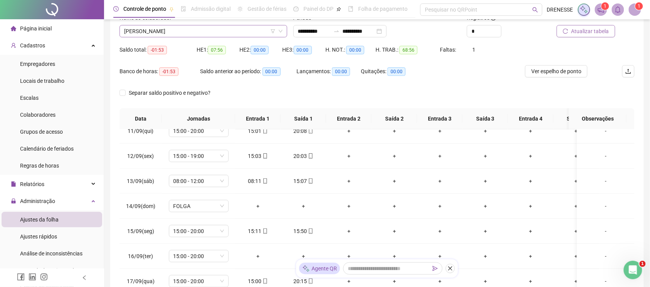
click at [177, 35] on span "[PERSON_NAME]" at bounding box center [203, 31] width 158 height 12
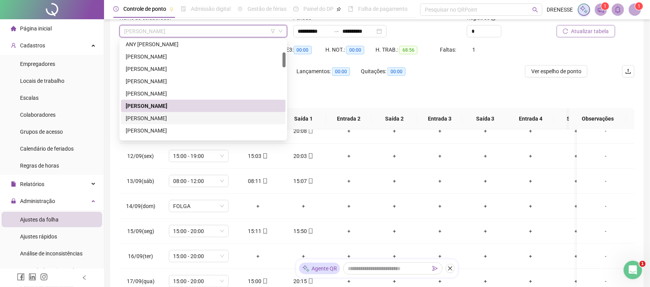
click at [167, 116] on div "[PERSON_NAME]" at bounding box center [203, 118] width 155 height 8
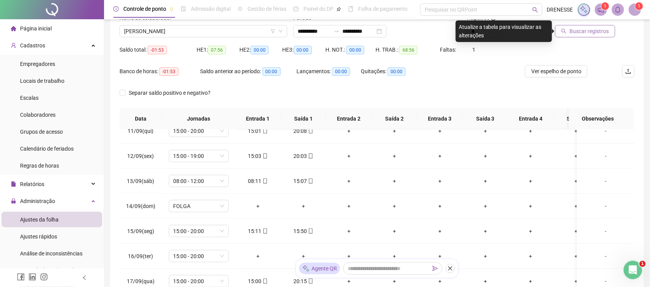
click at [569, 39] on div "Buscar registros" at bounding box center [594, 28] width 87 height 30
click at [575, 32] on span "Buscar registros" at bounding box center [589, 31] width 39 height 8
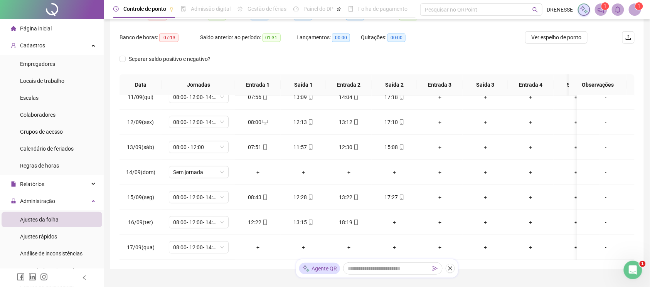
scroll to position [126, 0]
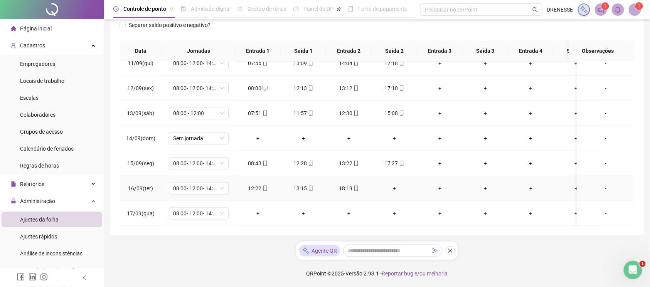
click at [397, 184] on div "+" at bounding box center [394, 188] width 33 height 8
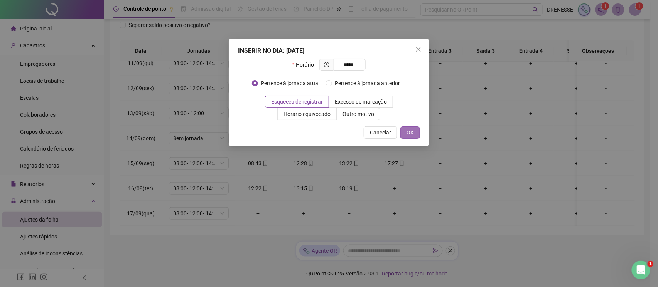
type input "*****"
click at [408, 131] on span "OK" at bounding box center [409, 132] width 7 height 8
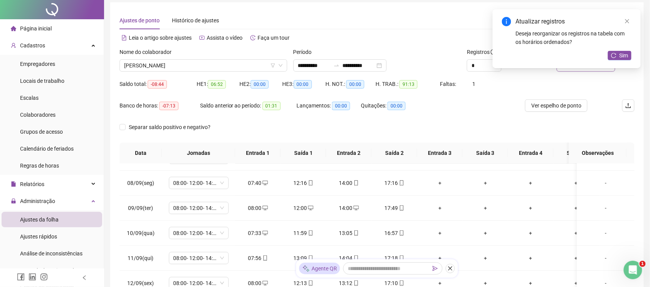
scroll to position [0, 0]
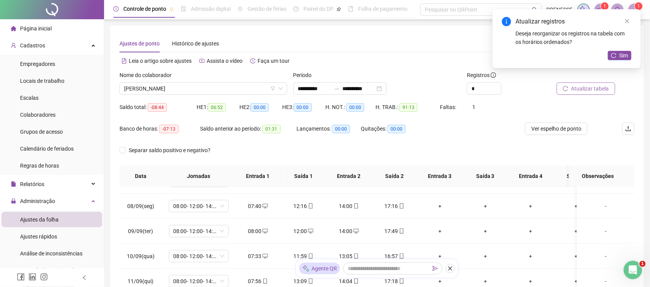
click at [596, 94] on button "Atualizar tabela" at bounding box center [586, 89] width 59 height 12
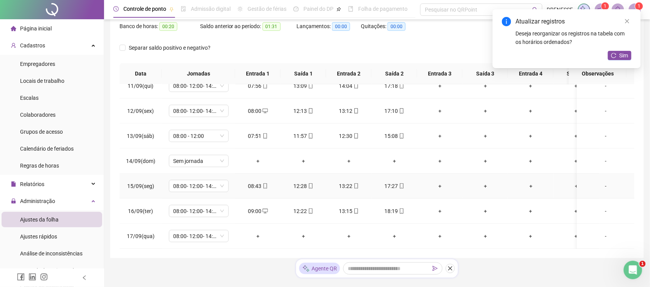
scroll to position [126, 0]
